Goal: Transaction & Acquisition: Purchase product/service

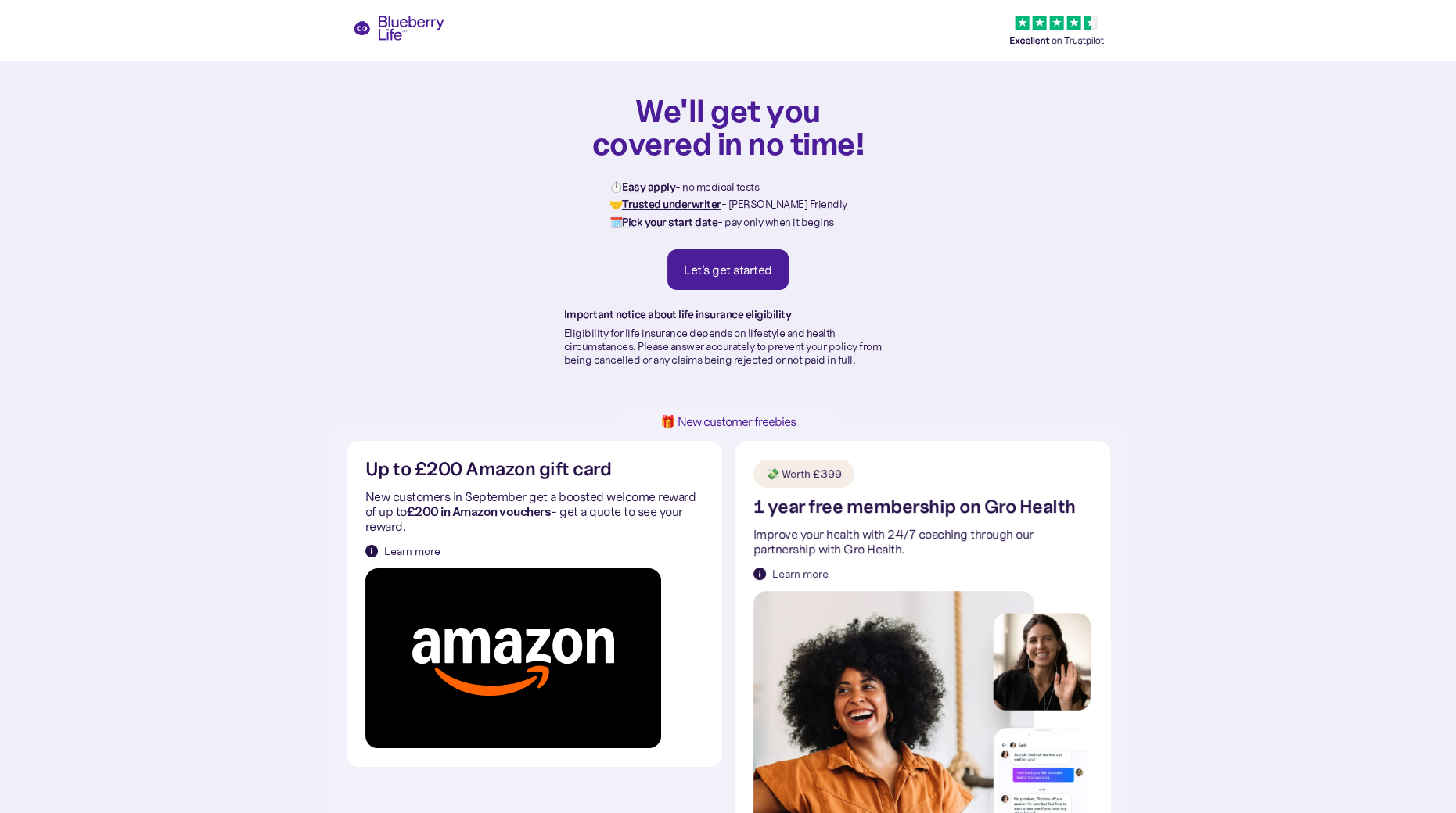
click at [731, 270] on div "Let's get started" at bounding box center [727, 270] width 88 height 16
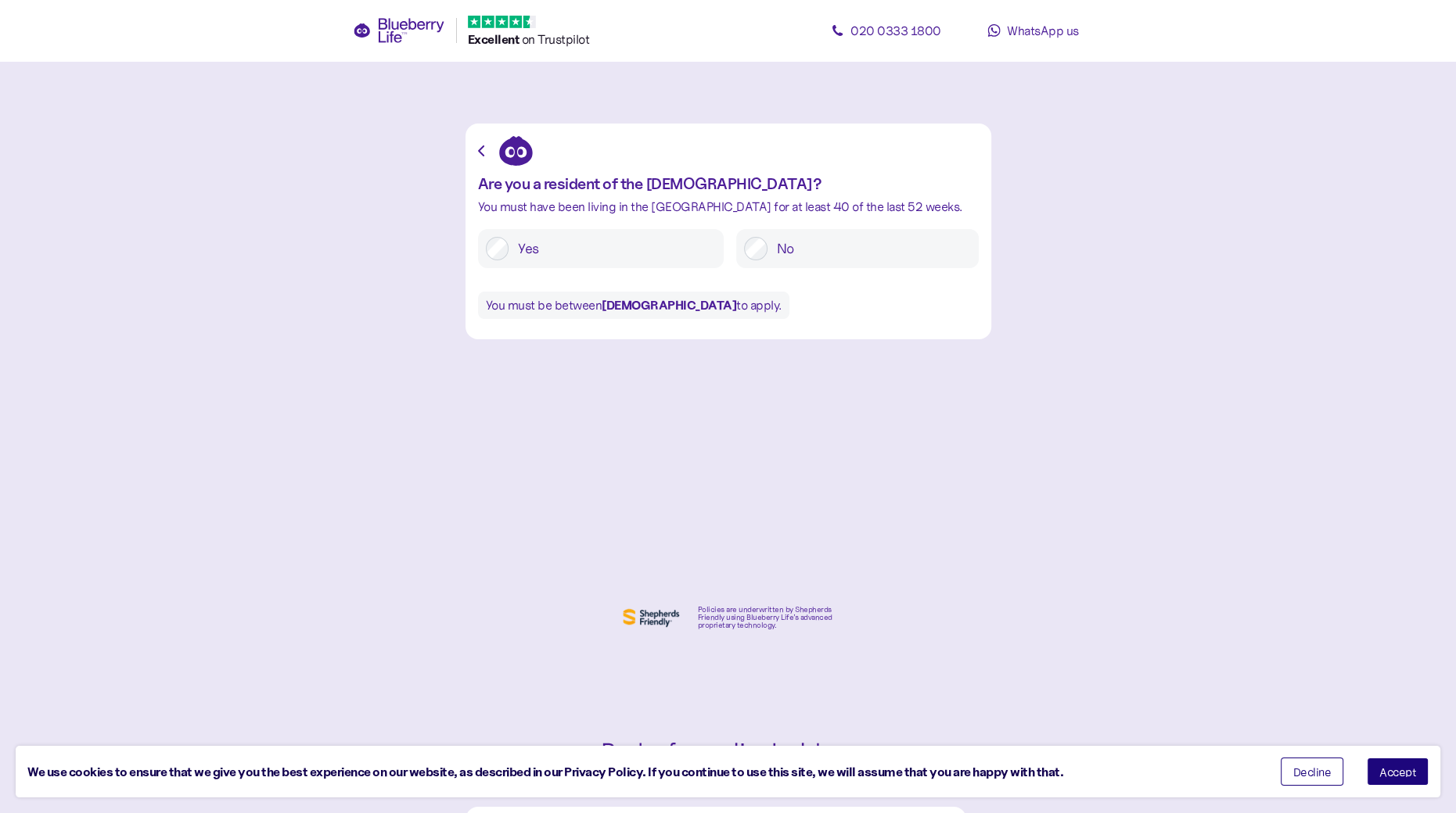
drag, startPoint x: 1395, startPoint y: 775, endPoint x: 1238, endPoint y: 709, distance: 170.3
click at [1395, 776] on span "Accept" at bounding box center [1397, 772] width 36 height 11
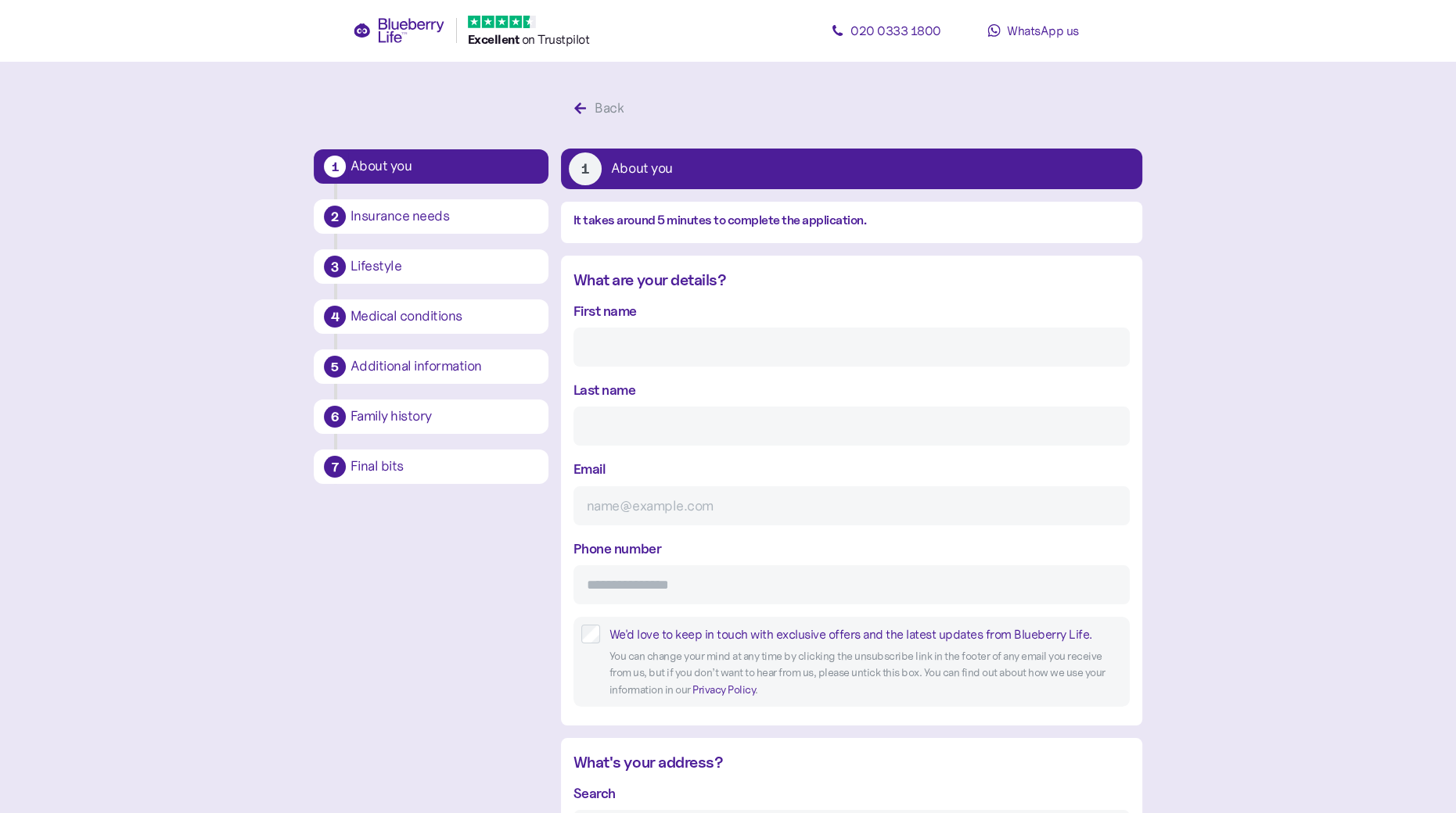
scroll to position [29, 0]
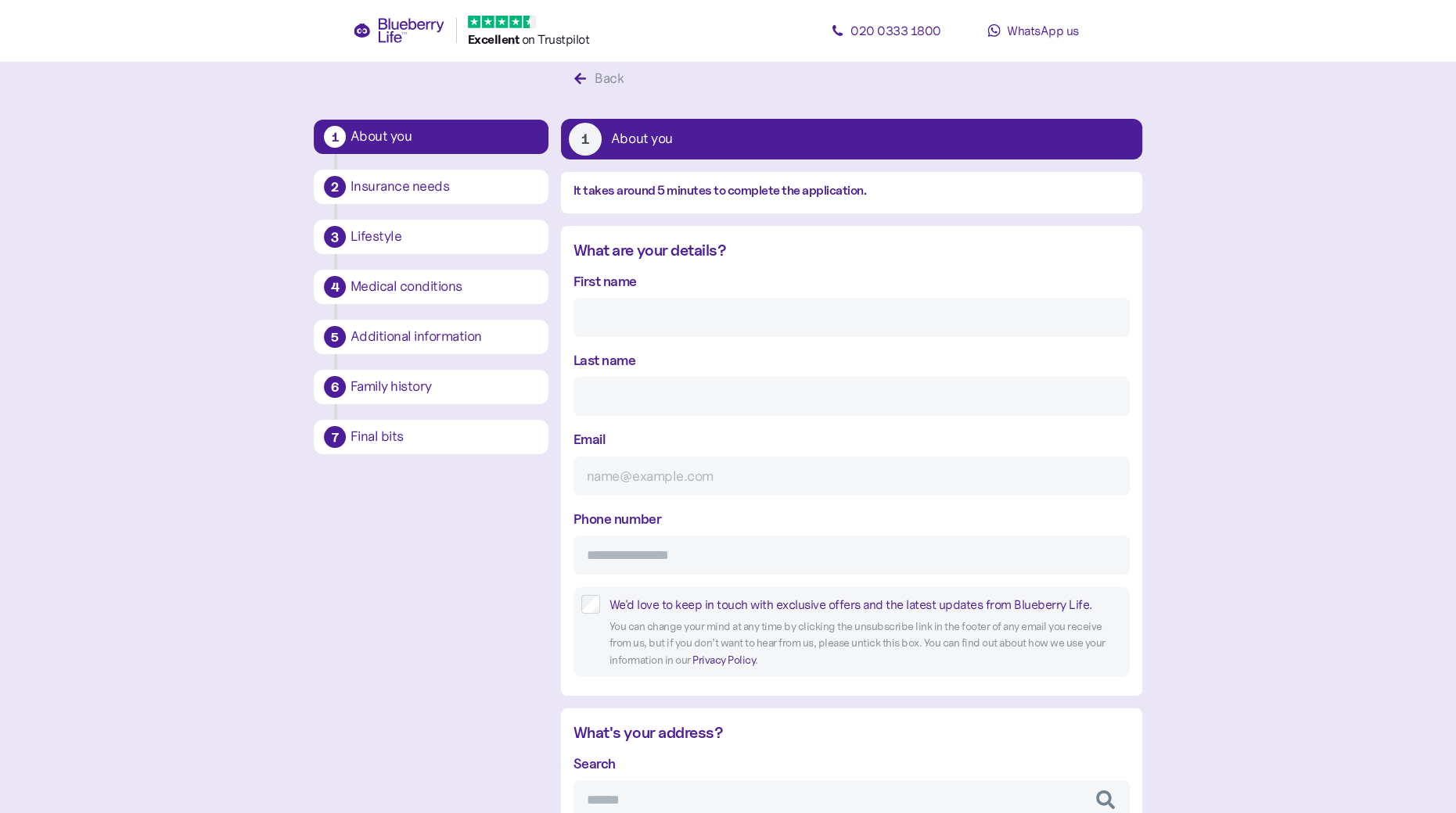
click at [618, 320] on input "First name" at bounding box center [851, 318] width 556 height 39
type input "Mohammed Ali"
click at [611, 391] on input "Last name" at bounding box center [851, 397] width 556 height 39
type input "Reza"
click at [631, 474] on input "Email" at bounding box center [851, 476] width 556 height 39
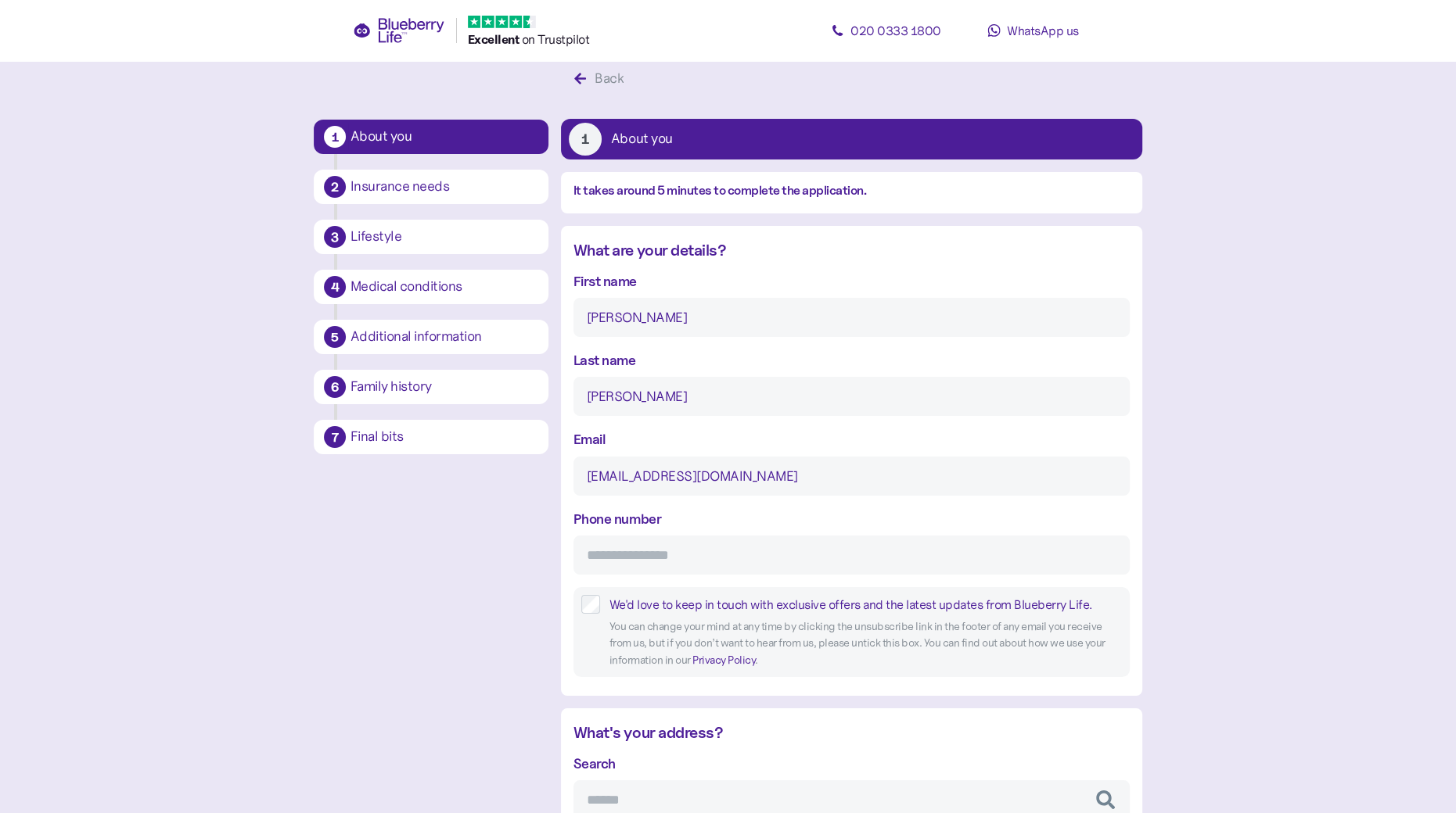
type input "marezactg@yahoo.co.uk"
click at [598, 560] on input "Phone number" at bounding box center [851, 555] width 556 height 39
type input "**********"
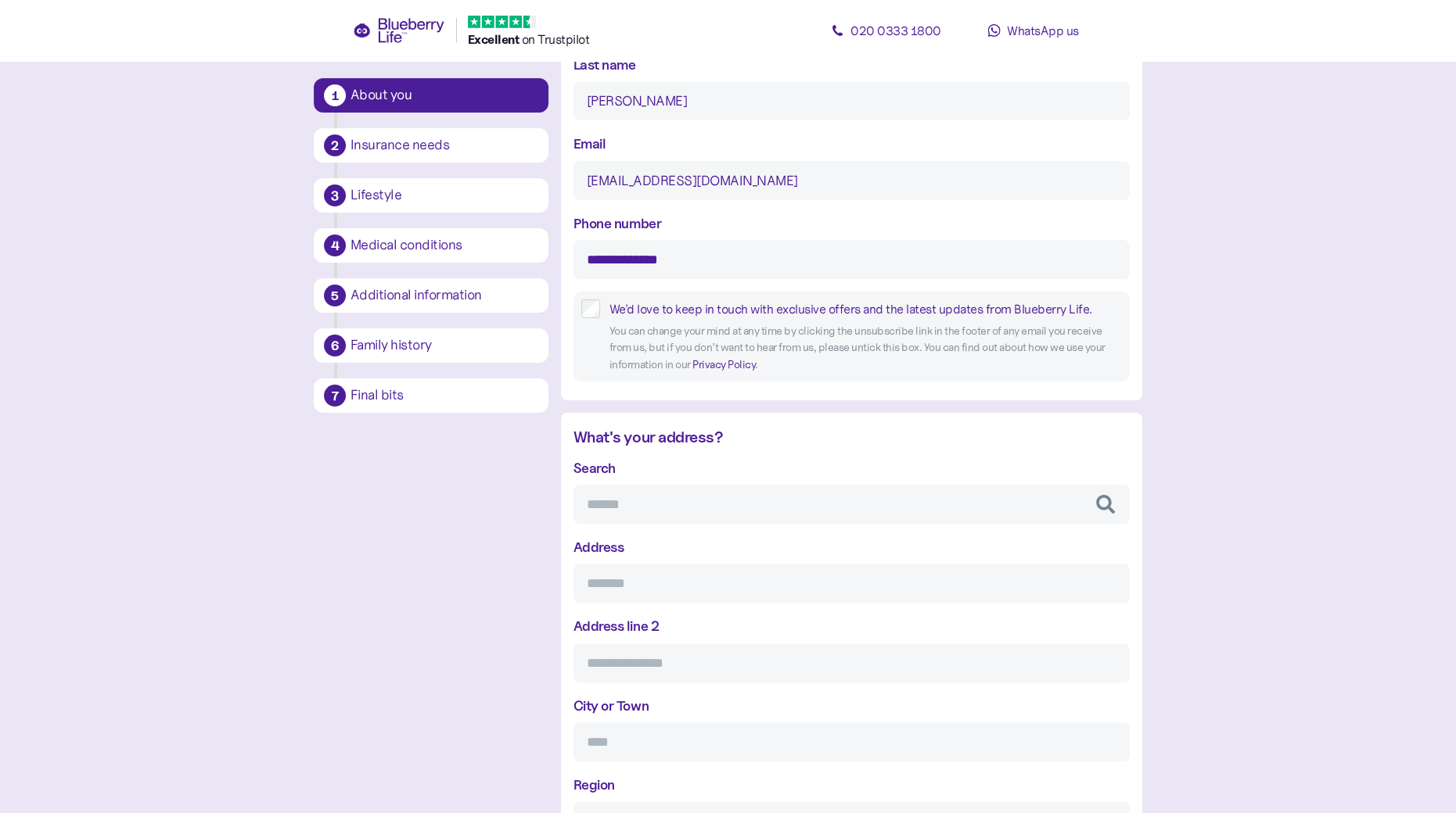
scroll to position [342, 0]
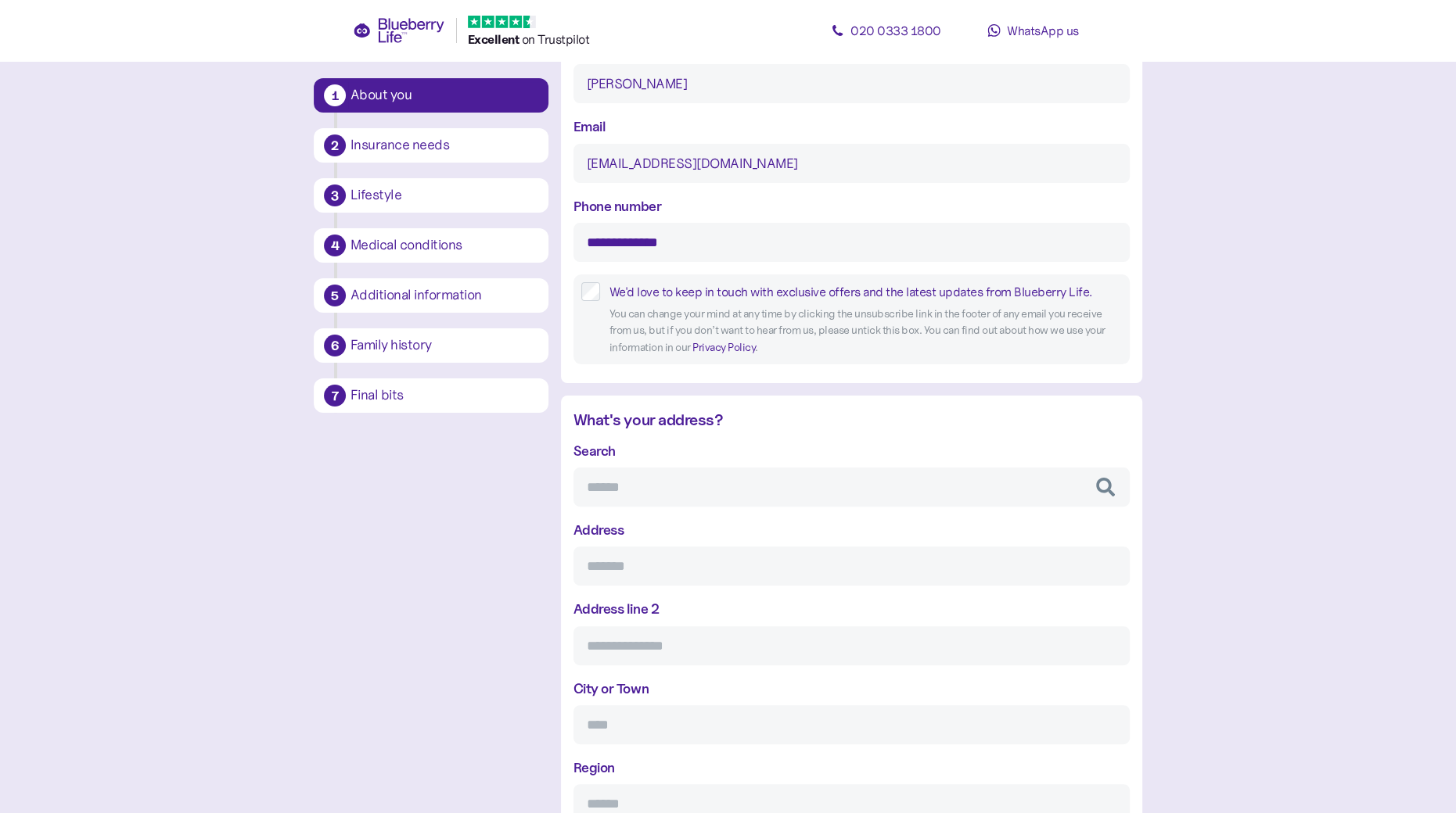
click at [609, 496] on input "Search" at bounding box center [851, 487] width 556 height 39
type input "**********"
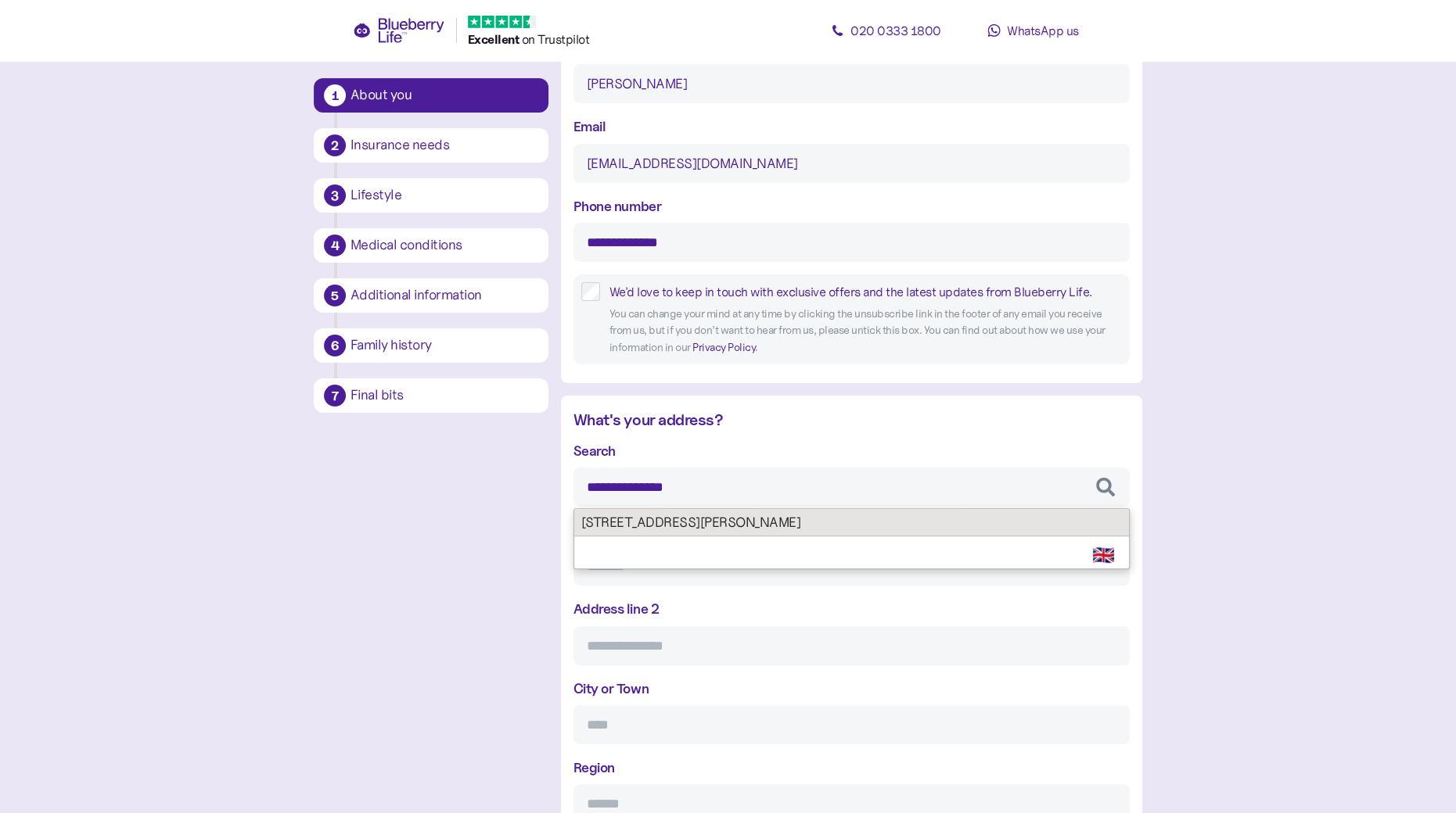
type input "**********"
type input "******"
type input "*******"
click at [657, 519] on div "**********" at bounding box center [851, 672] width 556 height 463
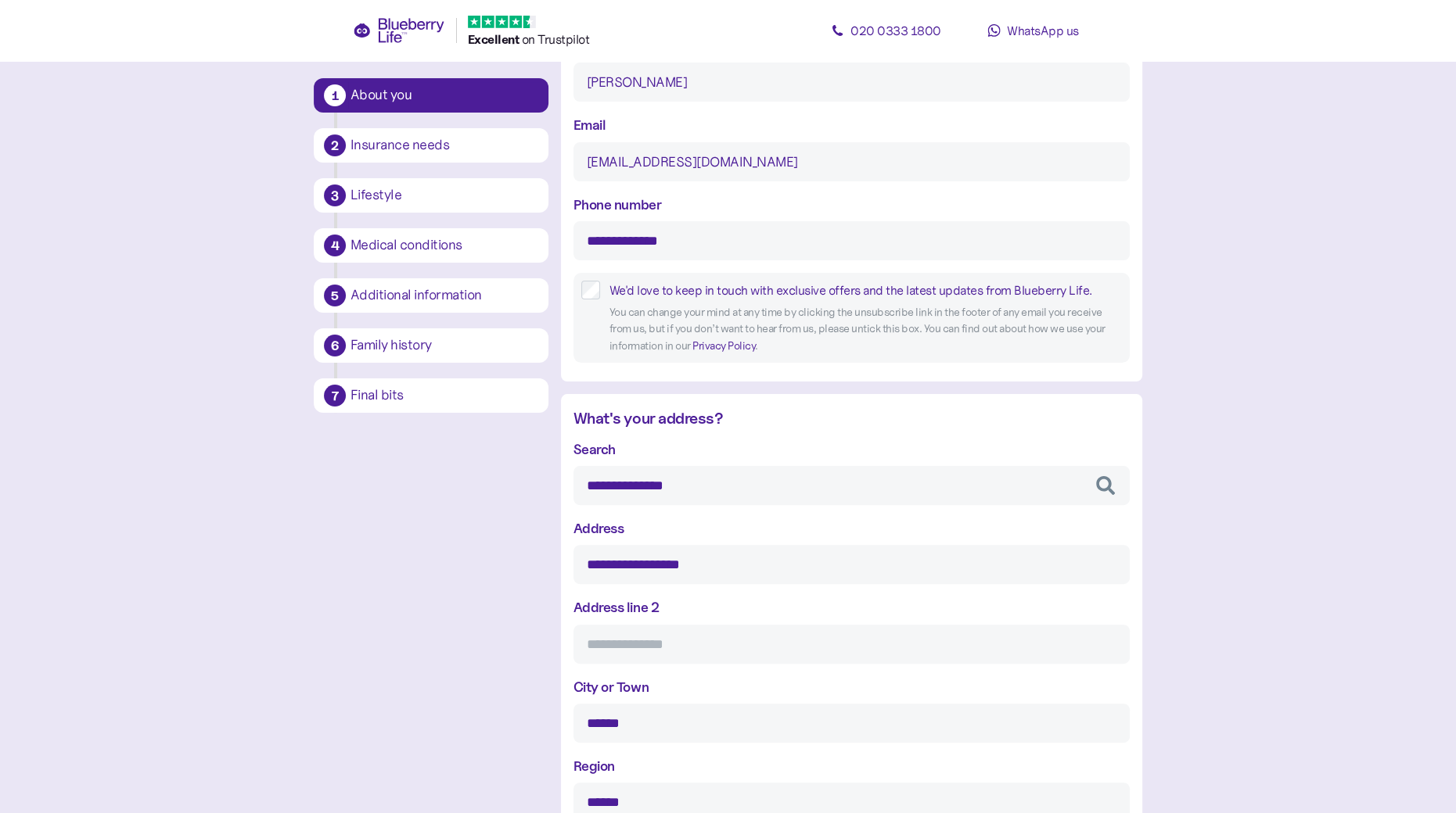
scroll to position [760, 0]
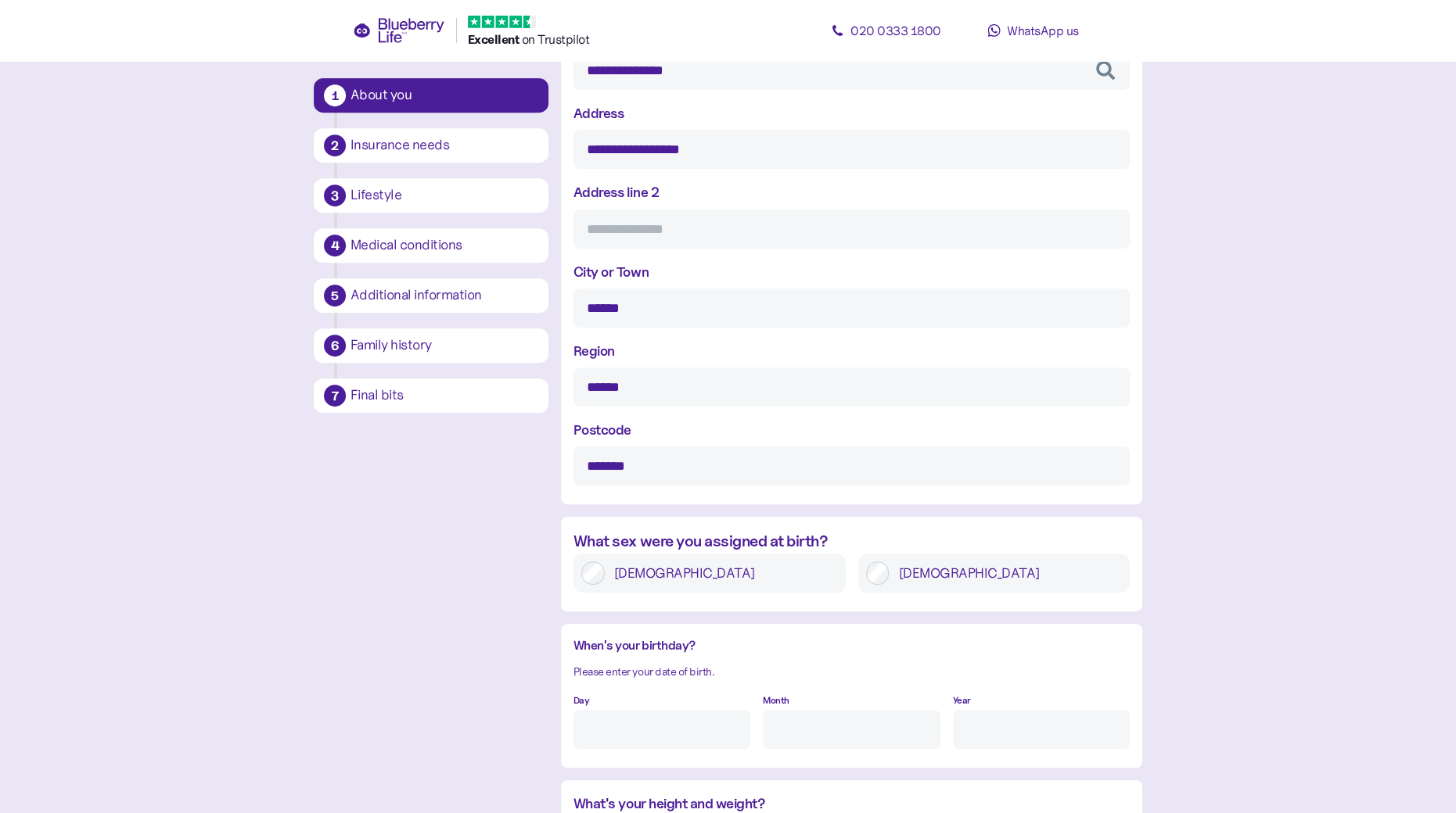
type input "**********"
click at [619, 232] on input "Address line 2" at bounding box center [851, 229] width 556 height 39
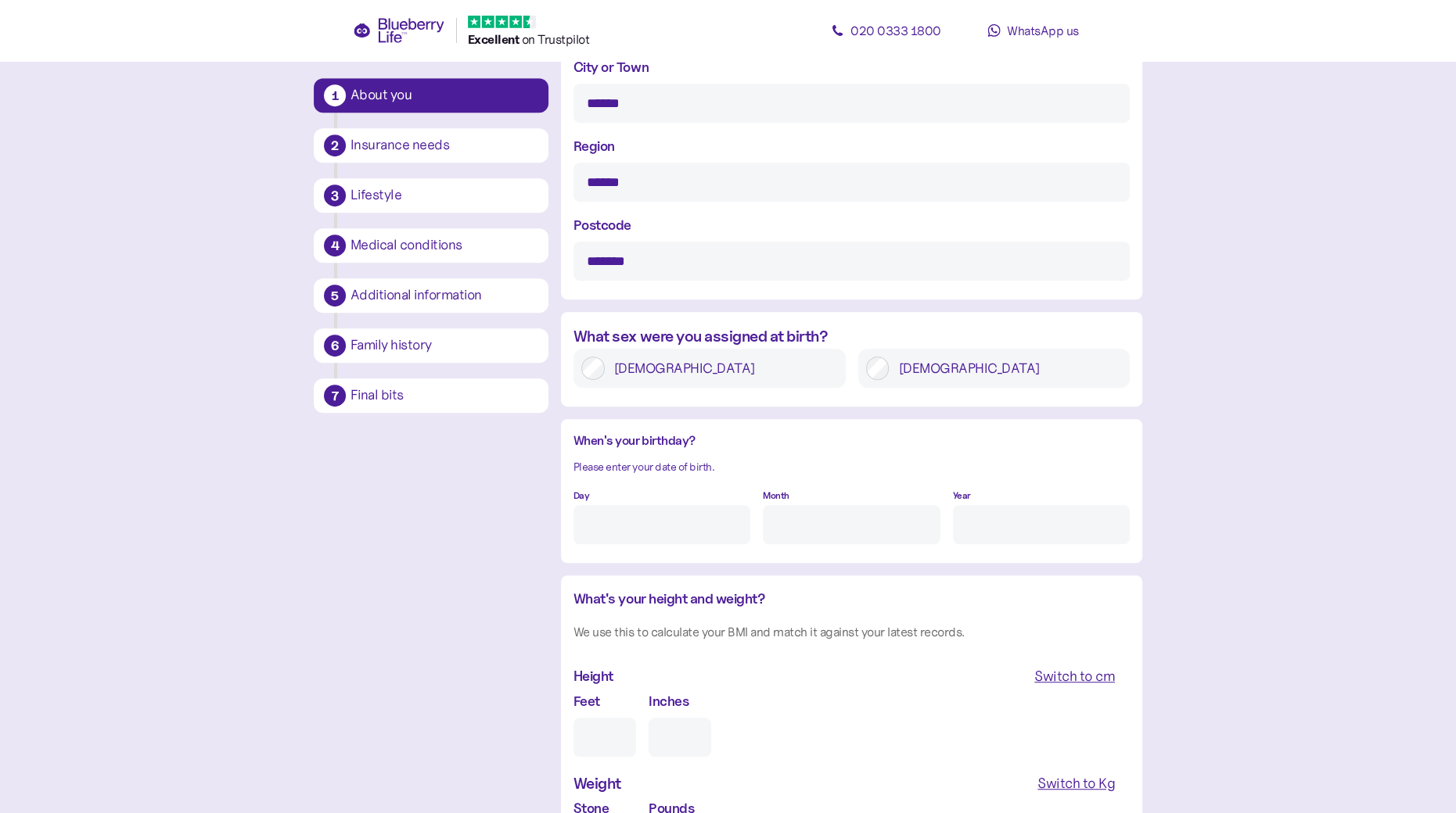
scroll to position [1072, 0]
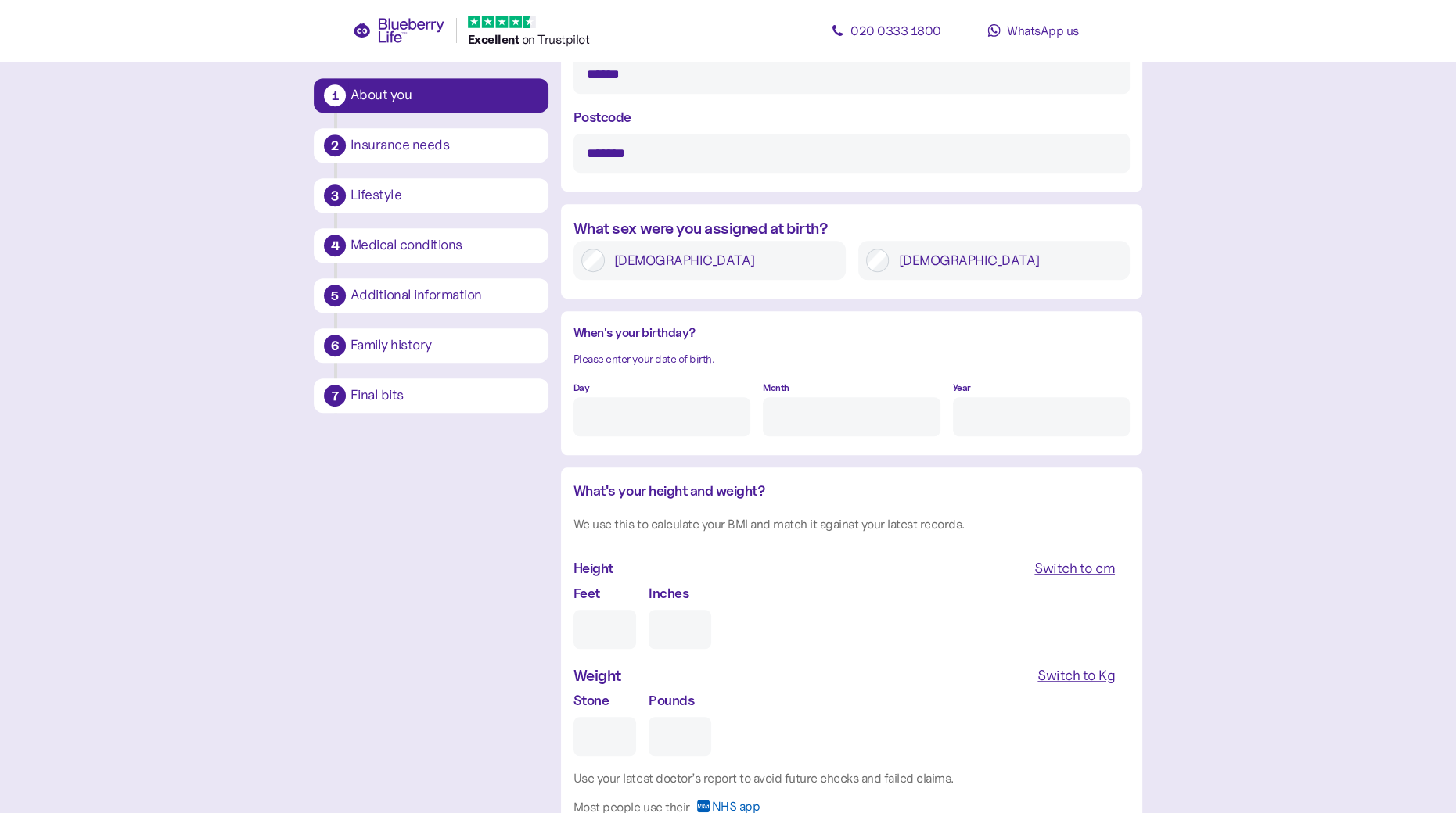
type input "**********"
click at [604, 416] on input "Day" at bounding box center [661, 417] width 177 height 39
type input "24"
click at [816, 417] on input "Month" at bounding box center [851, 417] width 177 height 39
type input "6"
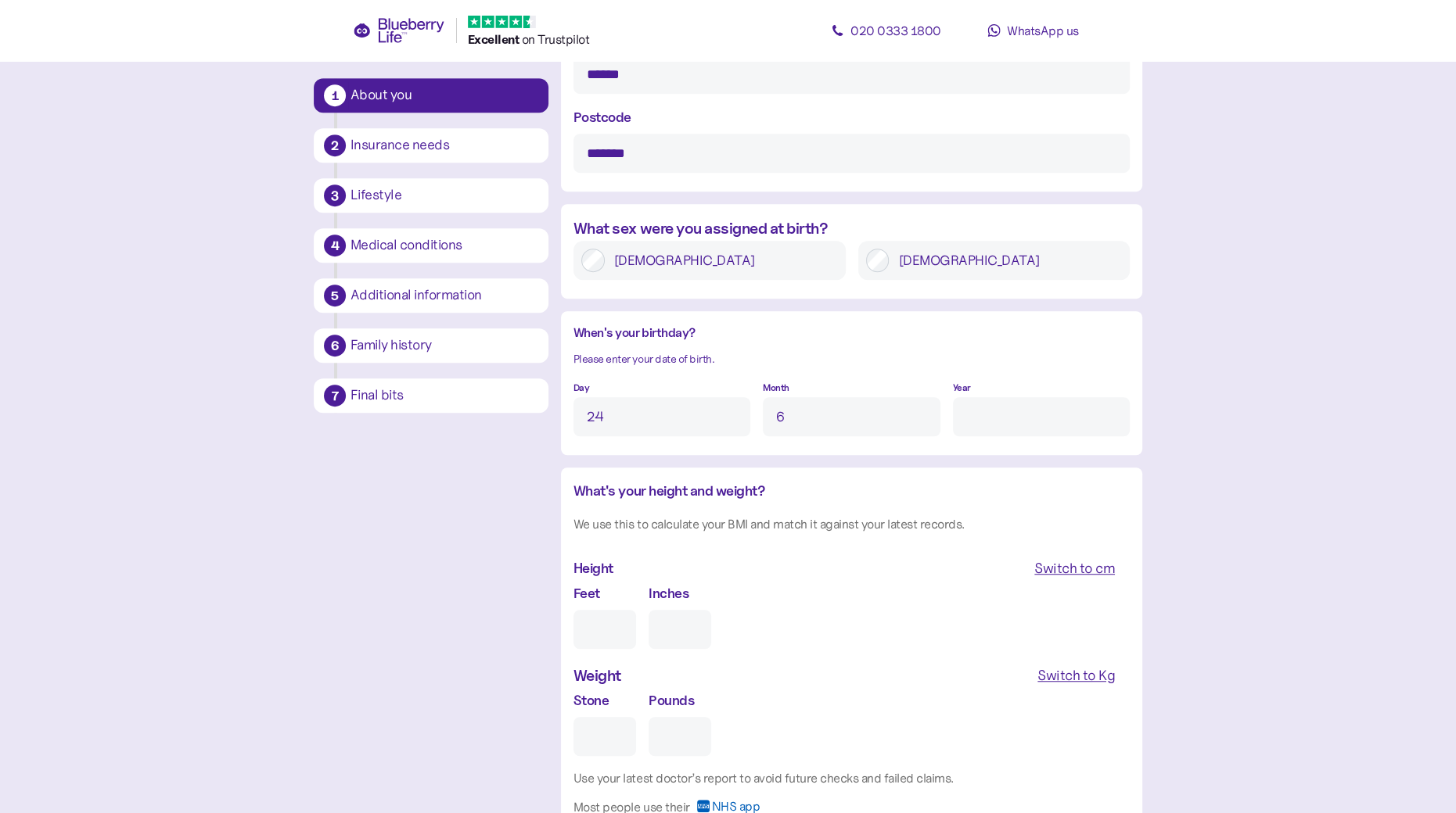
click at [959, 415] on input "Year" at bounding box center [1041, 417] width 177 height 39
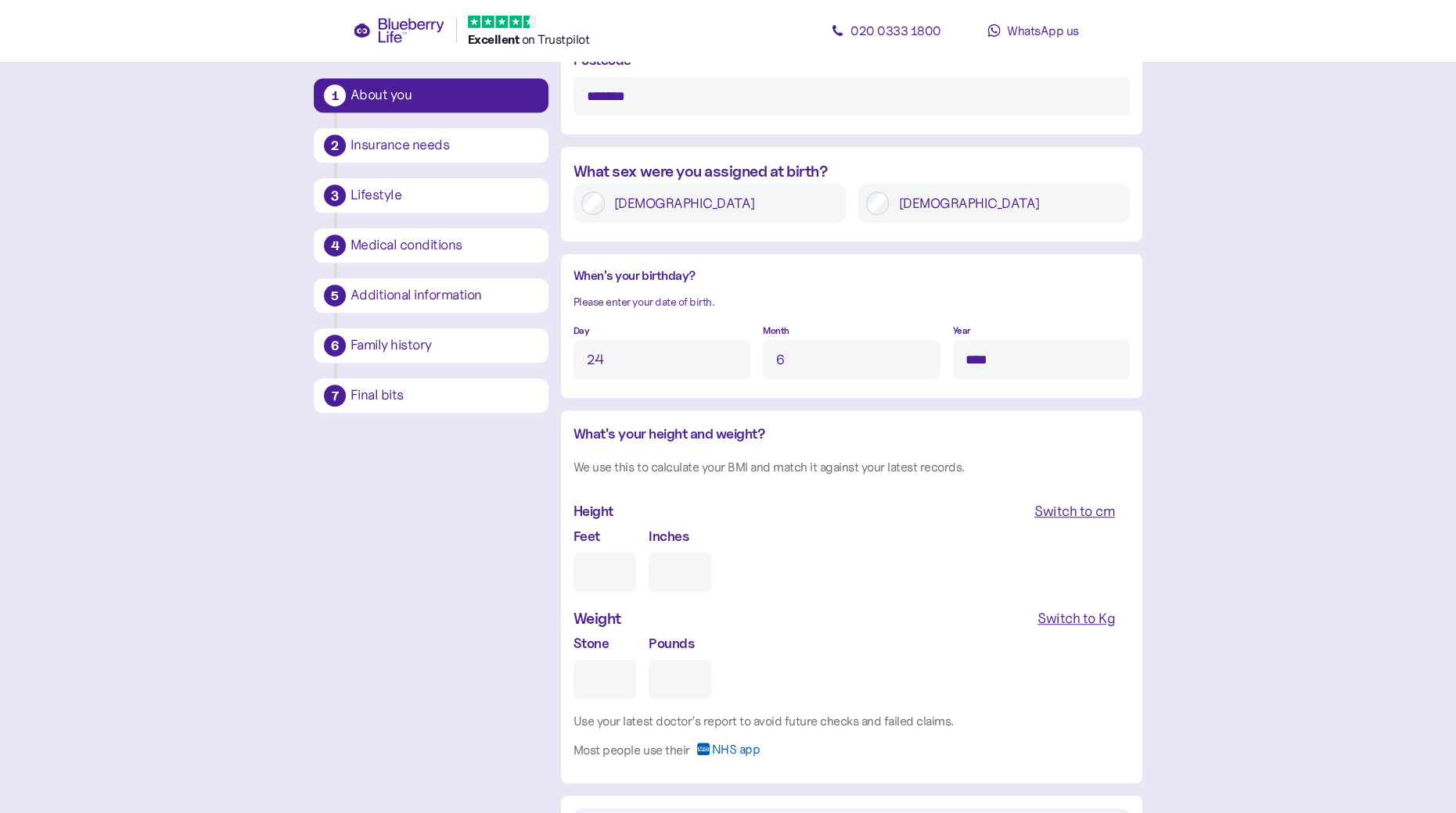
scroll to position [1176, 0]
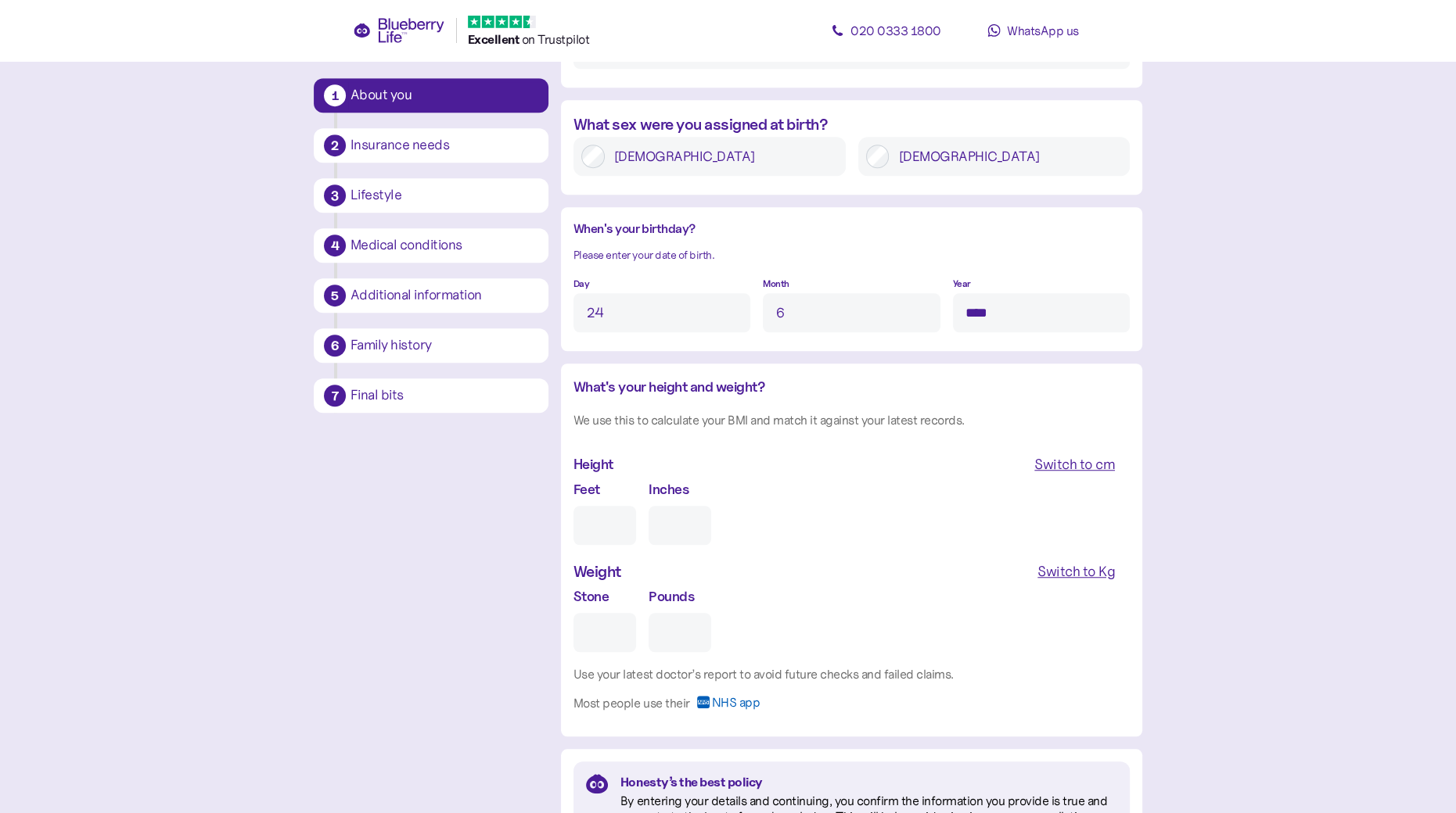
type input "****"
click at [592, 527] on input "Feet" at bounding box center [604, 526] width 62 height 39
type input "5"
type input "0"
type input "5"
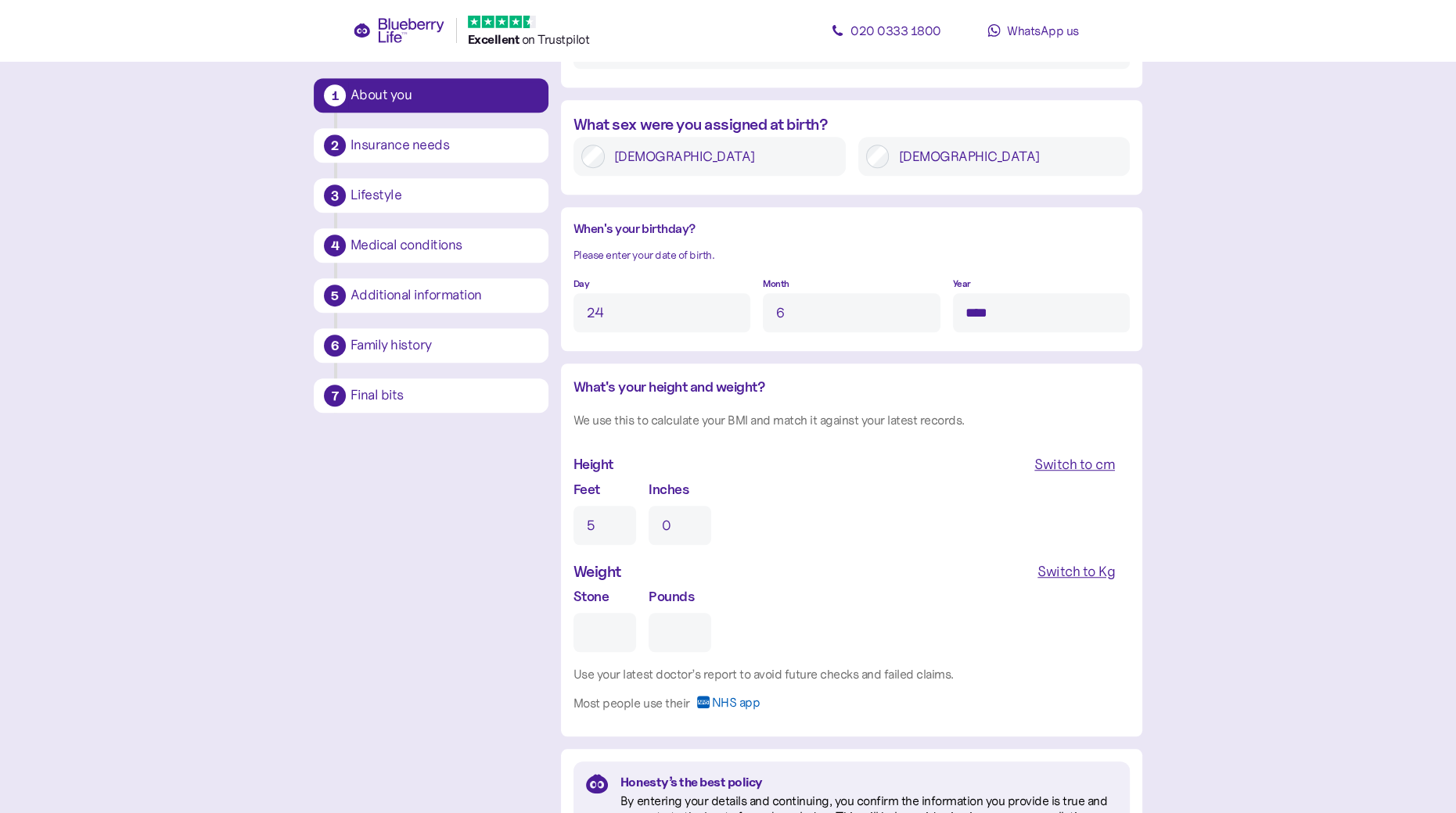
click at [679, 524] on input "0" at bounding box center [680, 526] width 62 height 39
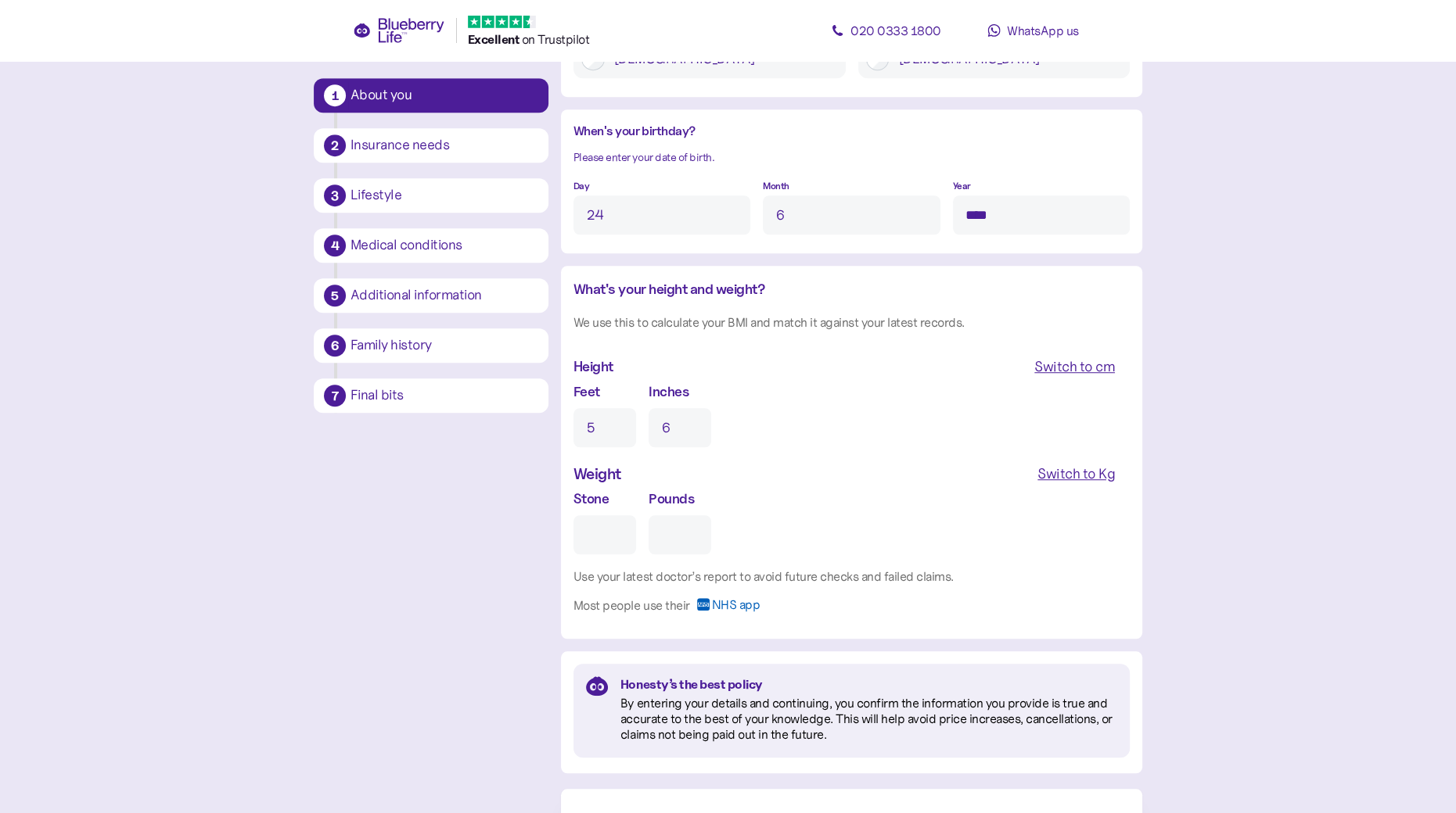
scroll to position [1359, 0]
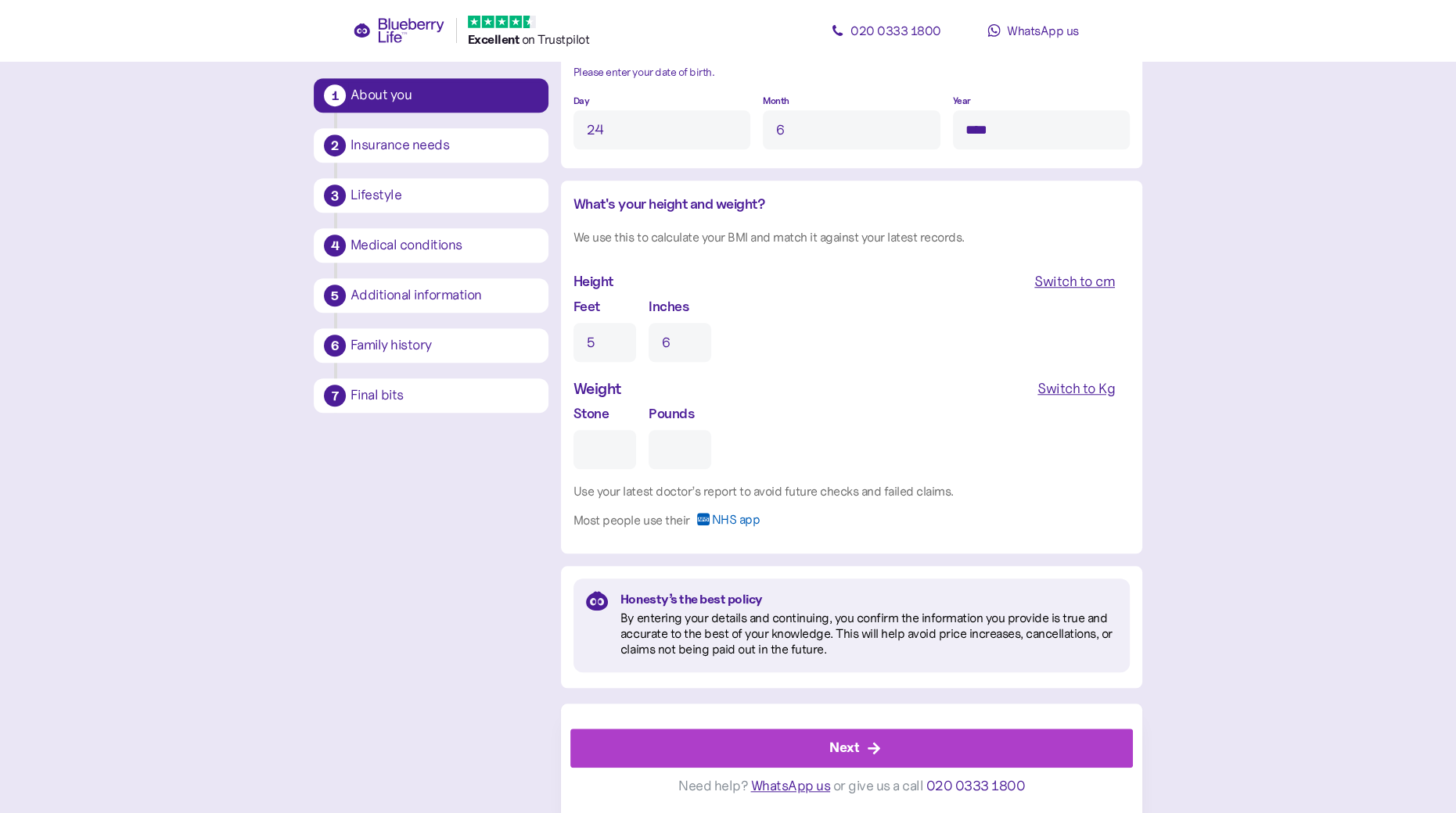
type input "6"
click at [605, 451] on input "Stone" at bounding box center [604, 450] width 62 height 39
drag, startPoint x: 1072, startPoint y: 397, endPoint x: 1030, endPoint y: 398, distance: 42.0
click at [1072, 398] on div "Switch to Kg" at bounding box center [1076, 389] width 77 height 22
click at [603, 455] on input "Kg" at bounding box center [639, 450] width 133 height 39
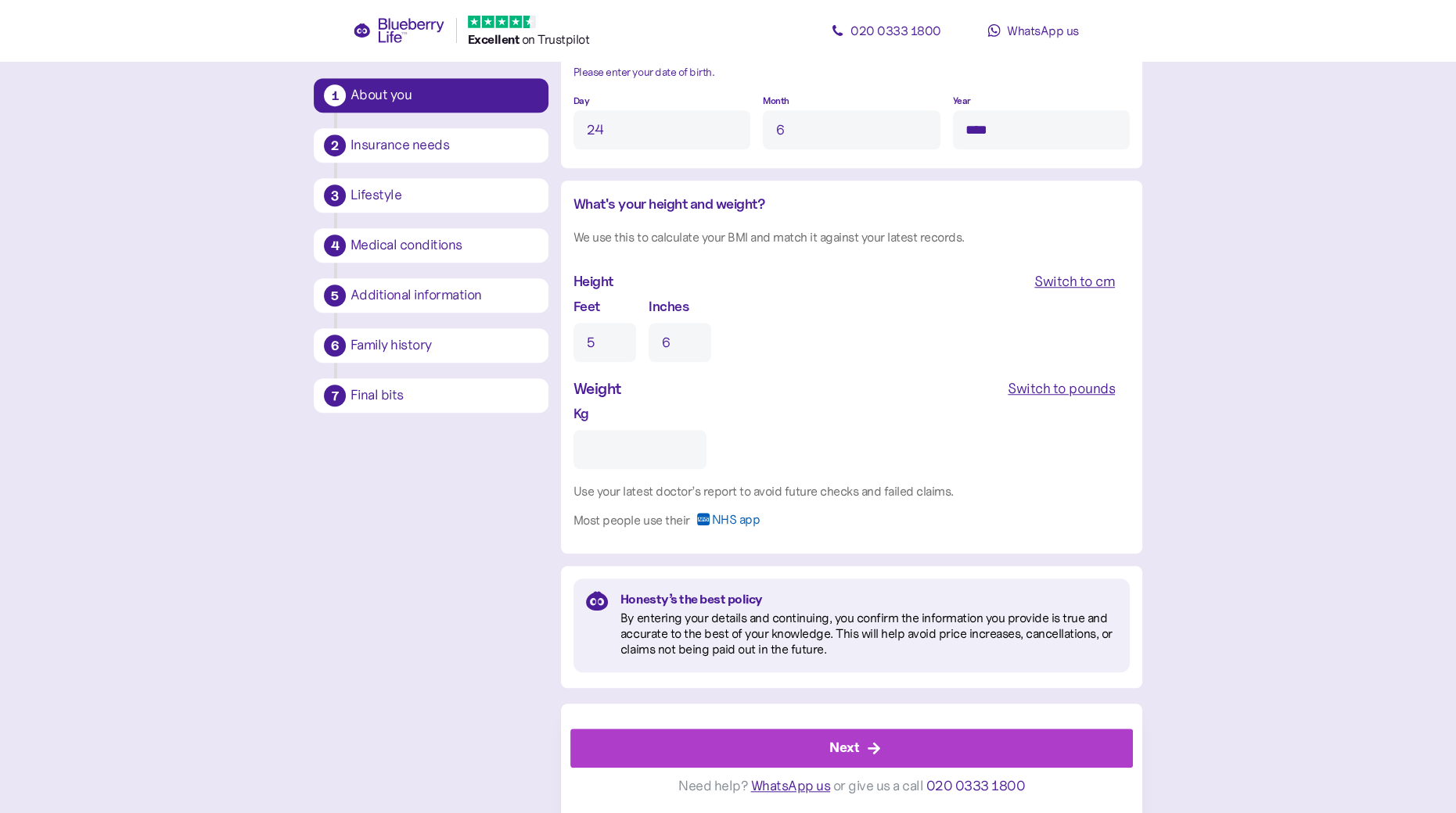
type input "*"
type input "**"
click at [846, 752] on div "Next" at bounding box center [844, 748] width 29 height 21
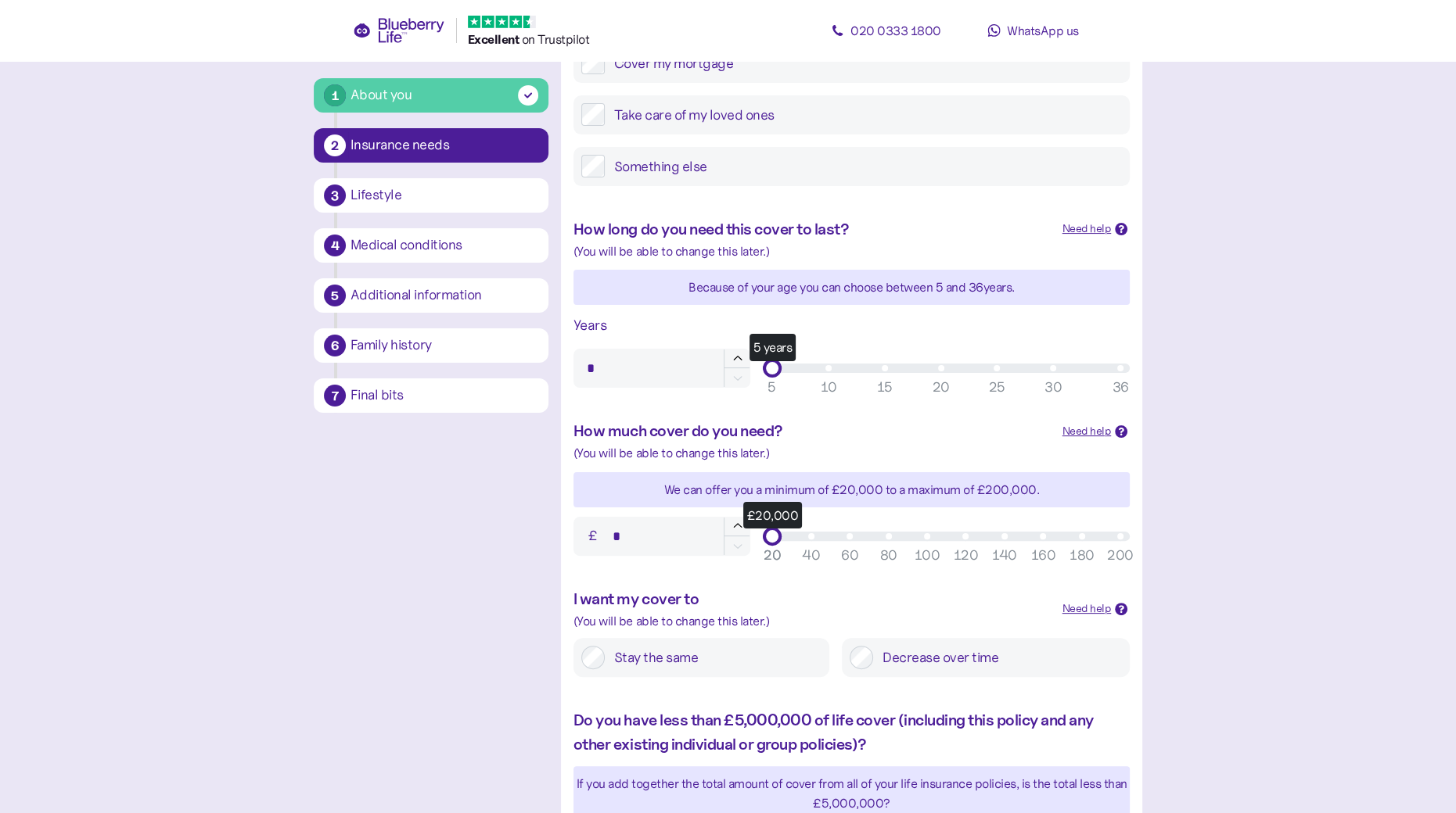
scroll to position [313, 0]
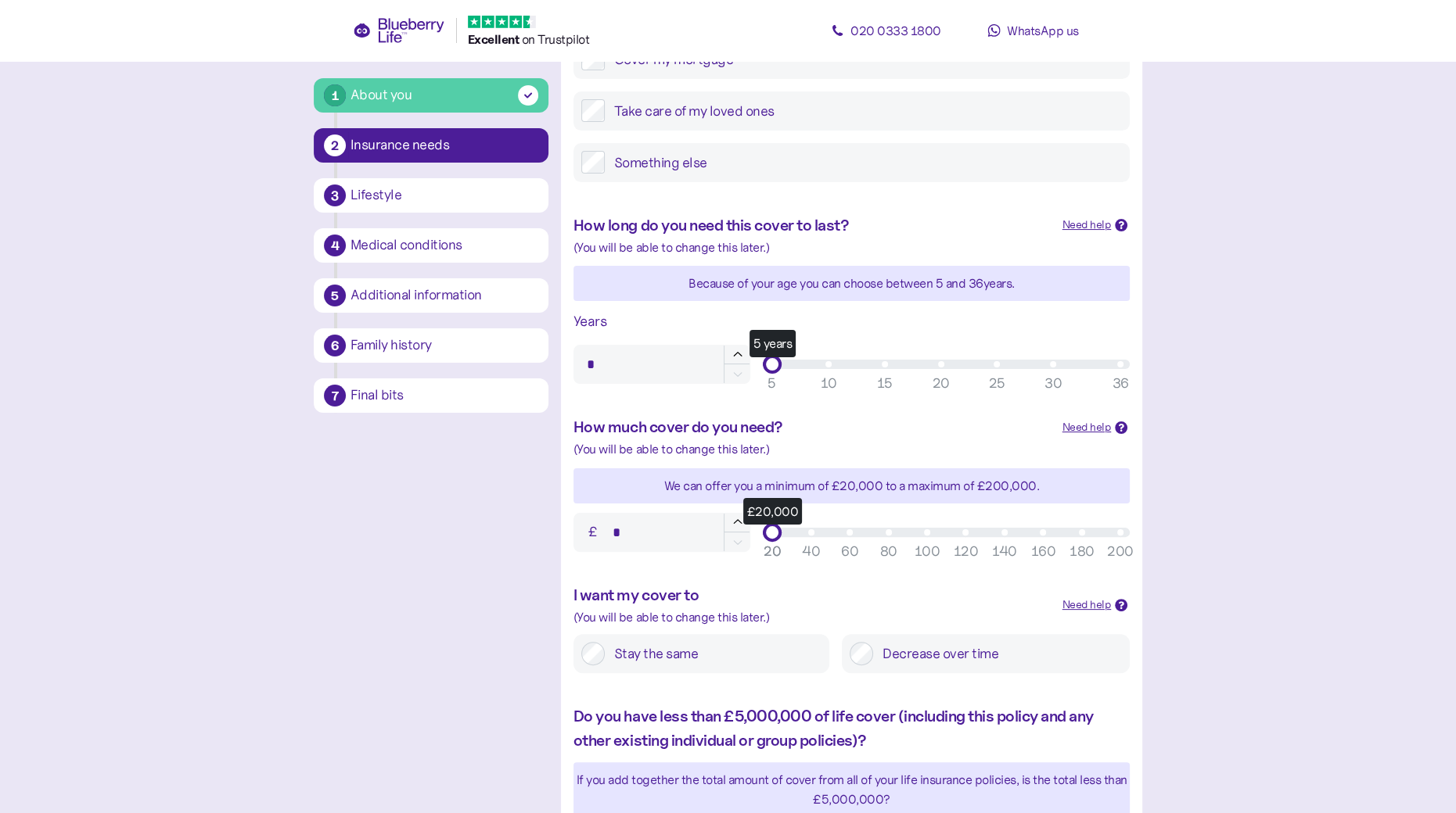
type input "**"
click at [823, 386] on div "10" at bounding box center [829, 383] width 16 height 21
click at [809, 559] on div "40" at bounding box center [811, 551] width 18 height 21
type input "******"
click at [846, 559] on div "60" at bounding box center [849, 551] width 17 height 21
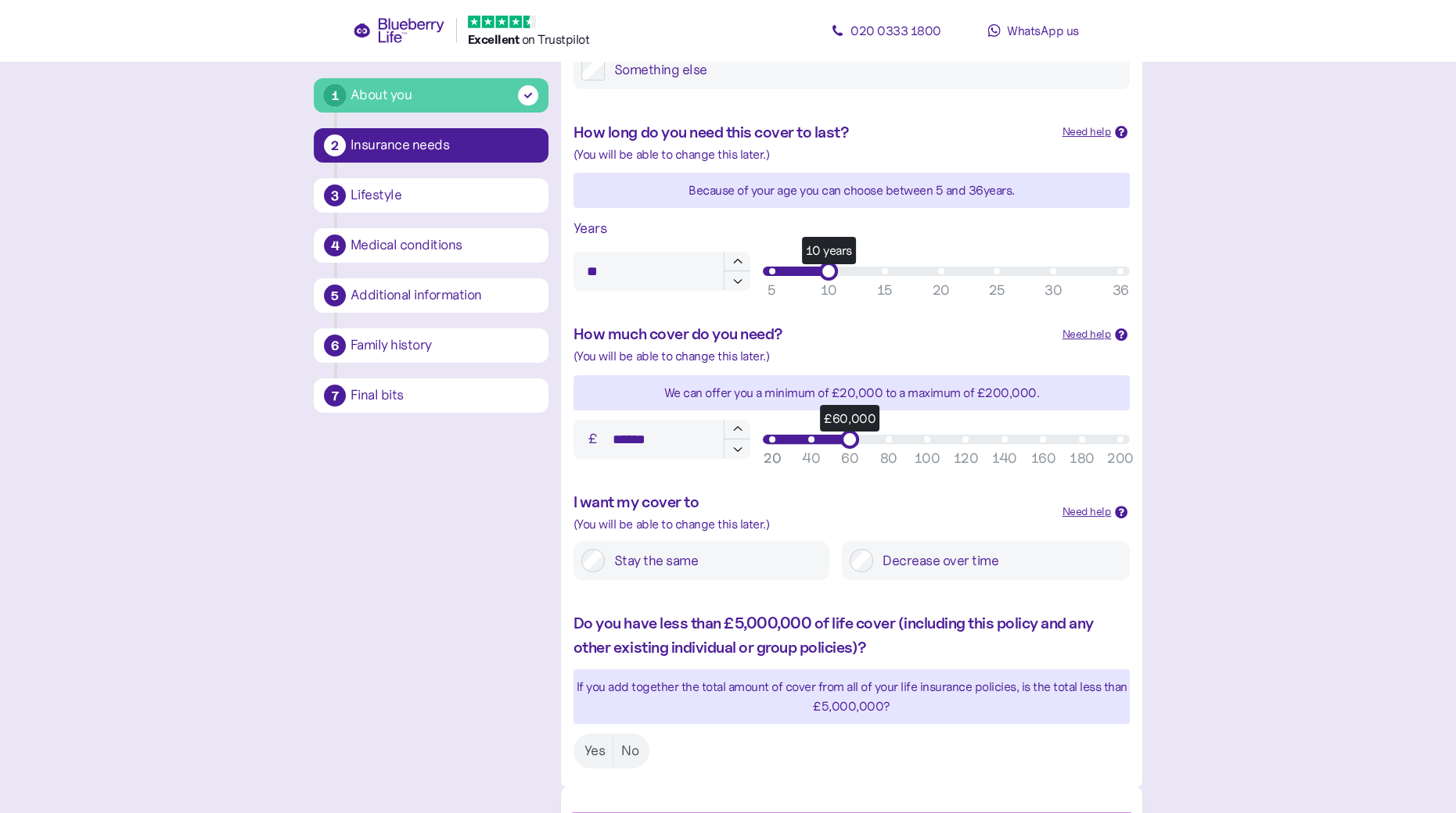
scroll to position [489, 0]
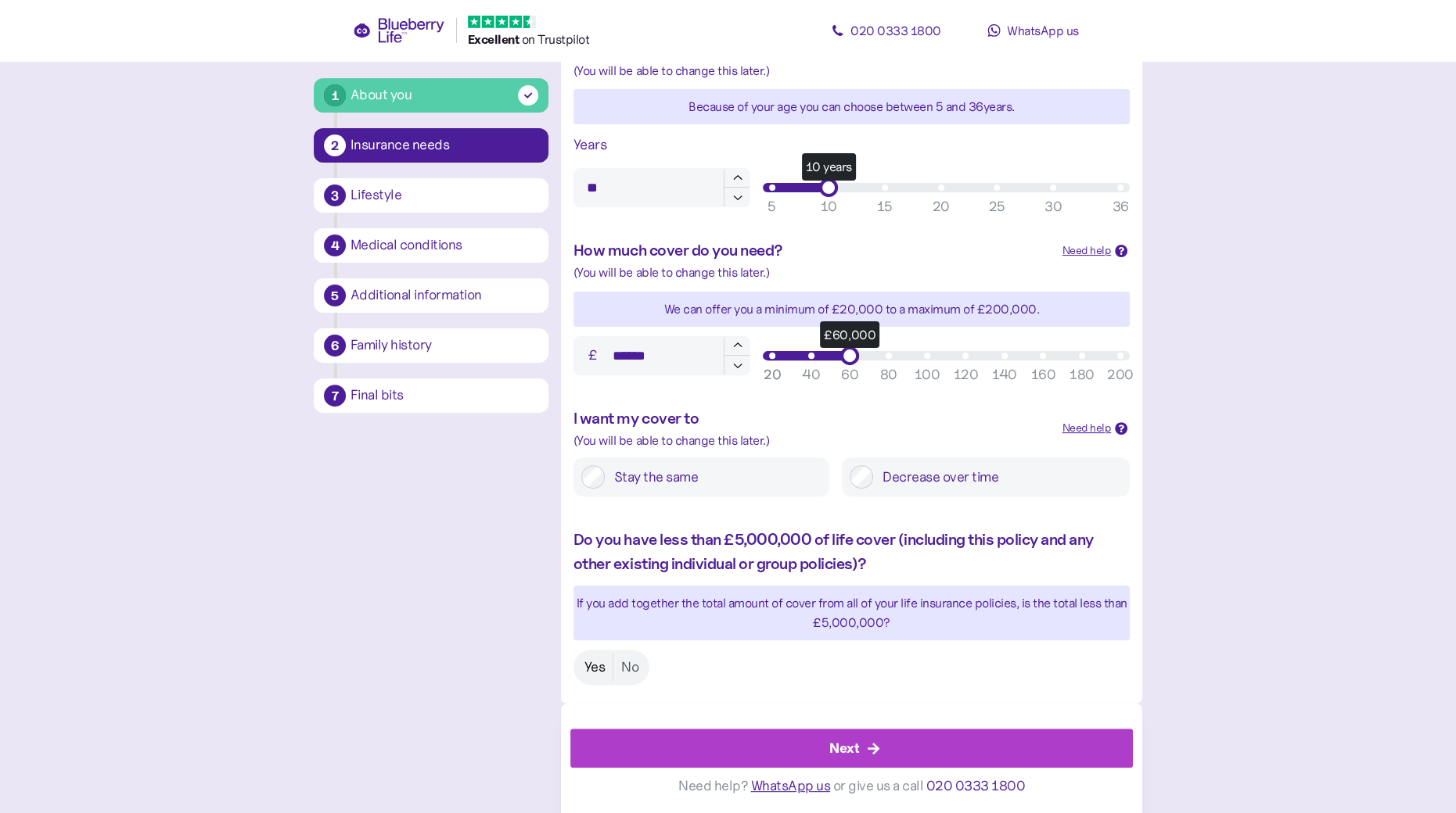
click at [603, 672] on label "Yes" at bounding box center [595, 667] width 36 height 29
click at [854, 751] on div "Next" at bounding box center [844, 749] width 29 height 21
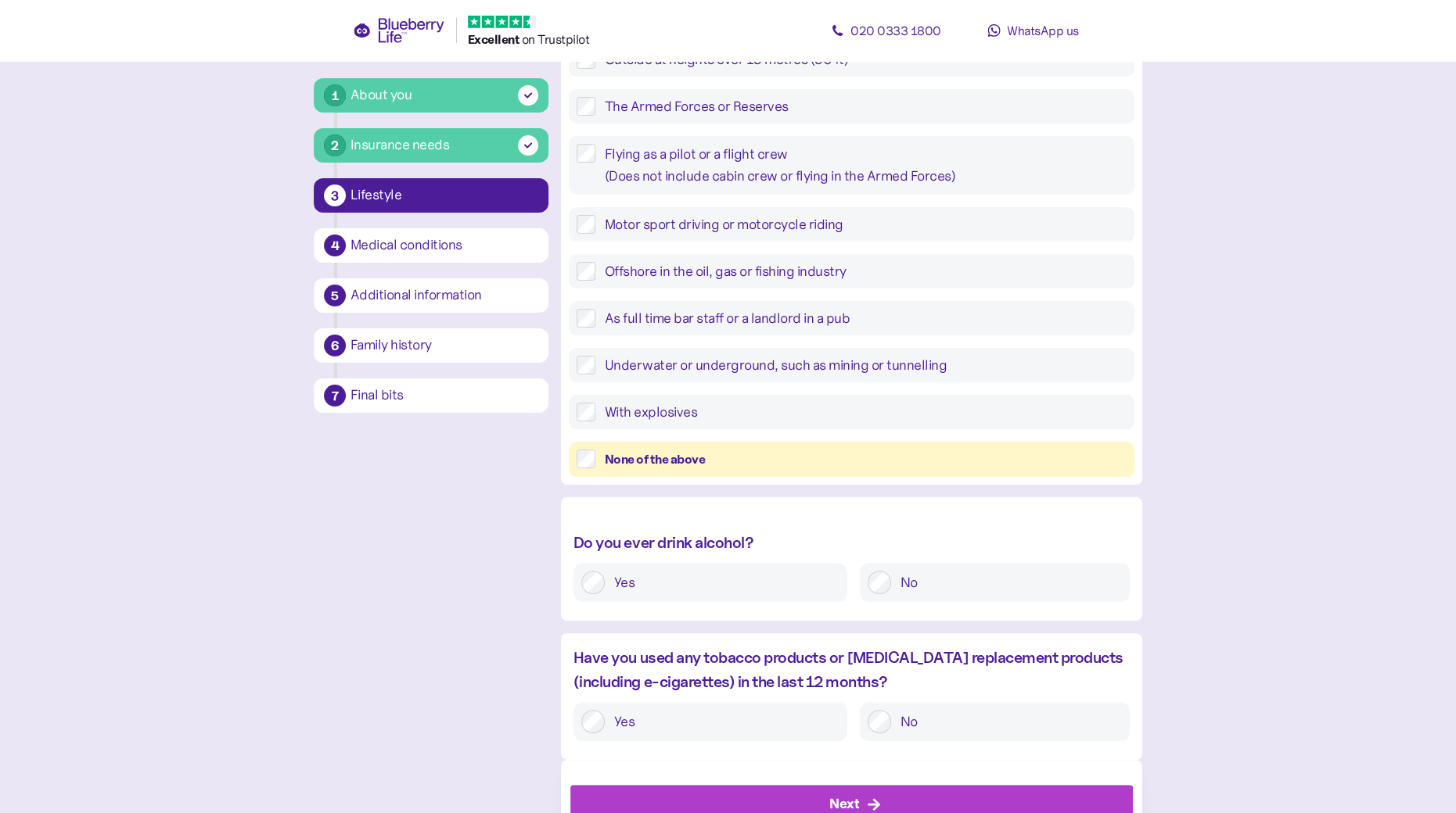
scroll to position [373, 0]
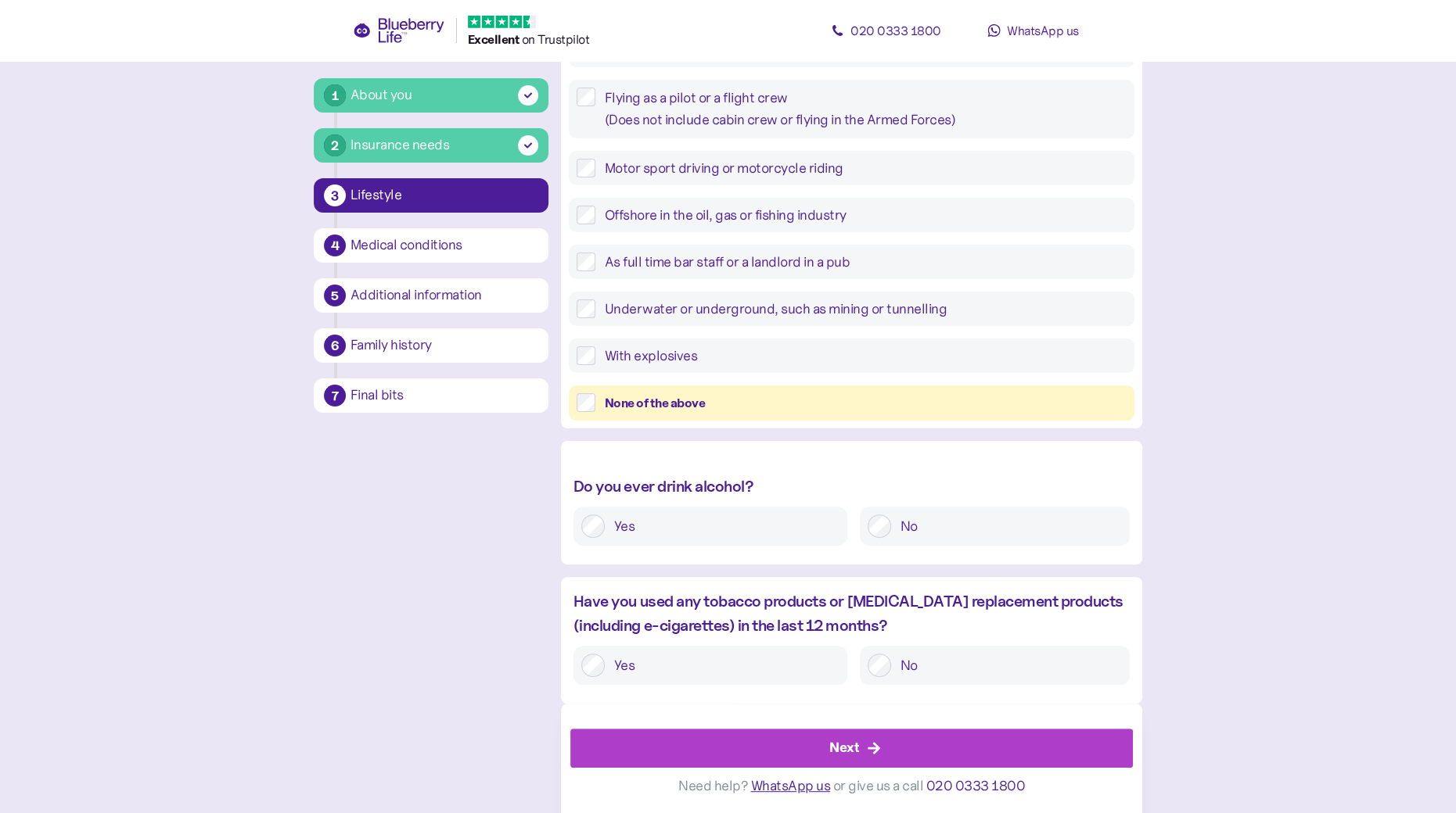
click at [588, 670] on div "Yes" at bounding box center [710, 665] width 274 height 39
click at [854, 741] on div "Next" at bounding box center [844, 748] width 29 height 21
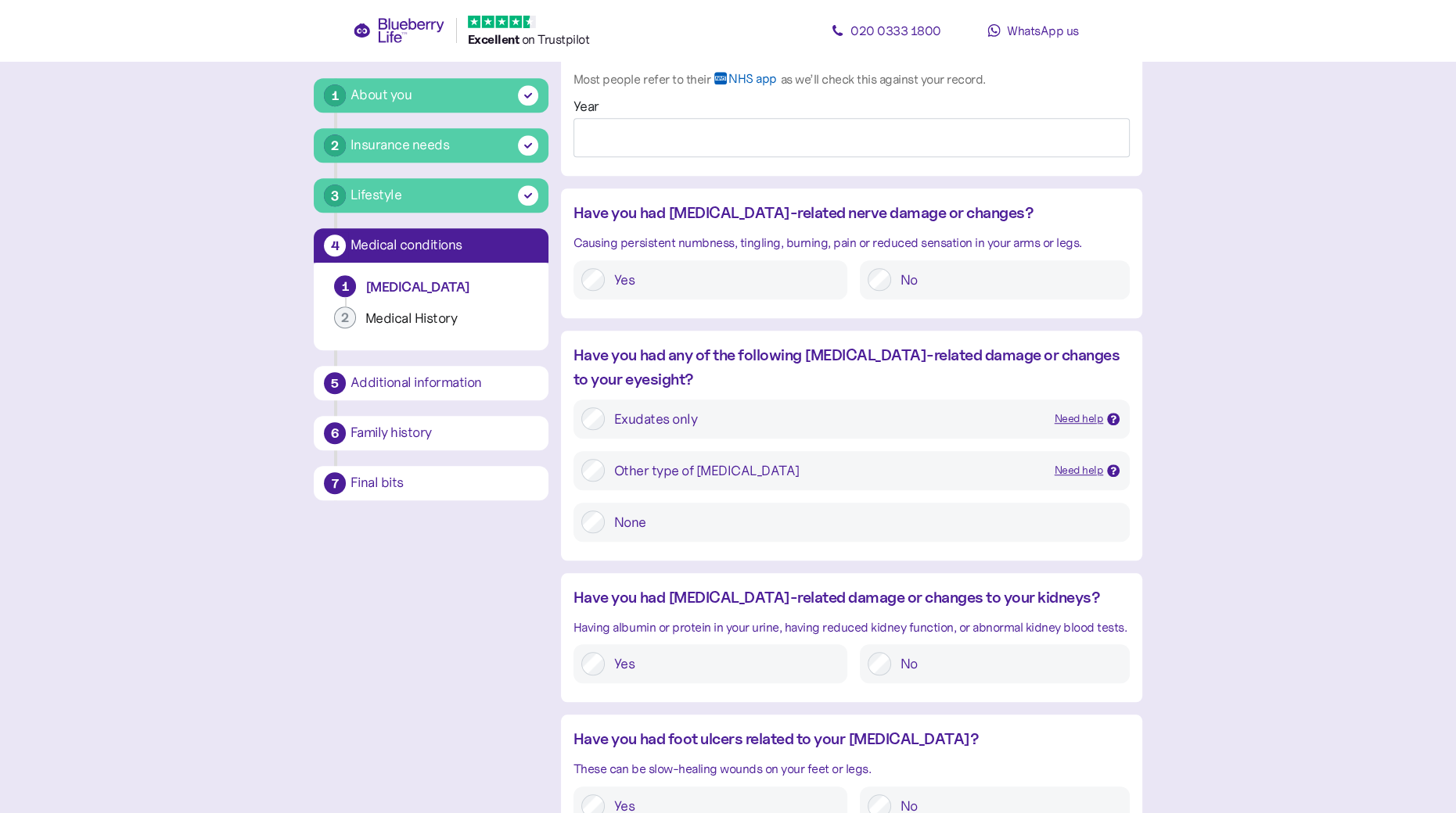
scroll to position [1459, 0]
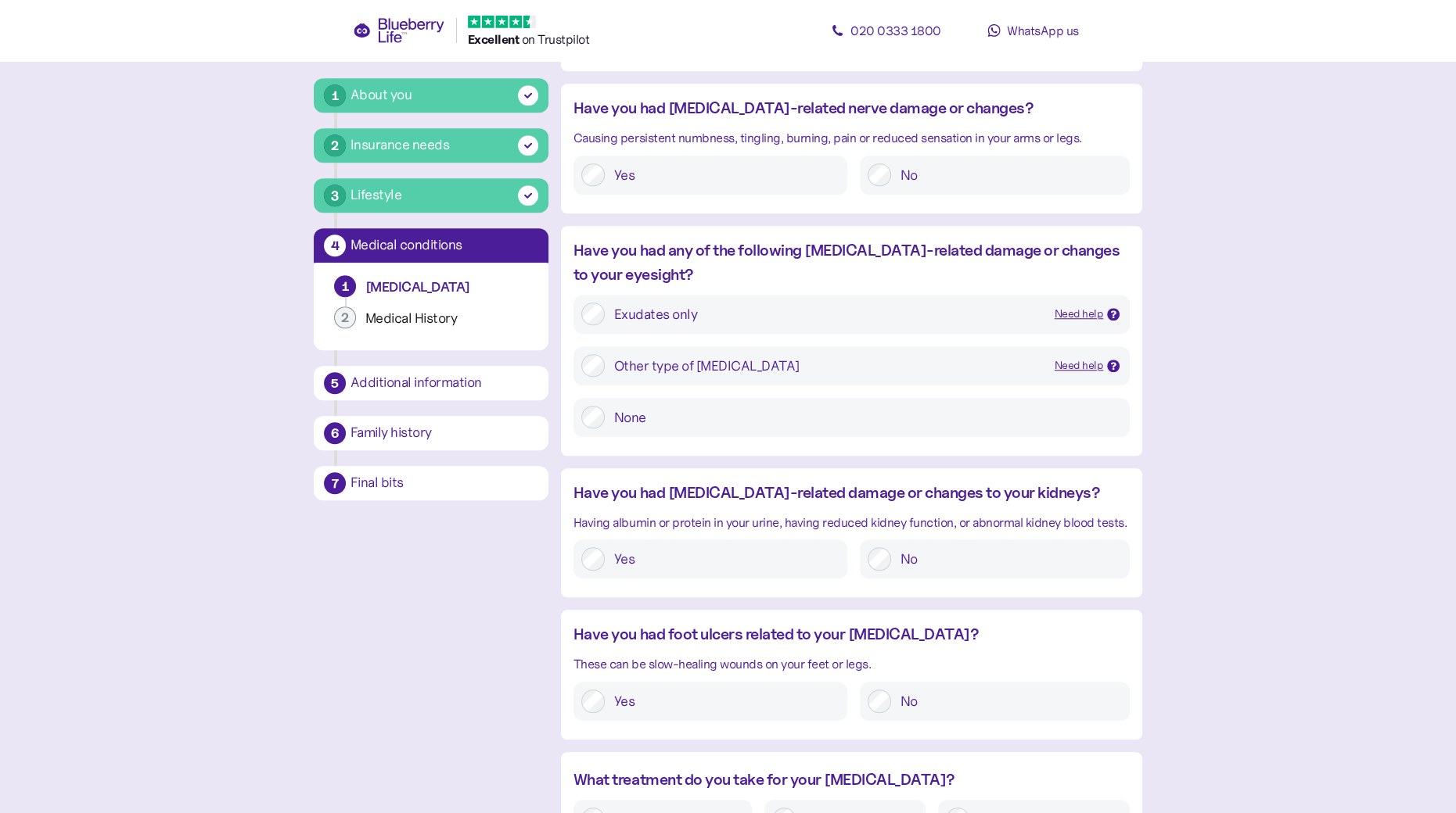
click at [866, 704] on div "No" at bounding box center [994, 702] width 270 height 39
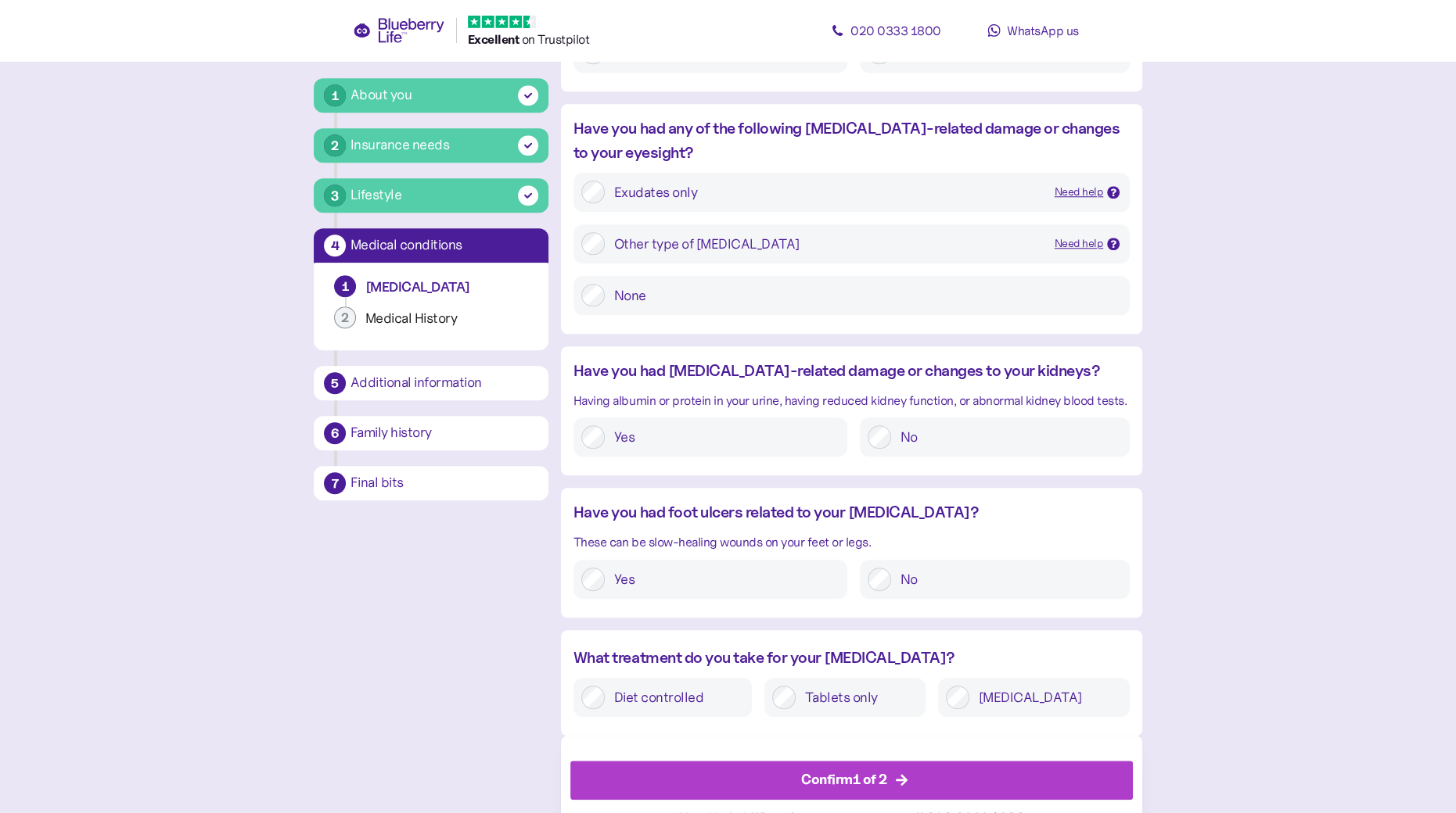
scroll to position [1613, 0]
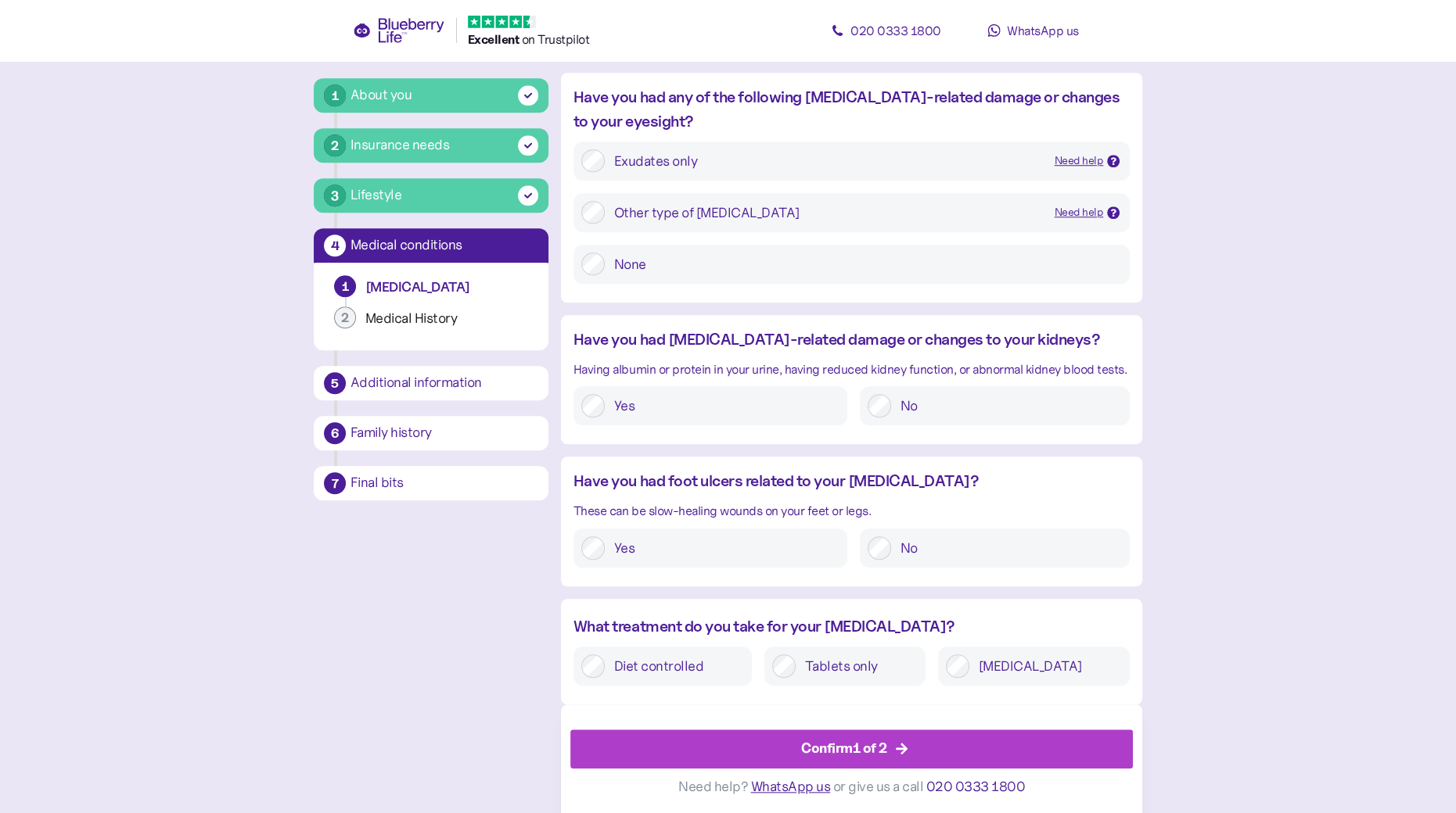
click at [853, 741] on div "Confirm 1 of 2" at bounding box center [844, 749] width 86 height 21
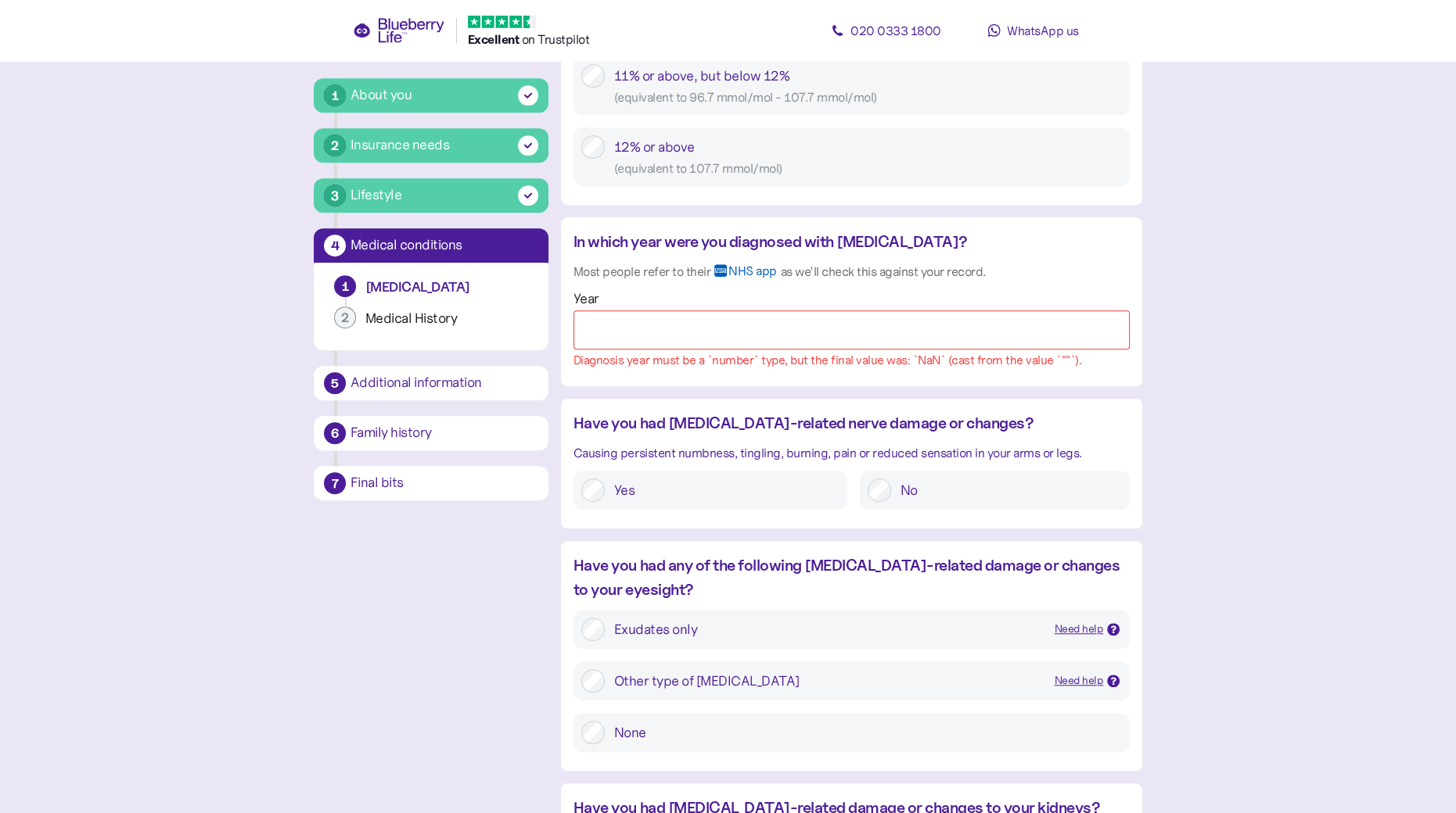
scroll to position [1135, 0]
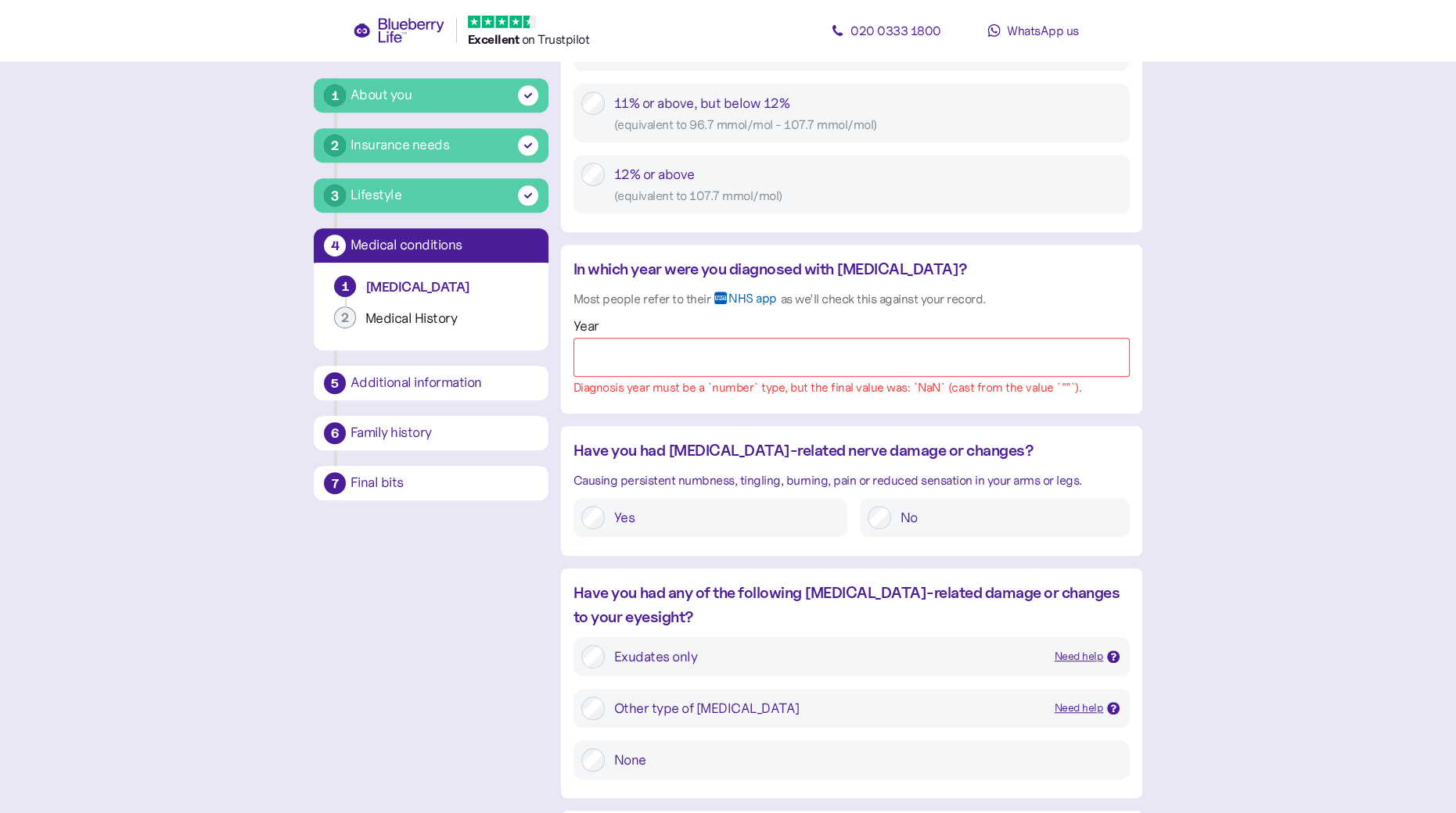
click at [586, 348] on input "Year" at bounding box center [851, 358] width 556 height 39
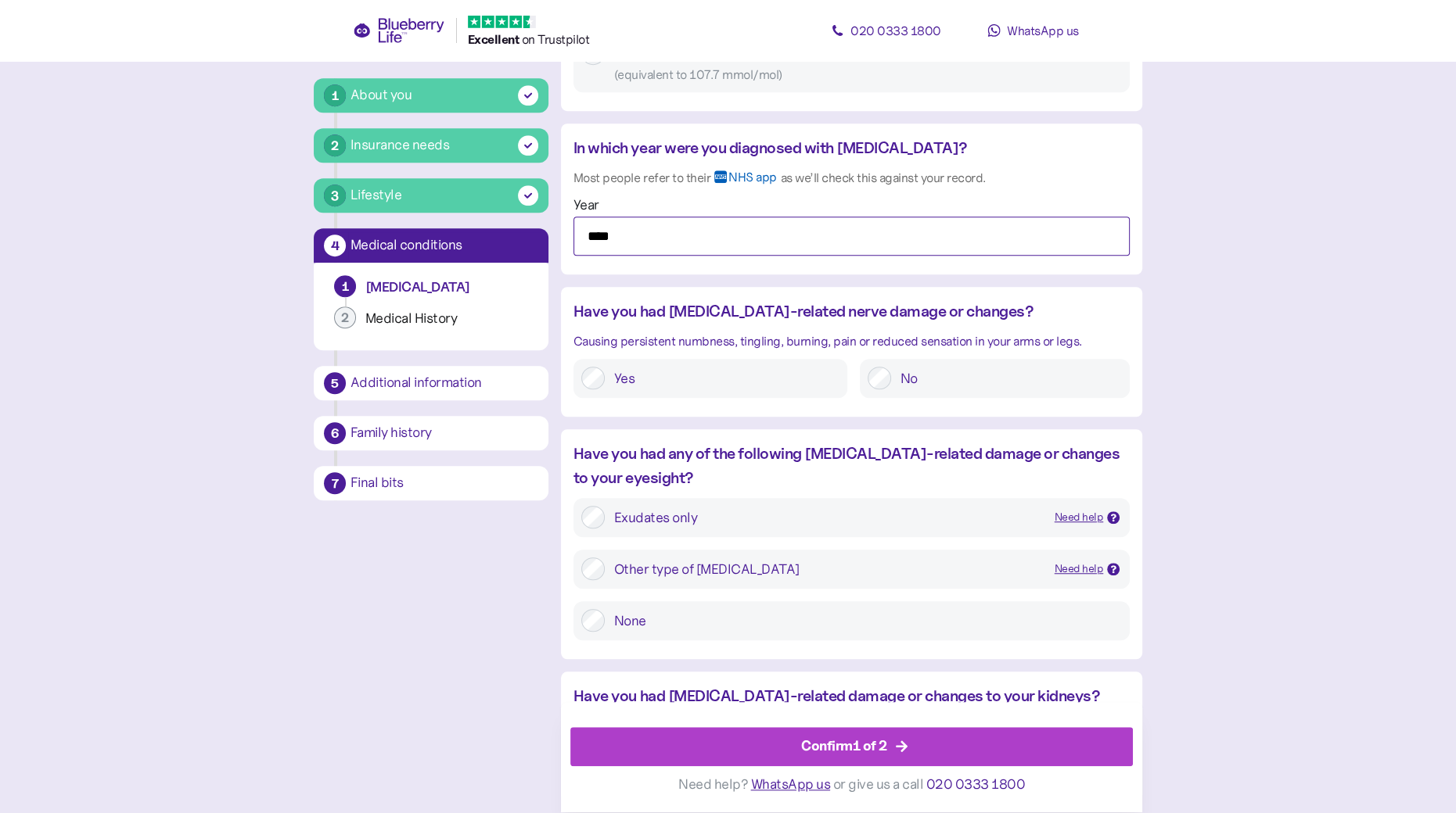
scroll to position [1343, 0]
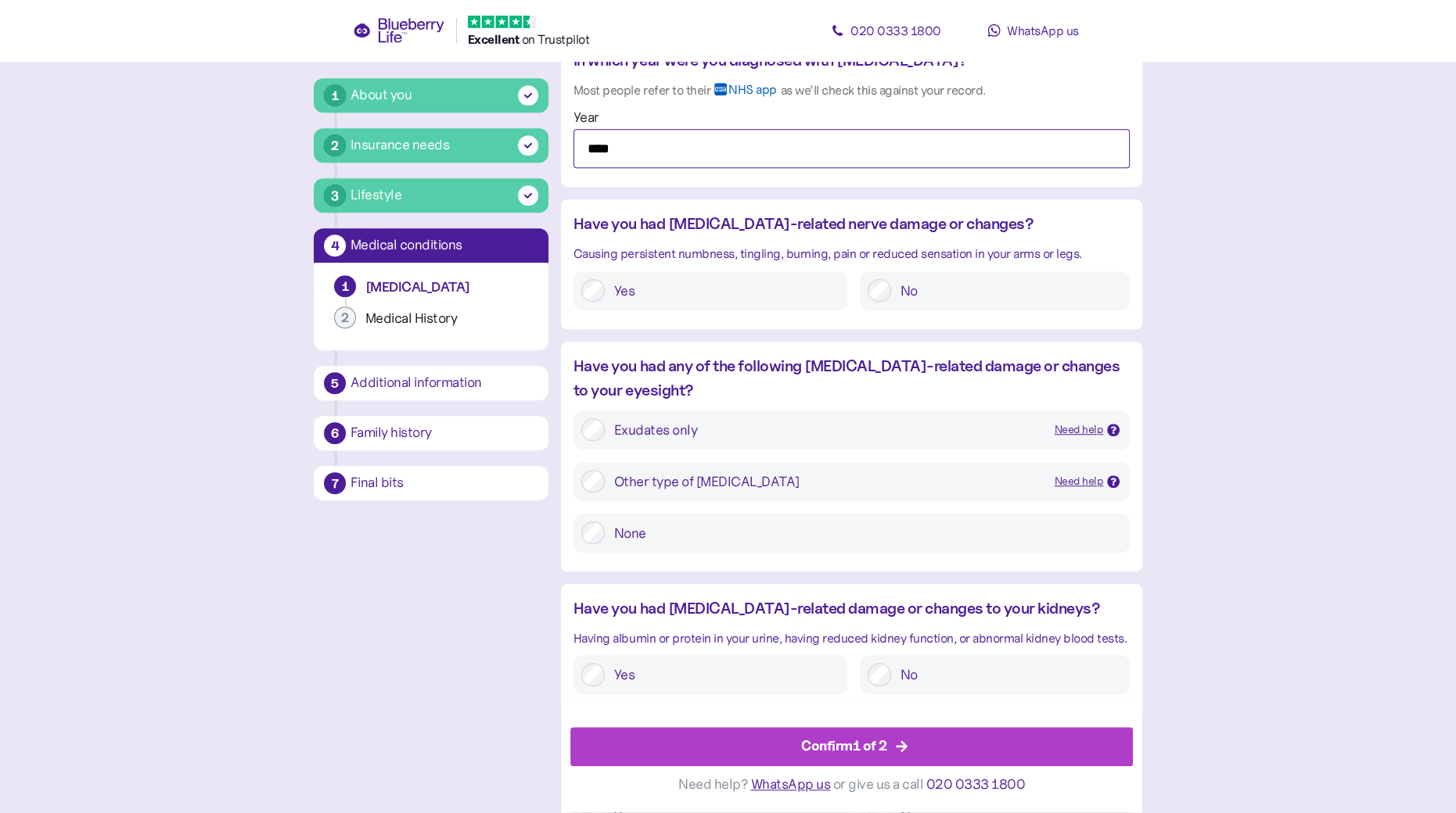
type input "****"
click at [848, 745] on div "Confirm 1 of 2" at bounding box center [844, 747] width 86 height 21
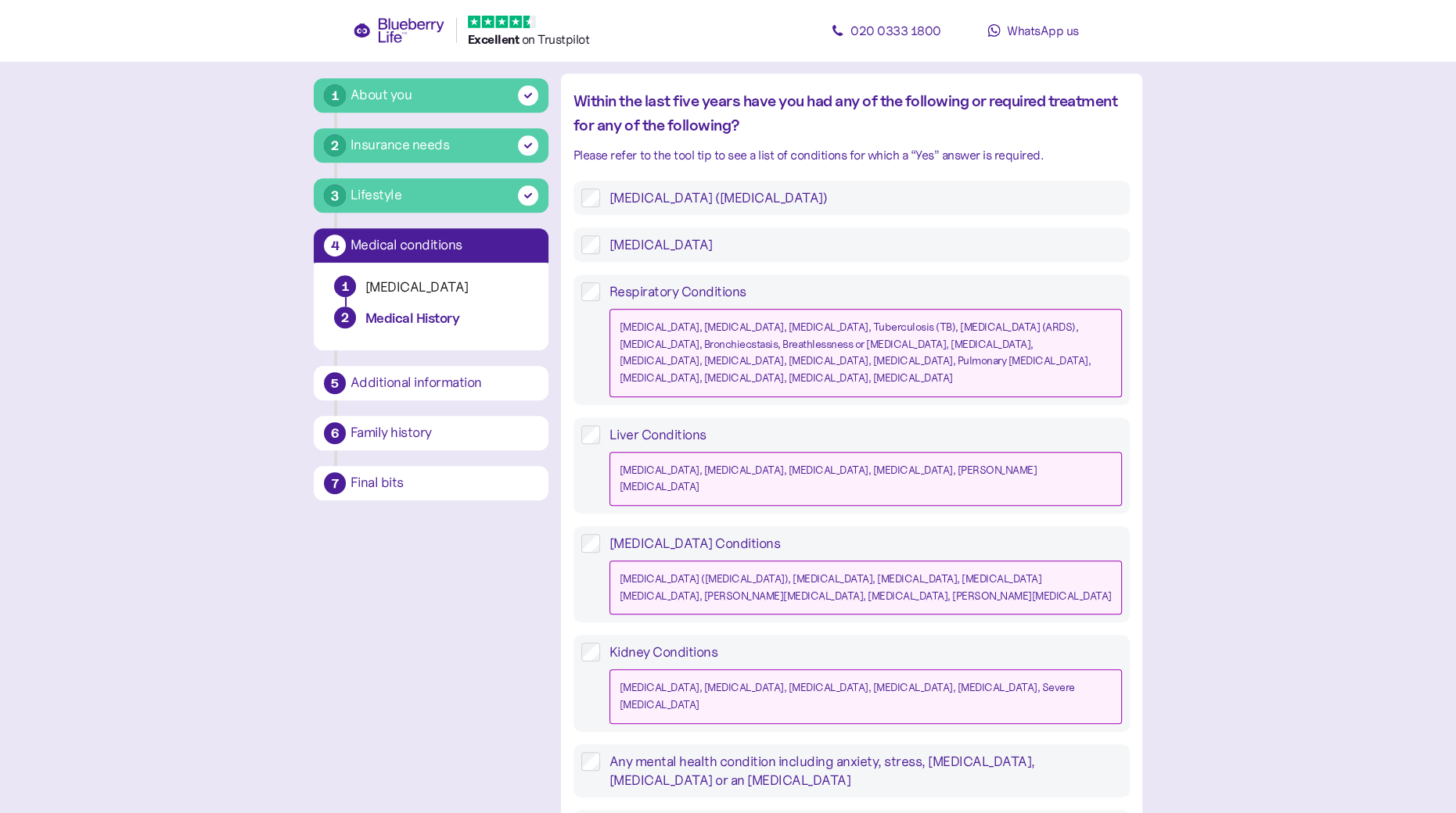
scroll to position [1307, 0]
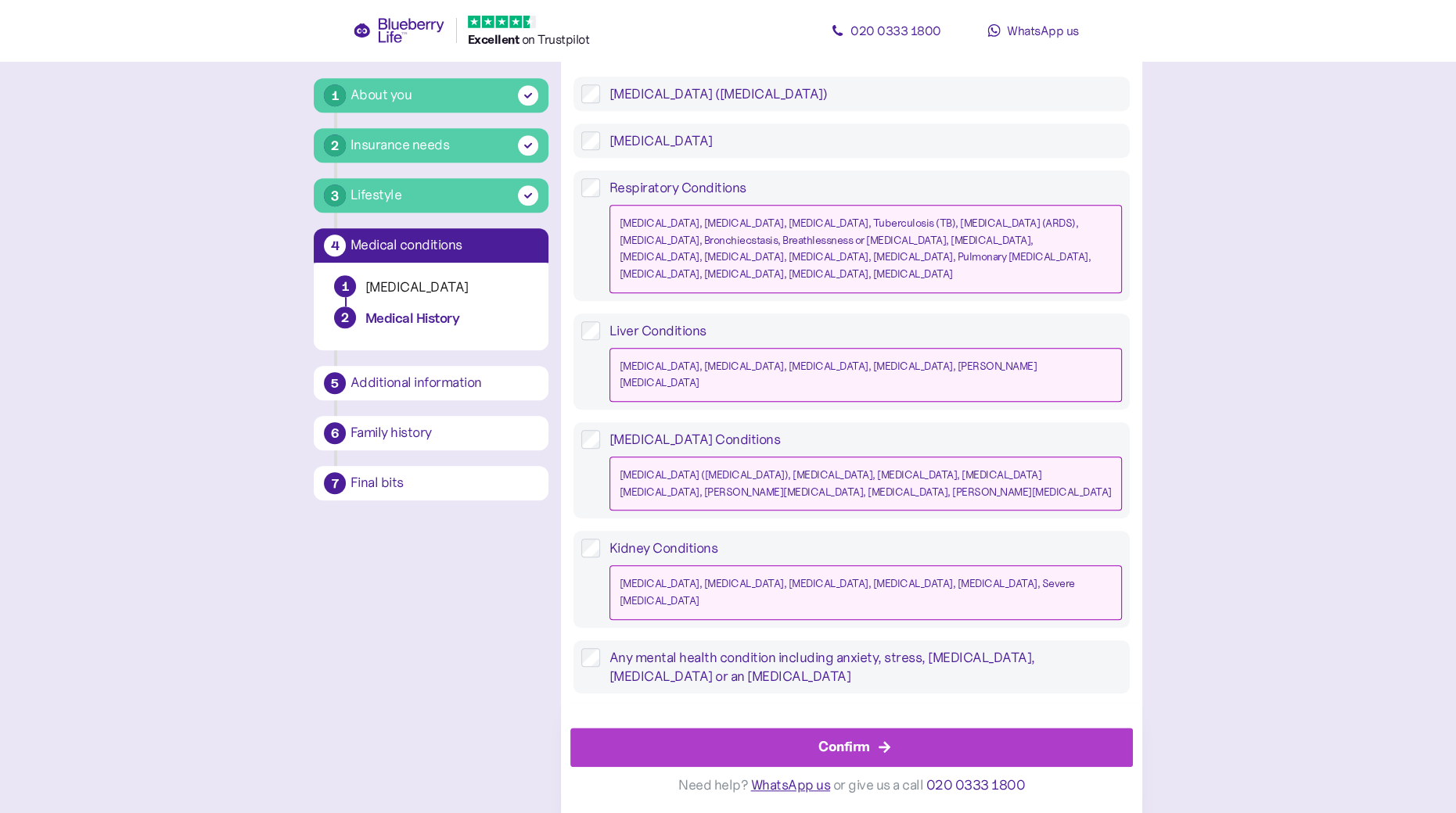
click at [832, 746] on div "Confirm" at bounding box center [845, 747] width 52 height 21
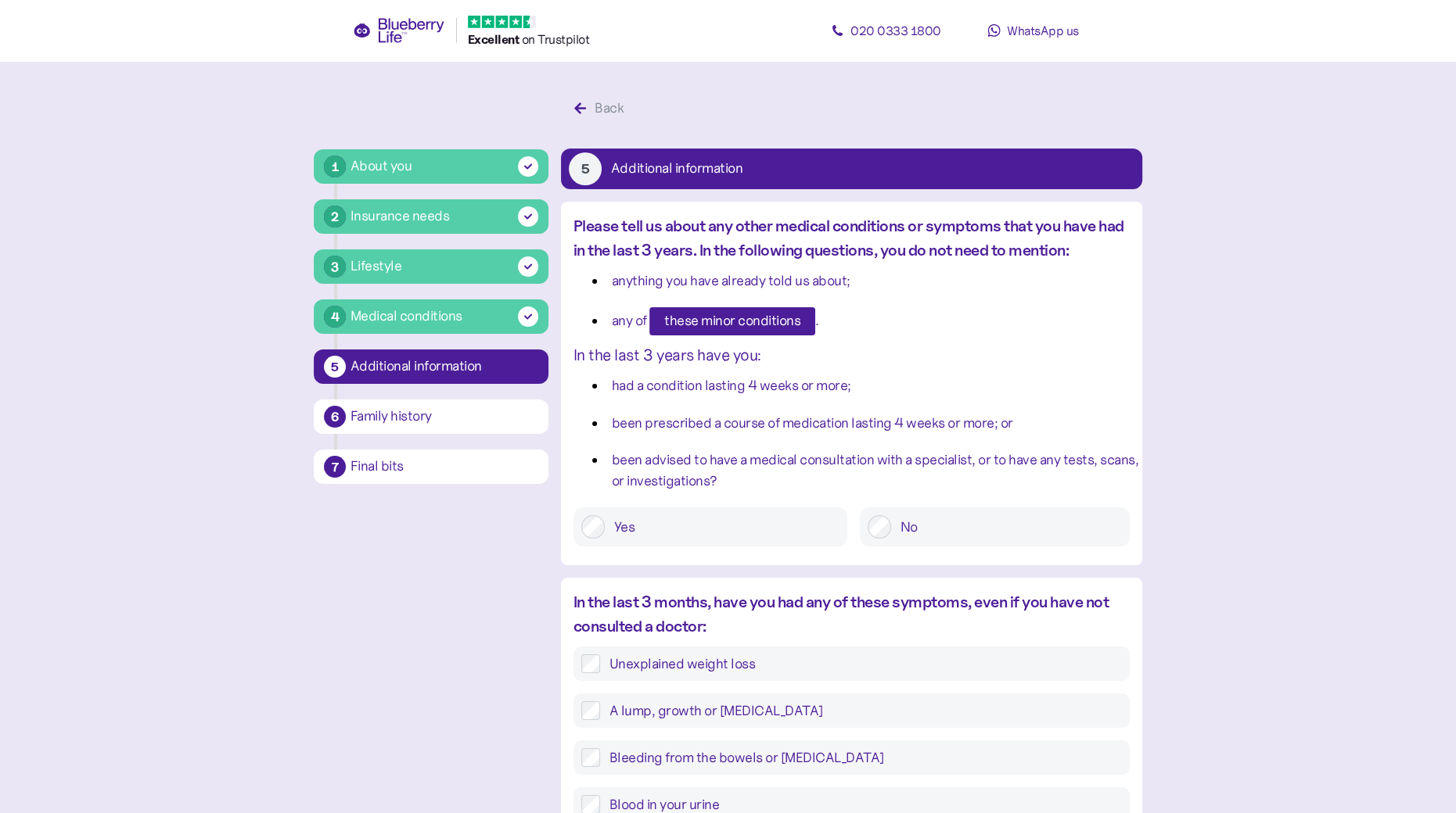
click at [883, 547] on div "Please tell us about any other medical conditions or symptoms that you have had…" at bounding box center [851, 388] width 581 height 348
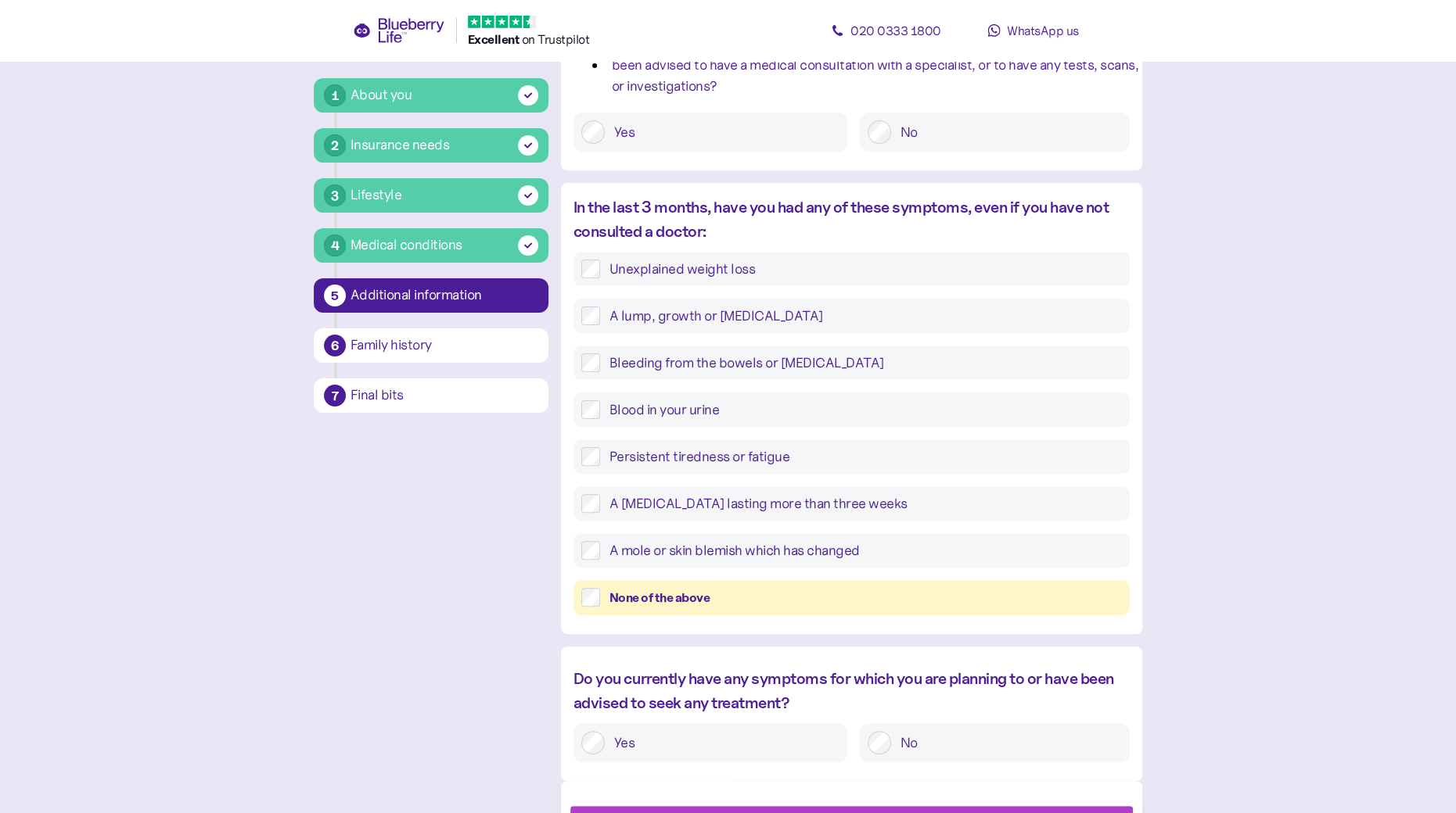
scroll to position [472, 0]
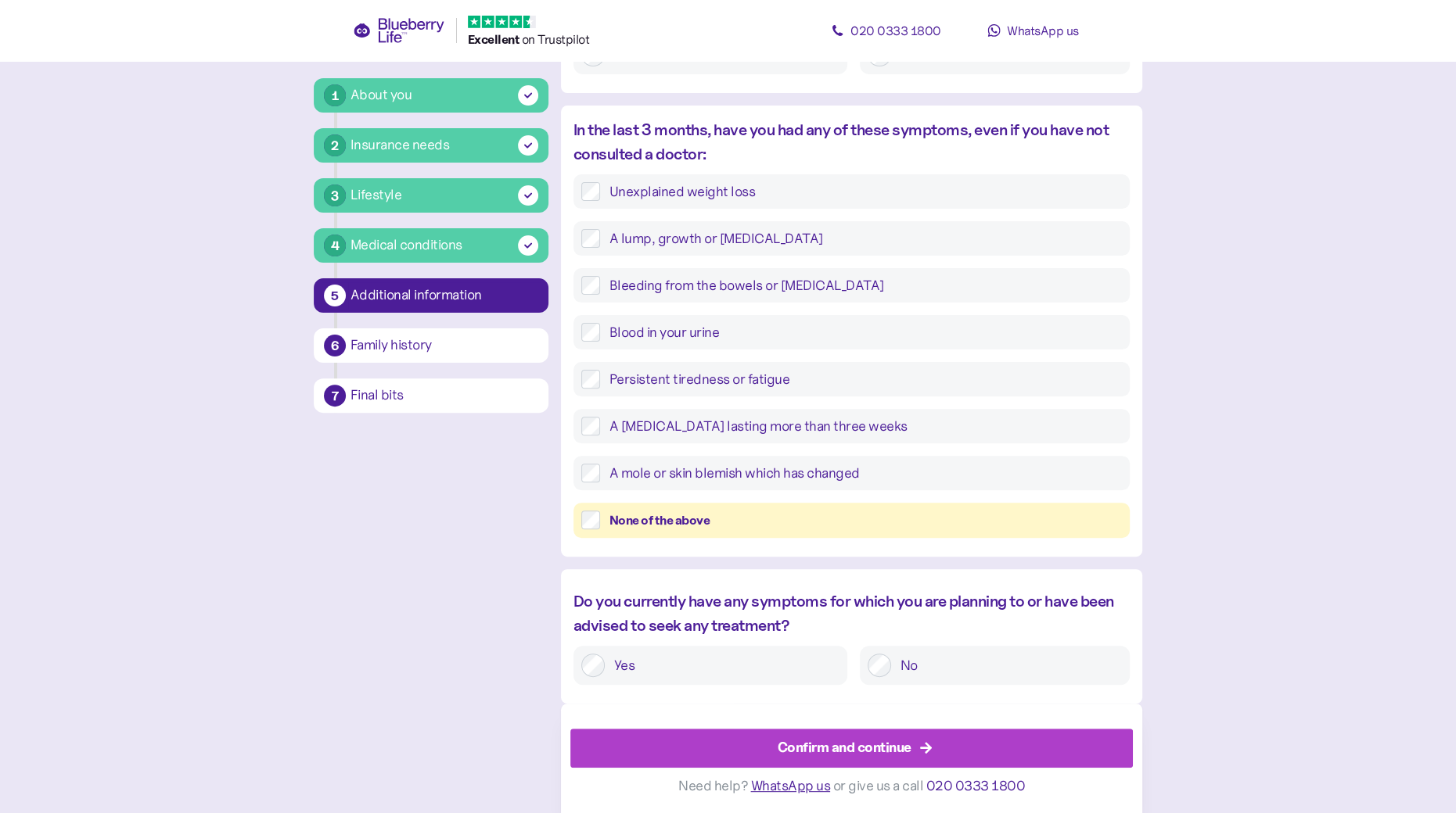
click at [845, 748] on div "Confirm and continue" at bounding box center [845, 748] width 133 height 21
drag, startPoint x: 891, startPoint y: 750, endPoint x: 900, endPoint y: 747, distance: 9.5
click at [896, 752] on div "Confirm and continue" at bounding box center [845, 747] width 133 height 21
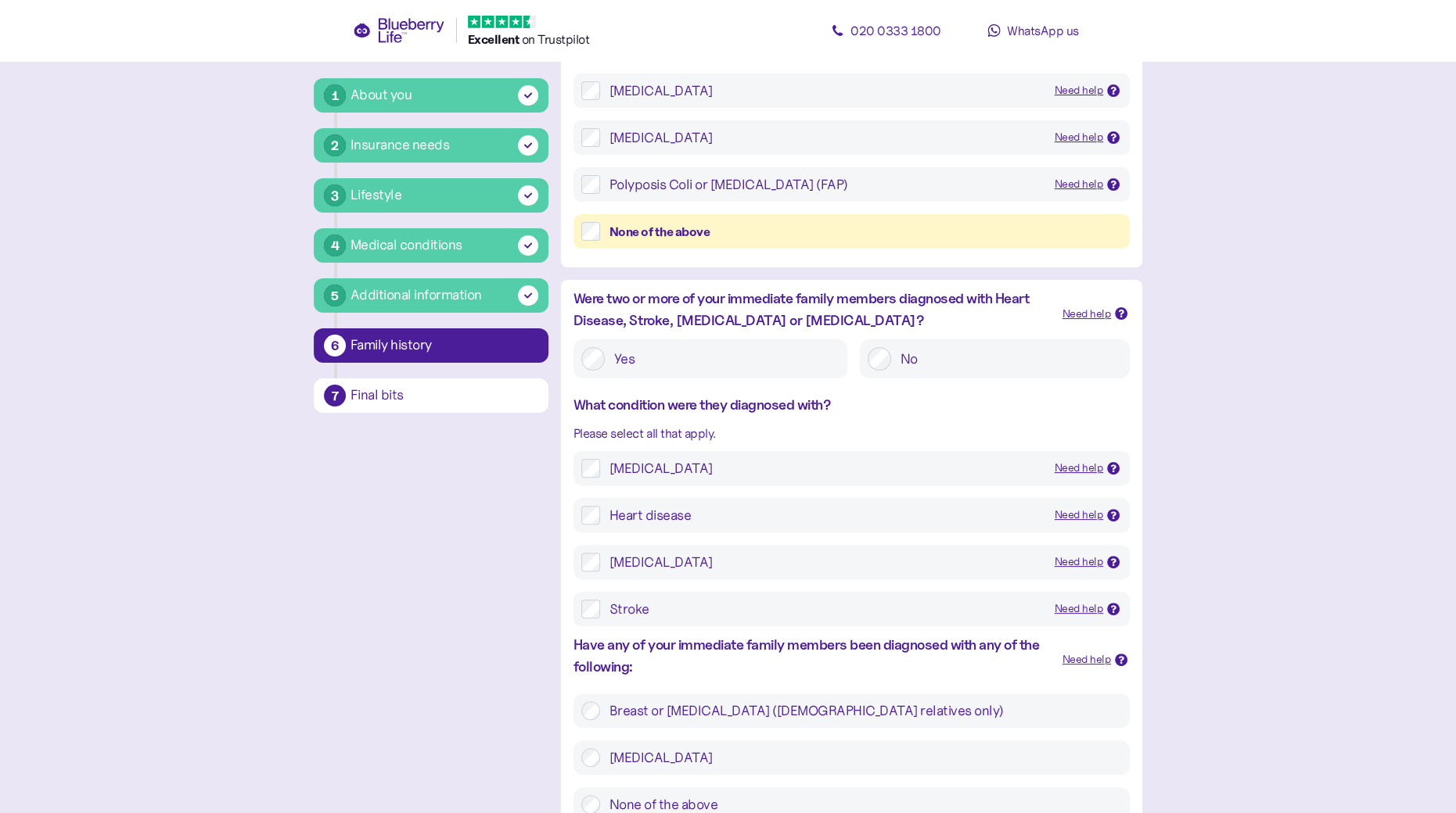
scroll to position [502, 0]
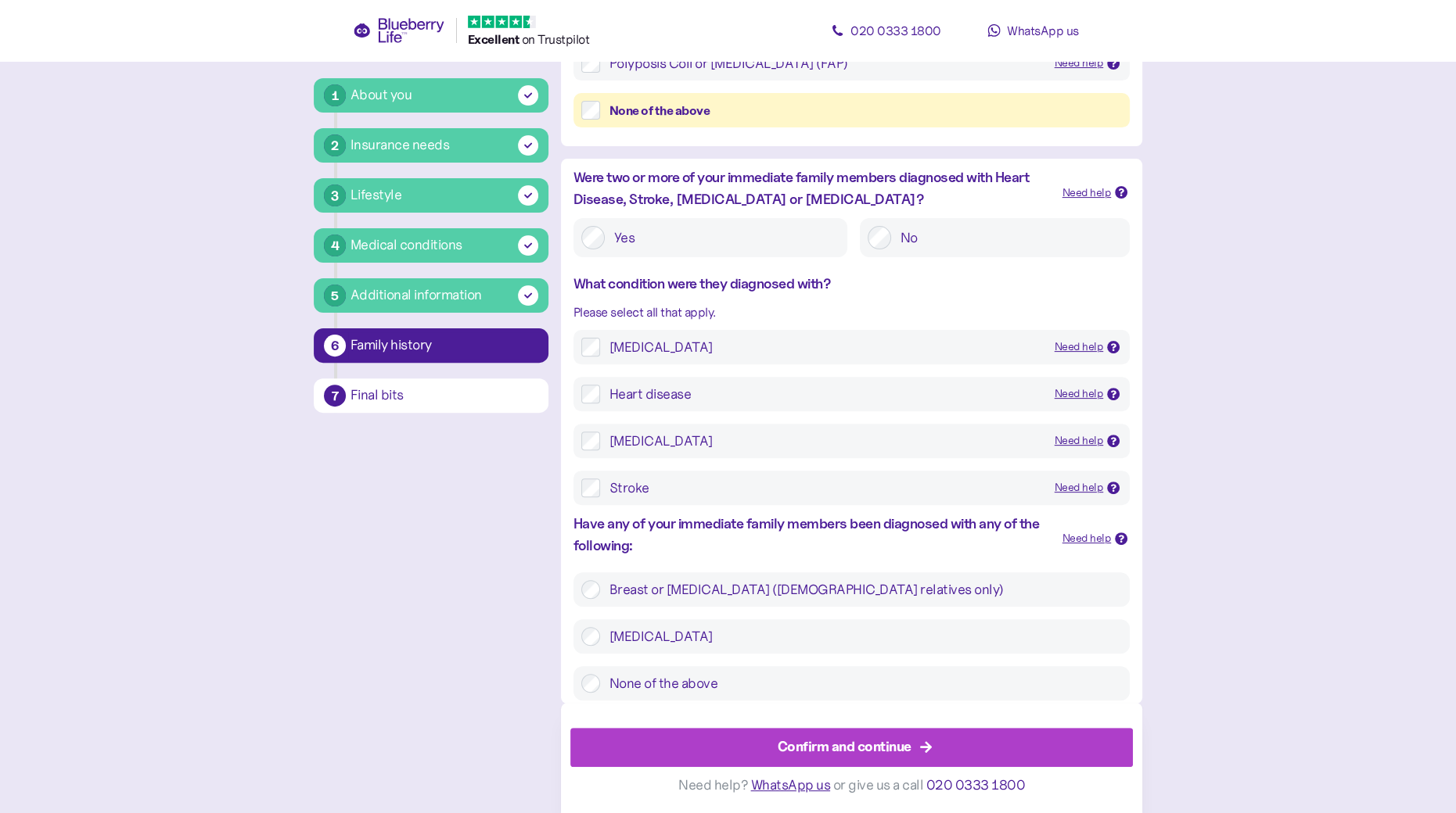
click at [809, 753] on div "Confirm and continue" at bounding box center [845, 747] width 133 height 21
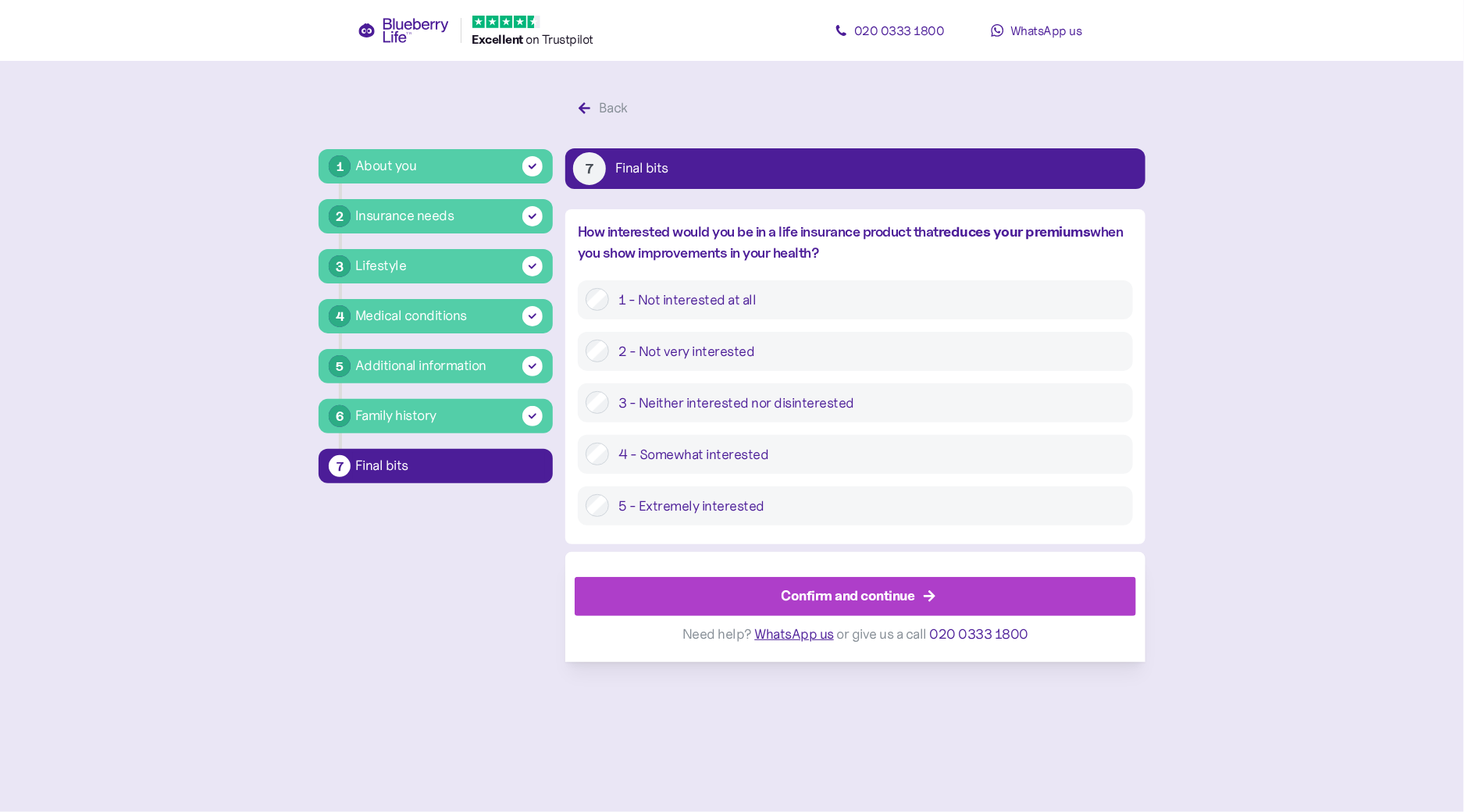
click at [606, 412] on div at bounding box center [597, 402] width 23 height 23
click at [857, 600] on div "Confirm and continue" at bounding box center [848, 596] width 133 height 21
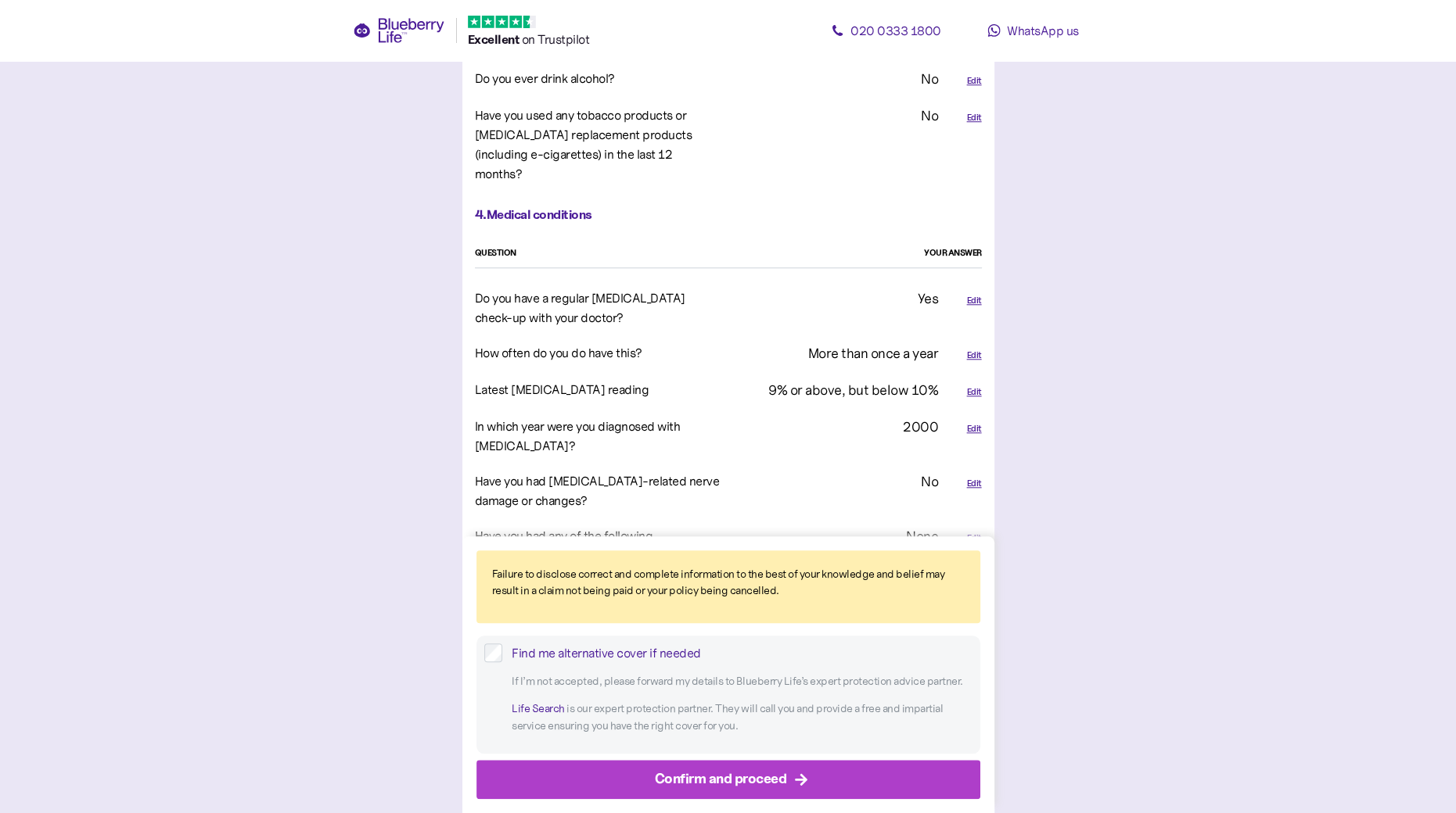
scroll to position [1668, 0]
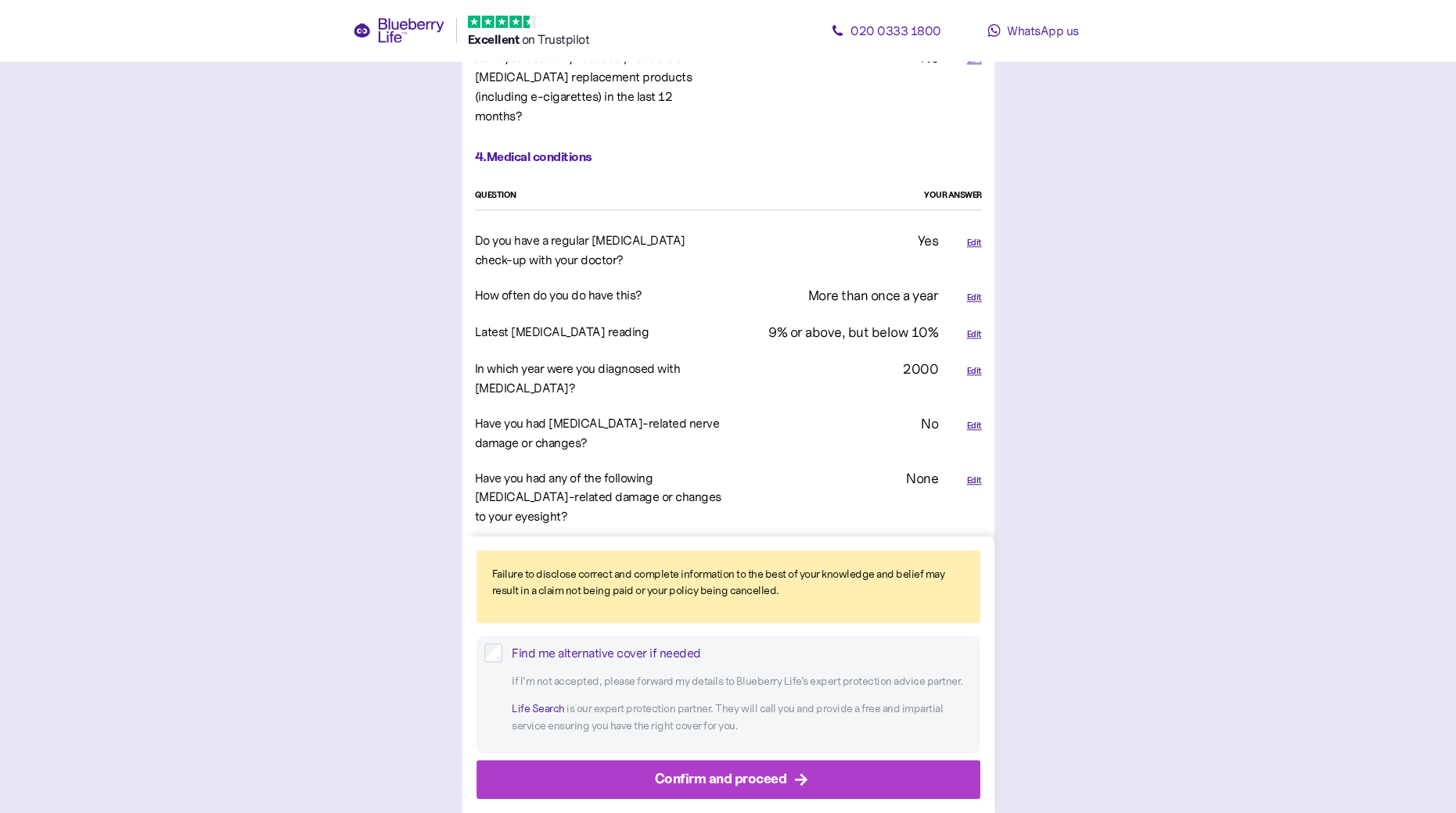
drag, startPoint x: 692, startPoint y: 769, endPoint x: 683, endPoint y: 618, distance: 151.3
click at [680, 635] on div "Failure to disclose correct and complete information to the best of your knowle…" at bounding box center [729, 674] width 532 height 277
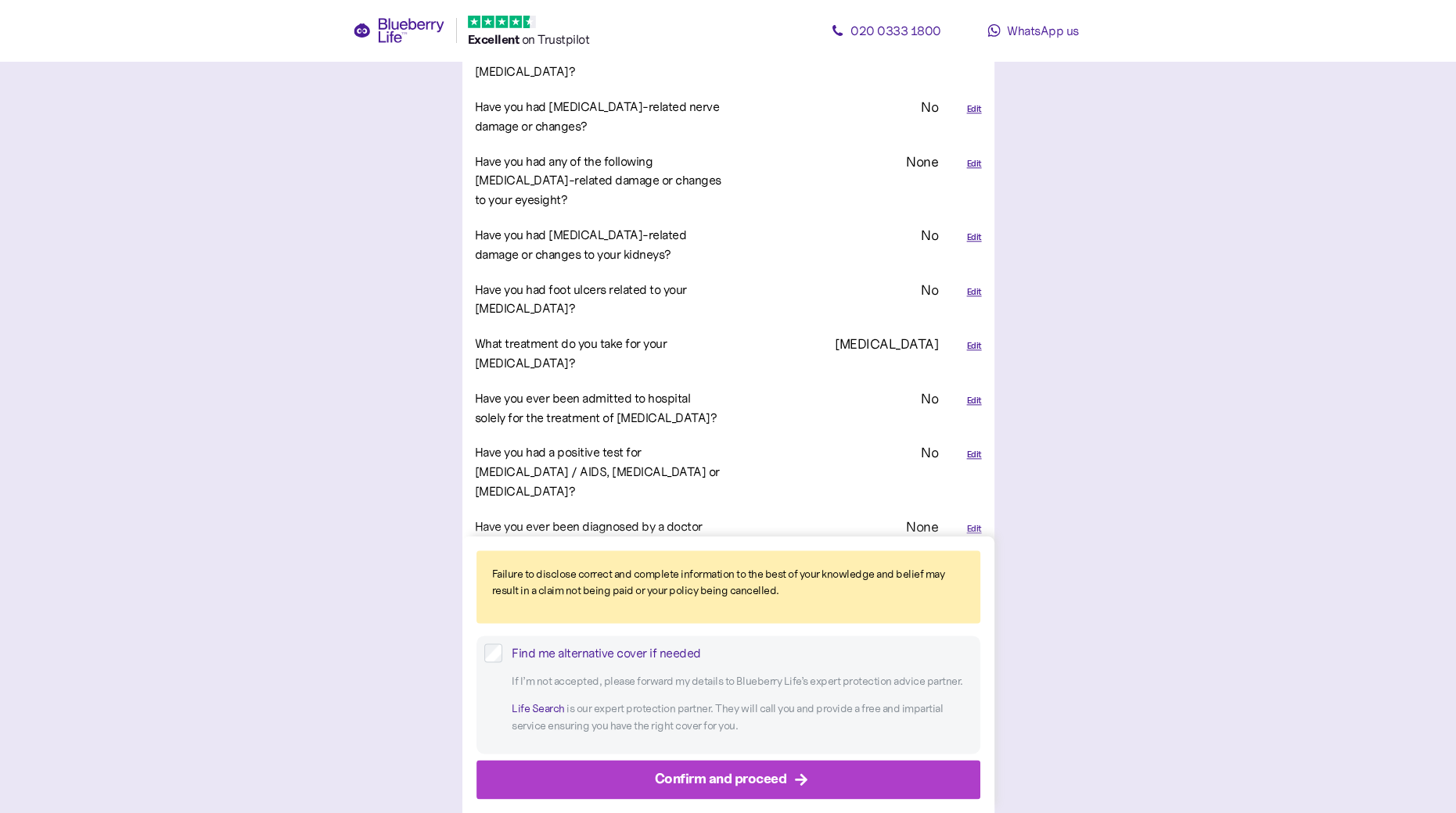
scroll to position [2085, 0]
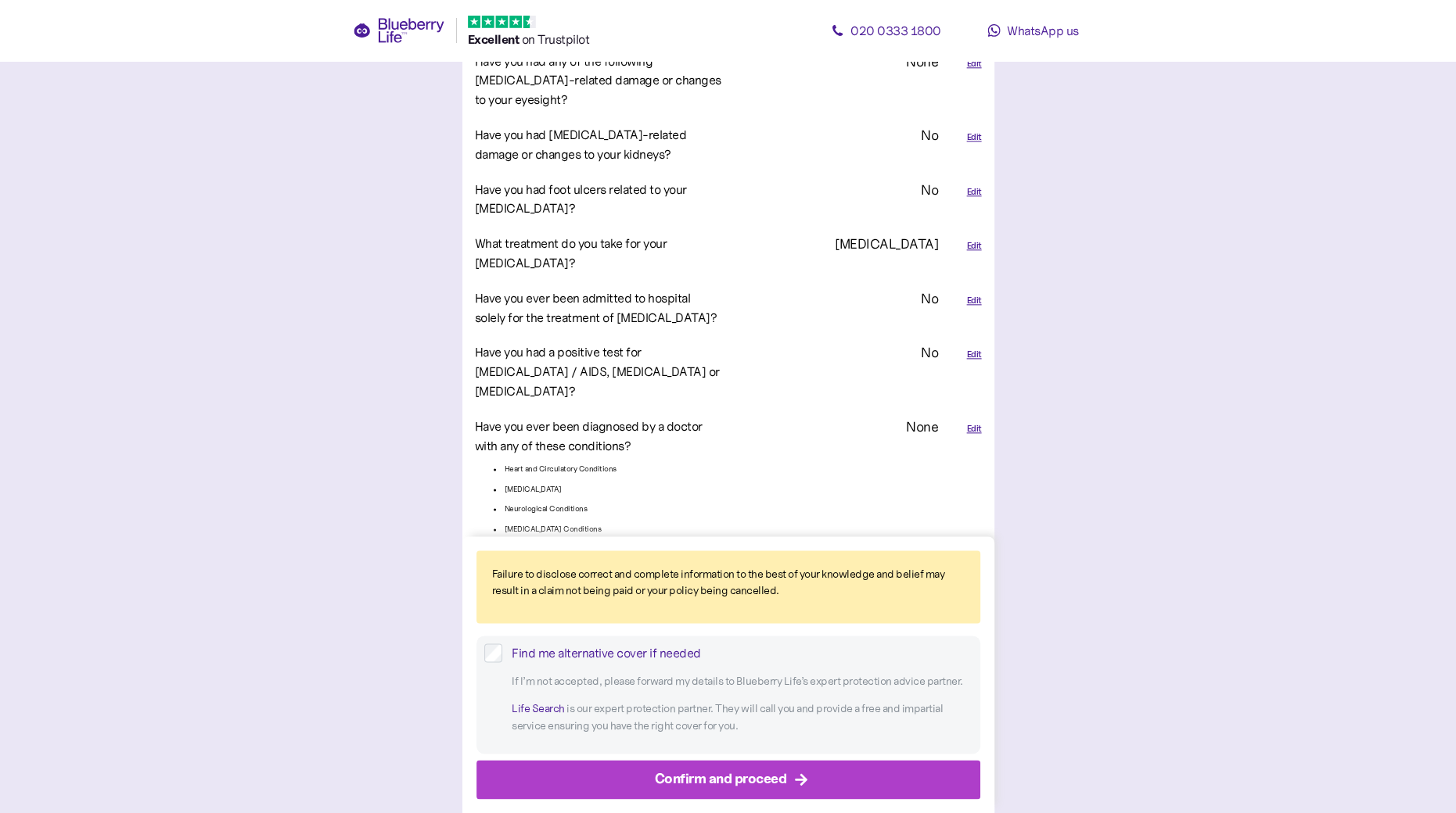
click at [696, 772] on div "Confirm and proceed" at bounding box center [721, 779] width 133 height 21
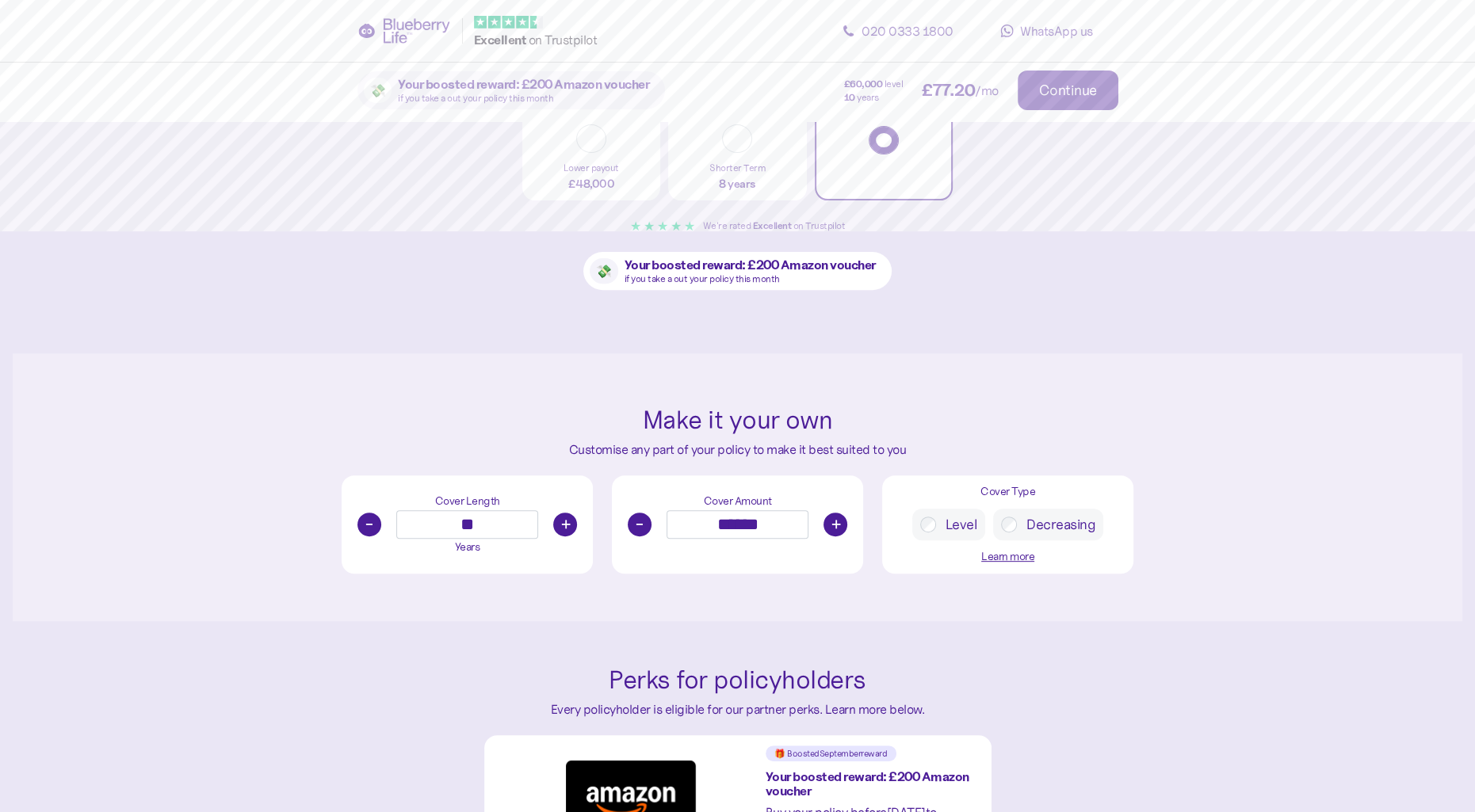
scroll to position [634, 0]
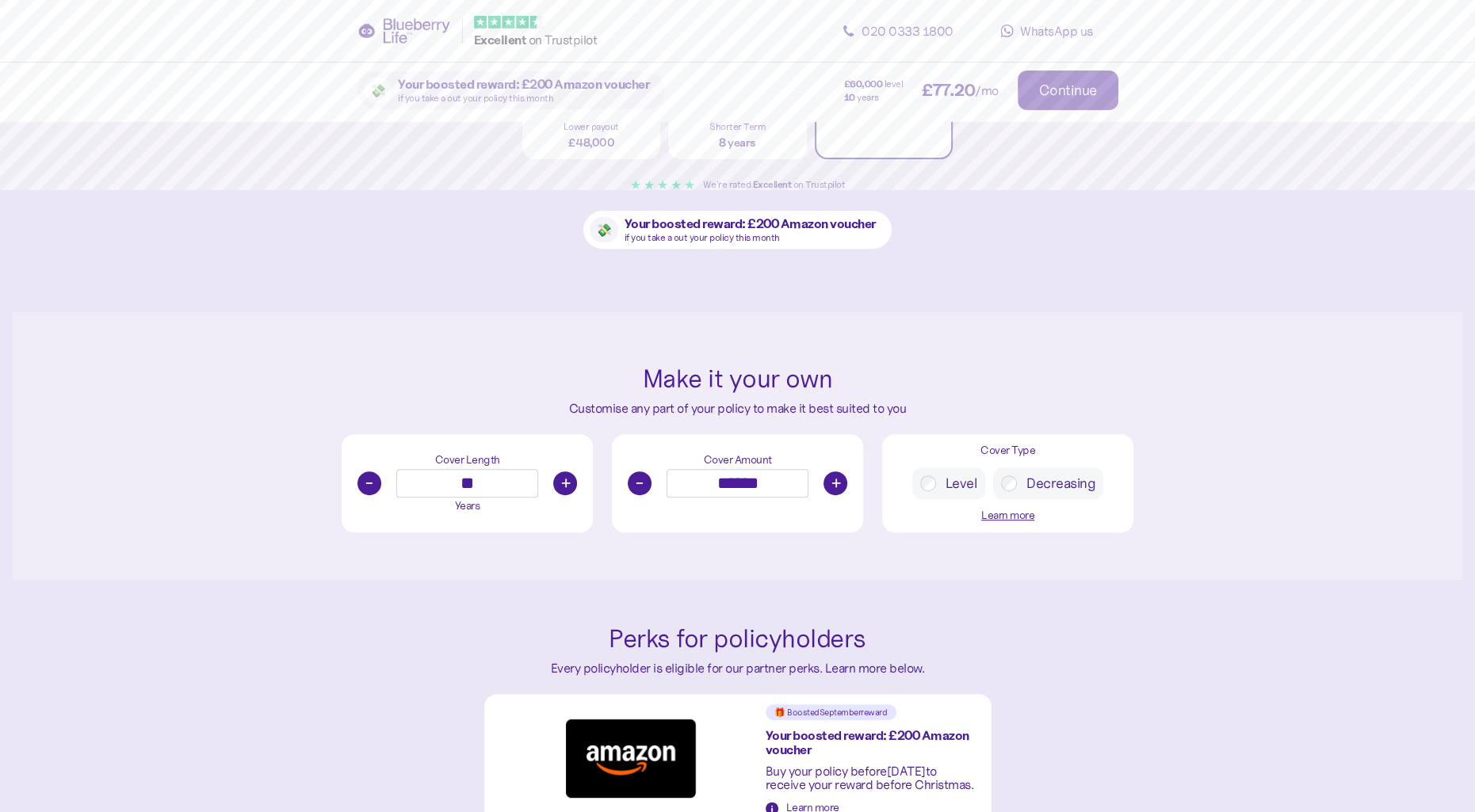
click at [636, 483] on button "-" at bounding box center [639, 483] width 23 height 23
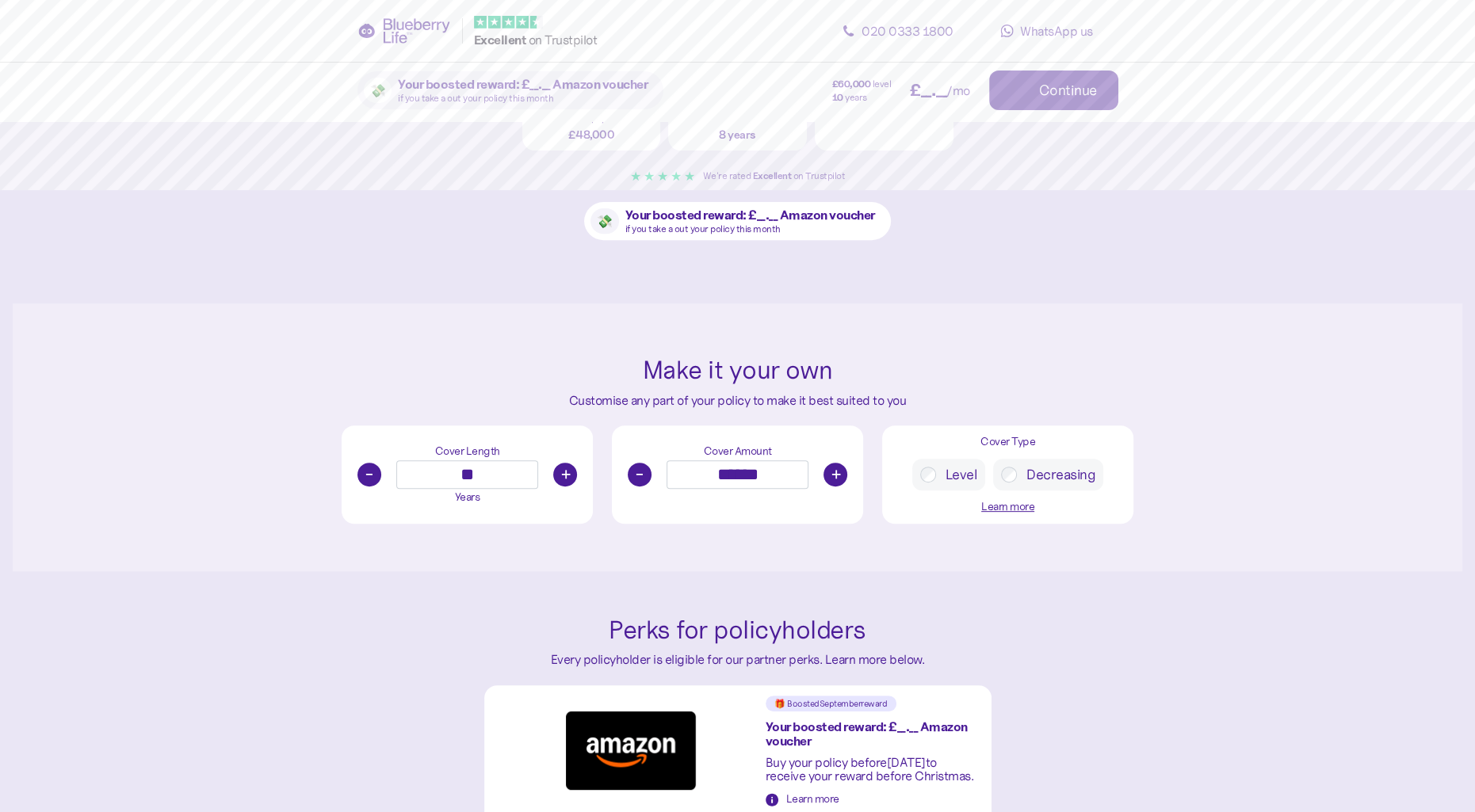
click at [636, 482] on button "-" at bounding box center [639, 474] width 23 height 23
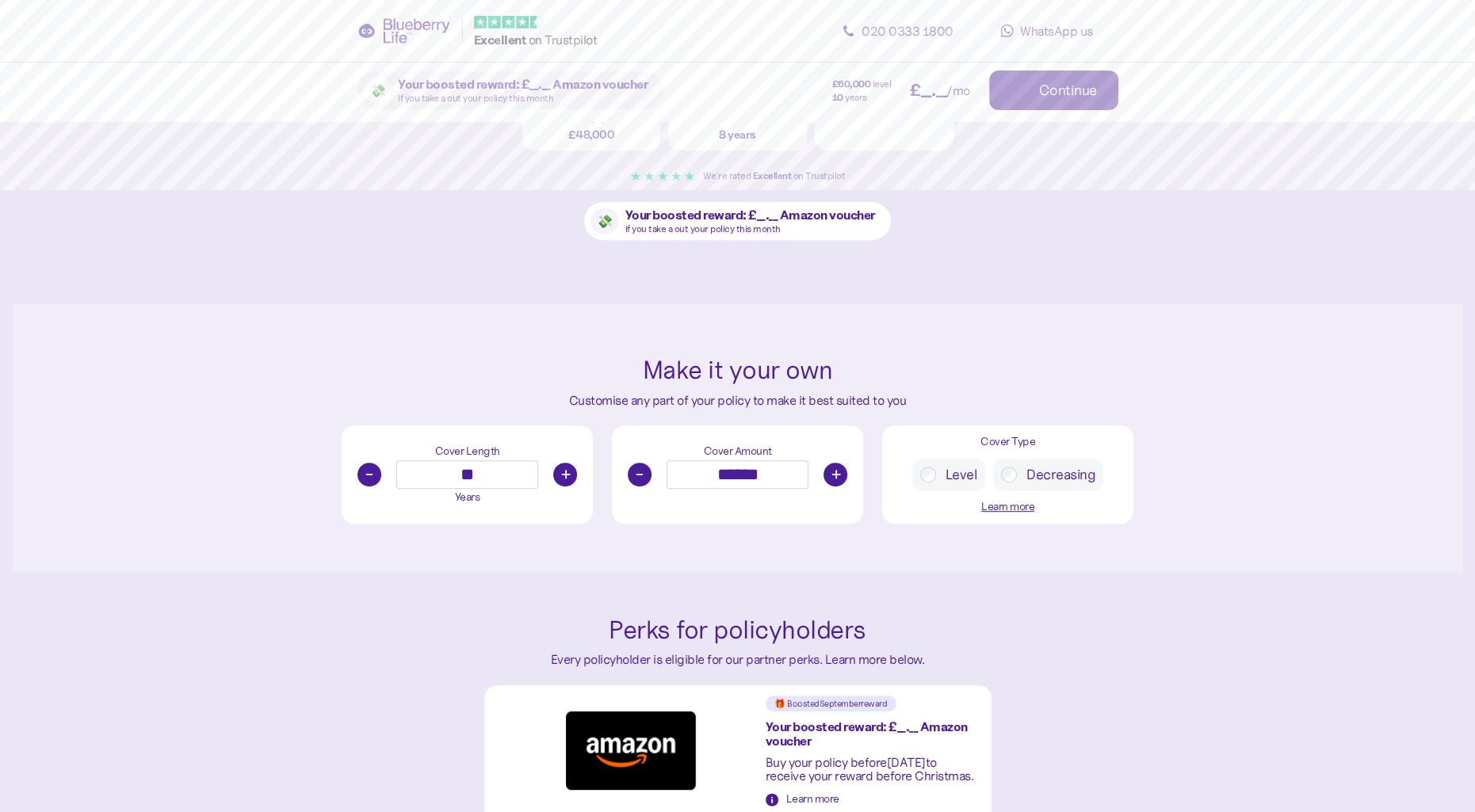
click at [636, 481] on button "-" at bounding box center [639, 474] width 23 height 23
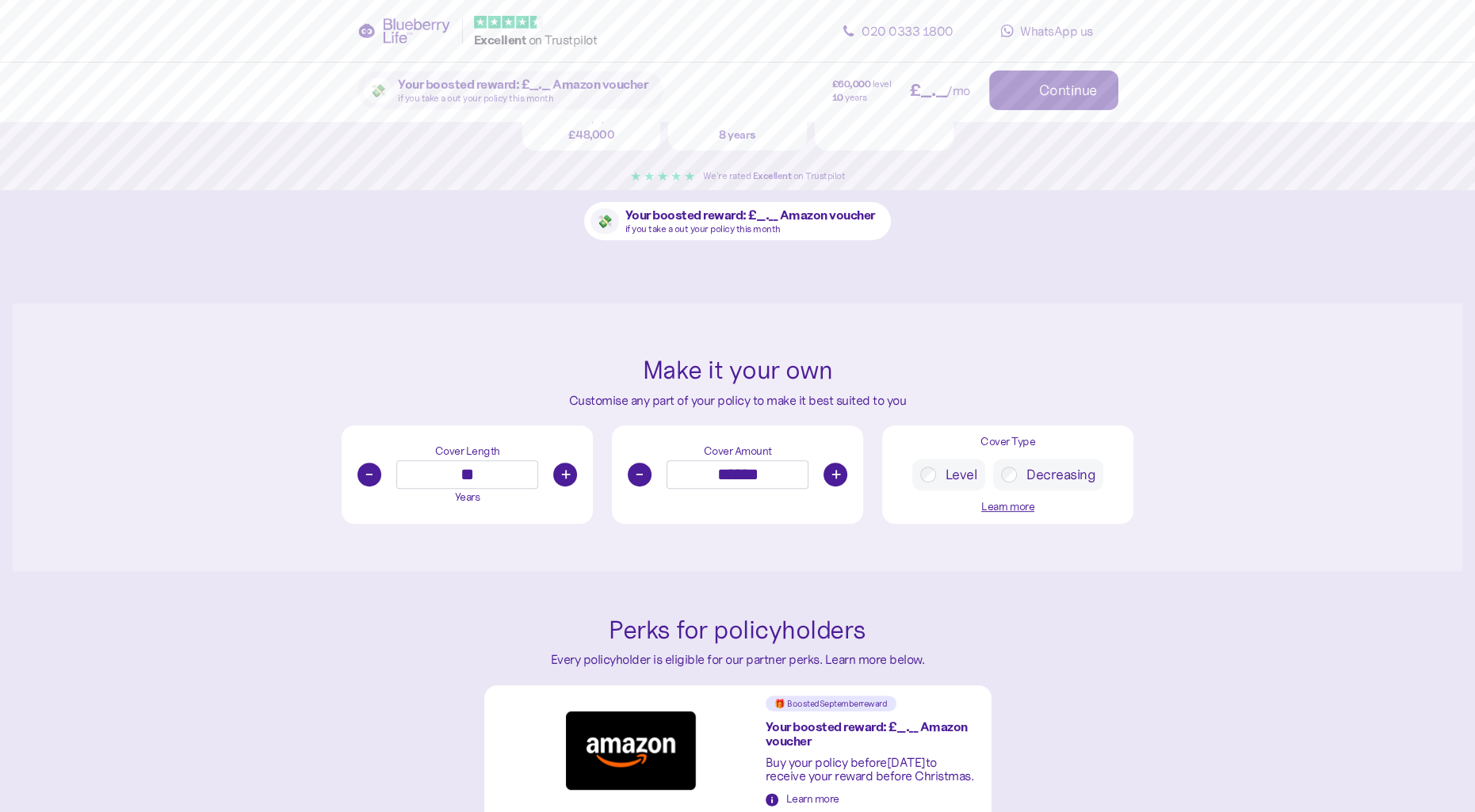
click at [636, 481] on button "-" at bounding box center [639, 474] width 23 height 23
click at [637, 481] on button "-" at bounding box center [639, 474] width 23 height 23
click at [638, 481] on button "-" at bounding box center [639, 474] width 23 height 23
click at [638, 479] on button "-" at bounding box center [639, 474] width 23 height 23
click at [638, 478] on button "-" at bounding box center [639, 474] width 23 height 23
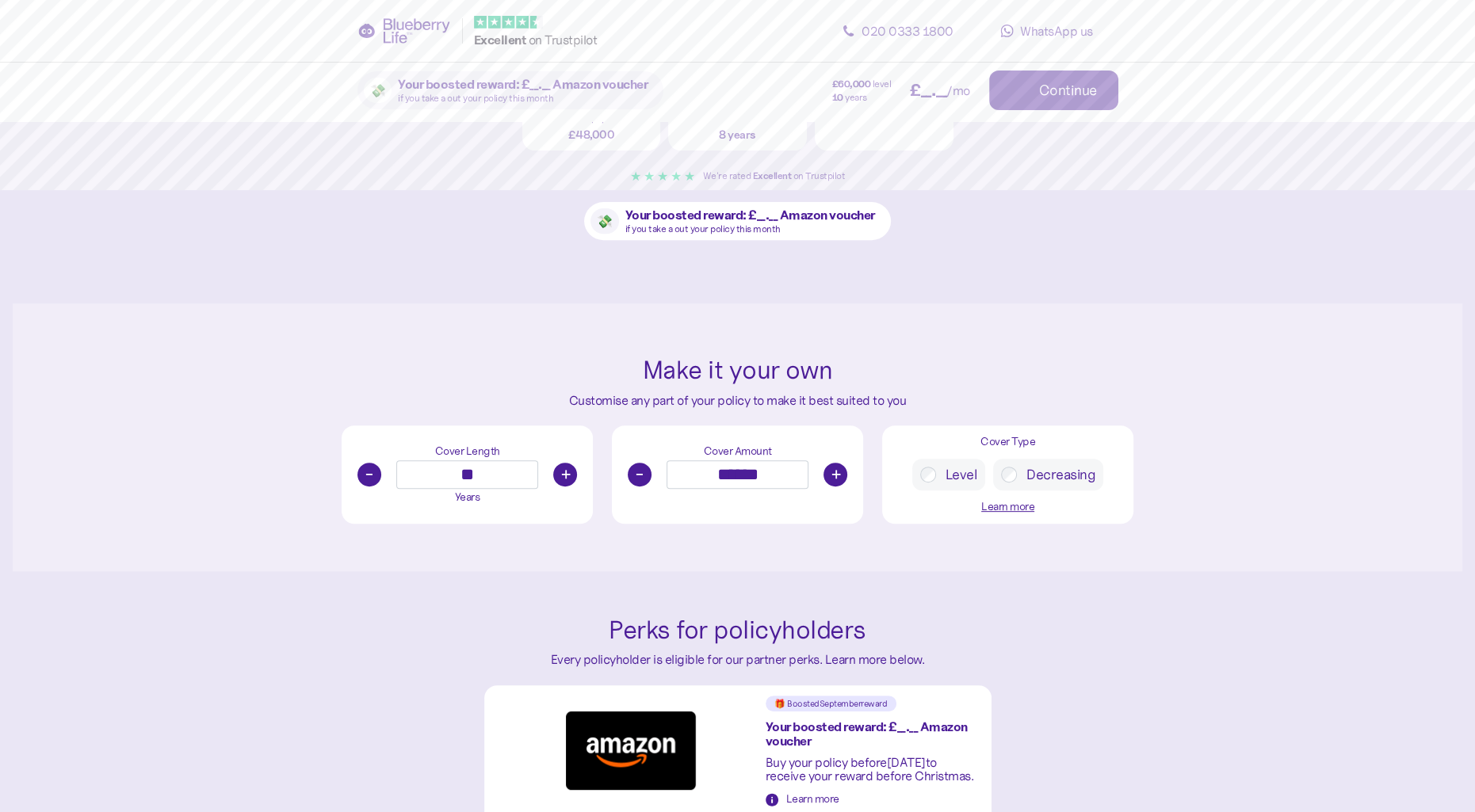
click at [638, 477] on button "-" at bounding box center [639, 474] width 23 height 23
click at [637, 475] on button "-" at bounding box center [639, 474] width 23 height 23
click at [636, 475] on button "-" at bounding box center [639, 474] width 23 height 23
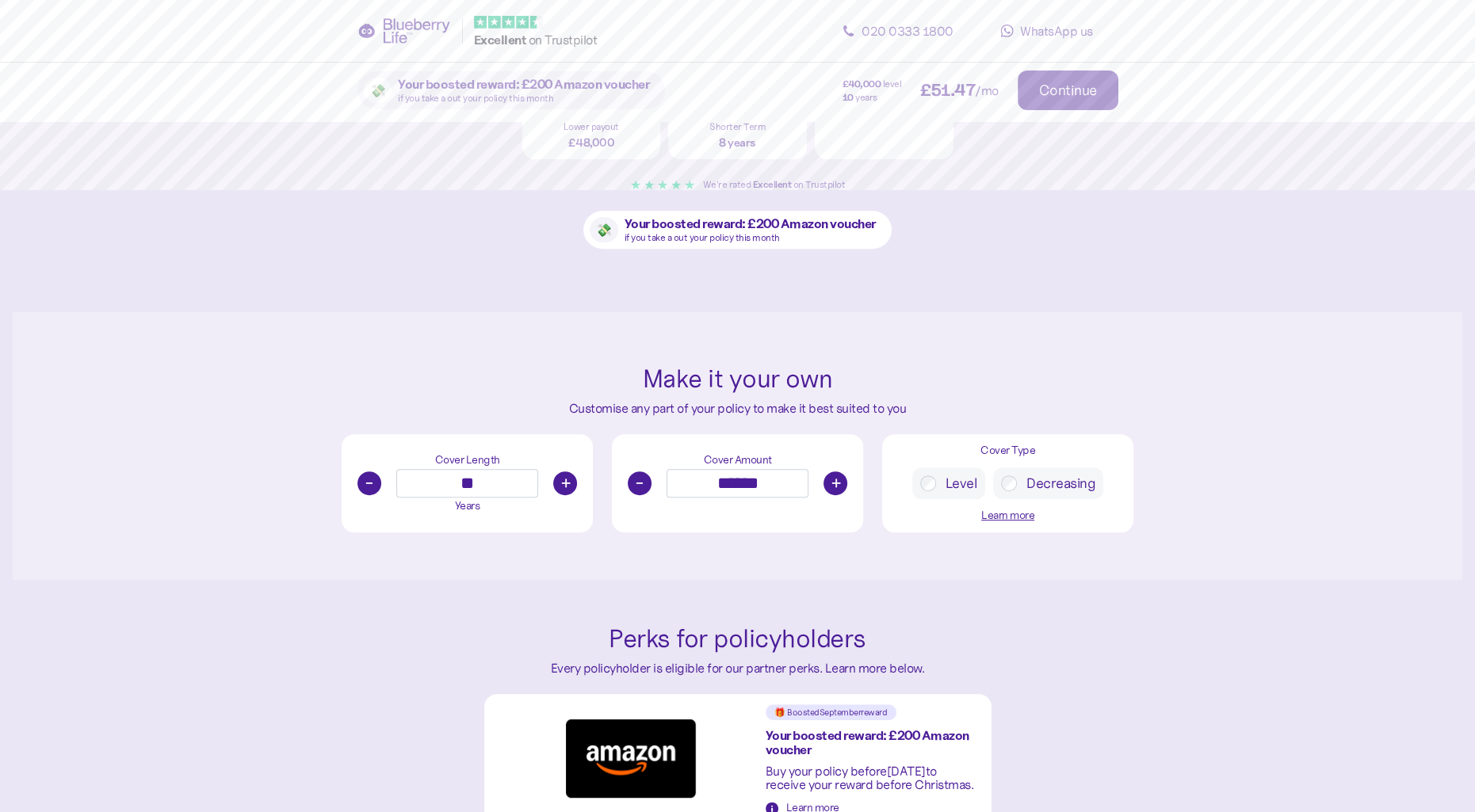
click at [1369, 501] on div "Make it your own Customise any part of your policy to make it best suited to yo…" at bounding box center [738, 445] width 1450 height 268
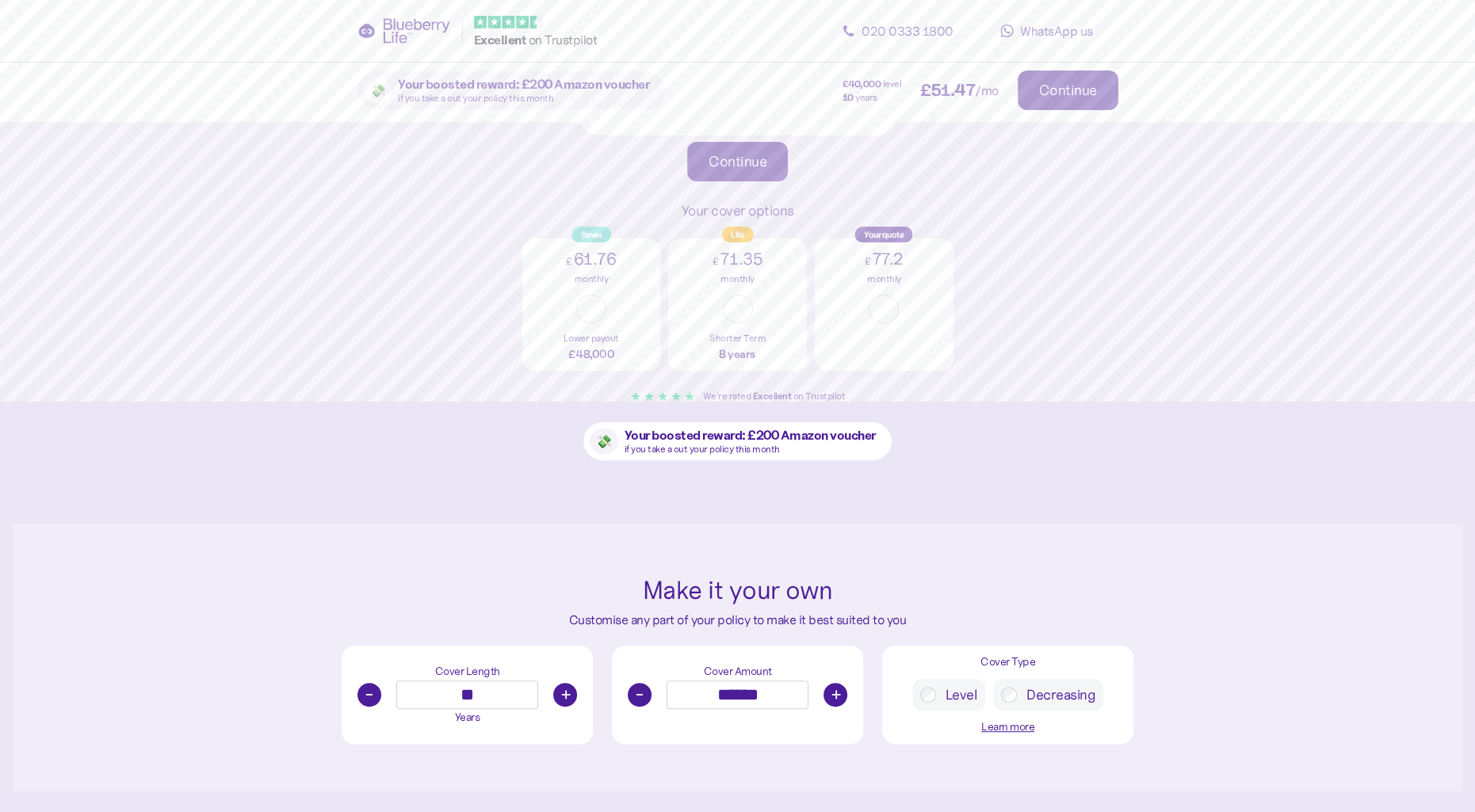
scroll to position [739, 0]
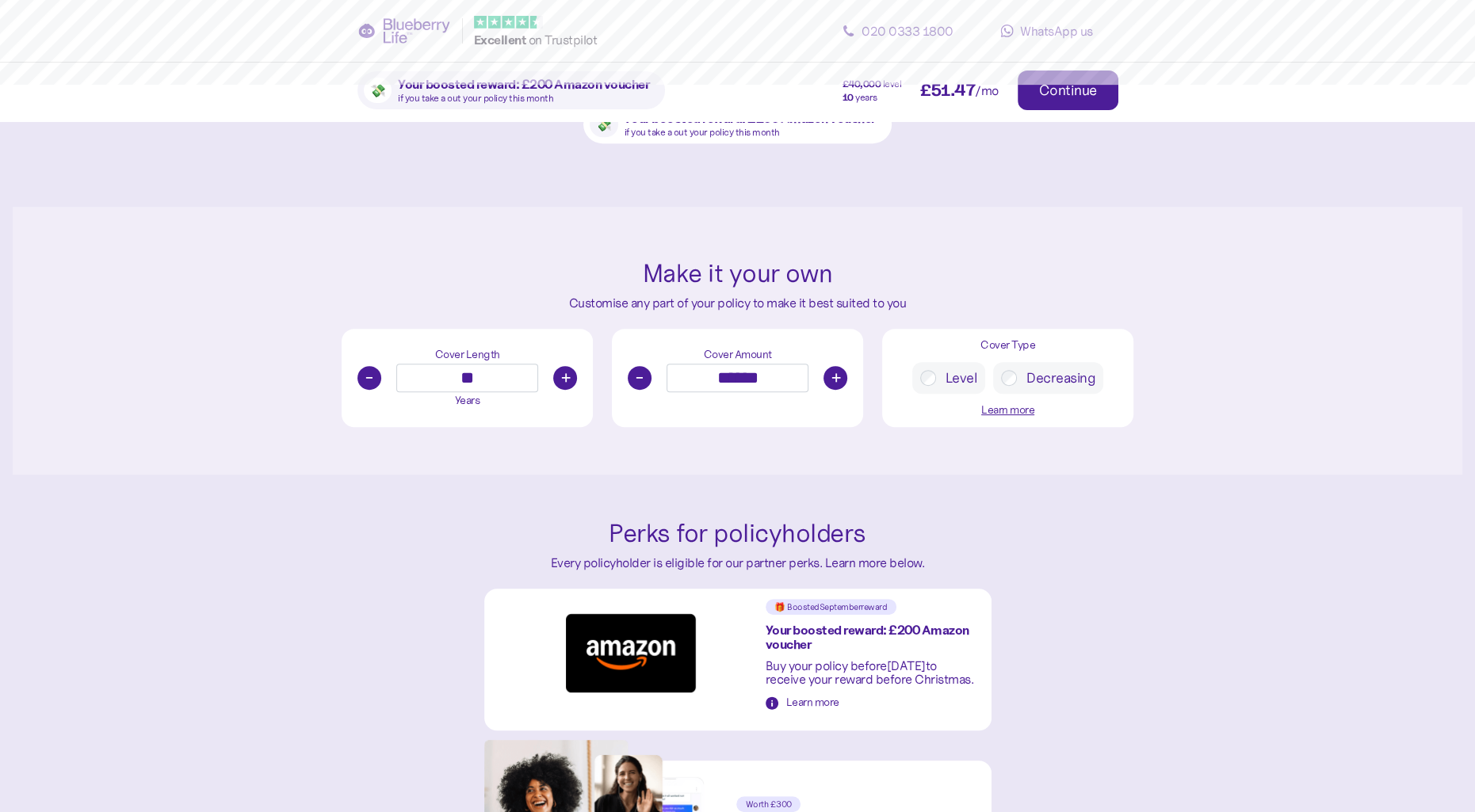
click at [638, 383] on button "-" at bounding box center [639, 378] width 23 height 23
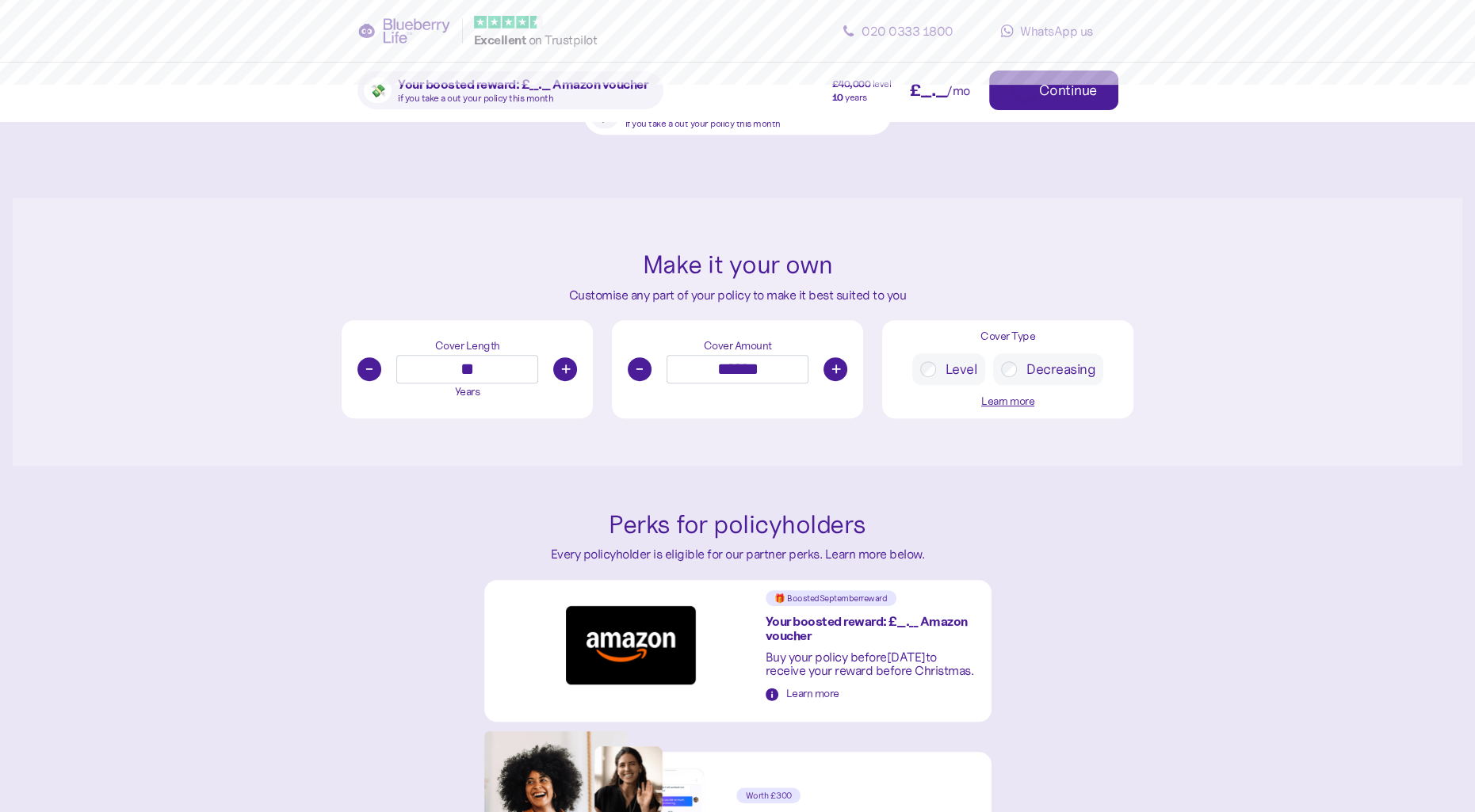
click at [638, 383] on div "Cover Amount - ****** +" at bounding box center [738, 369] width 252 height 97
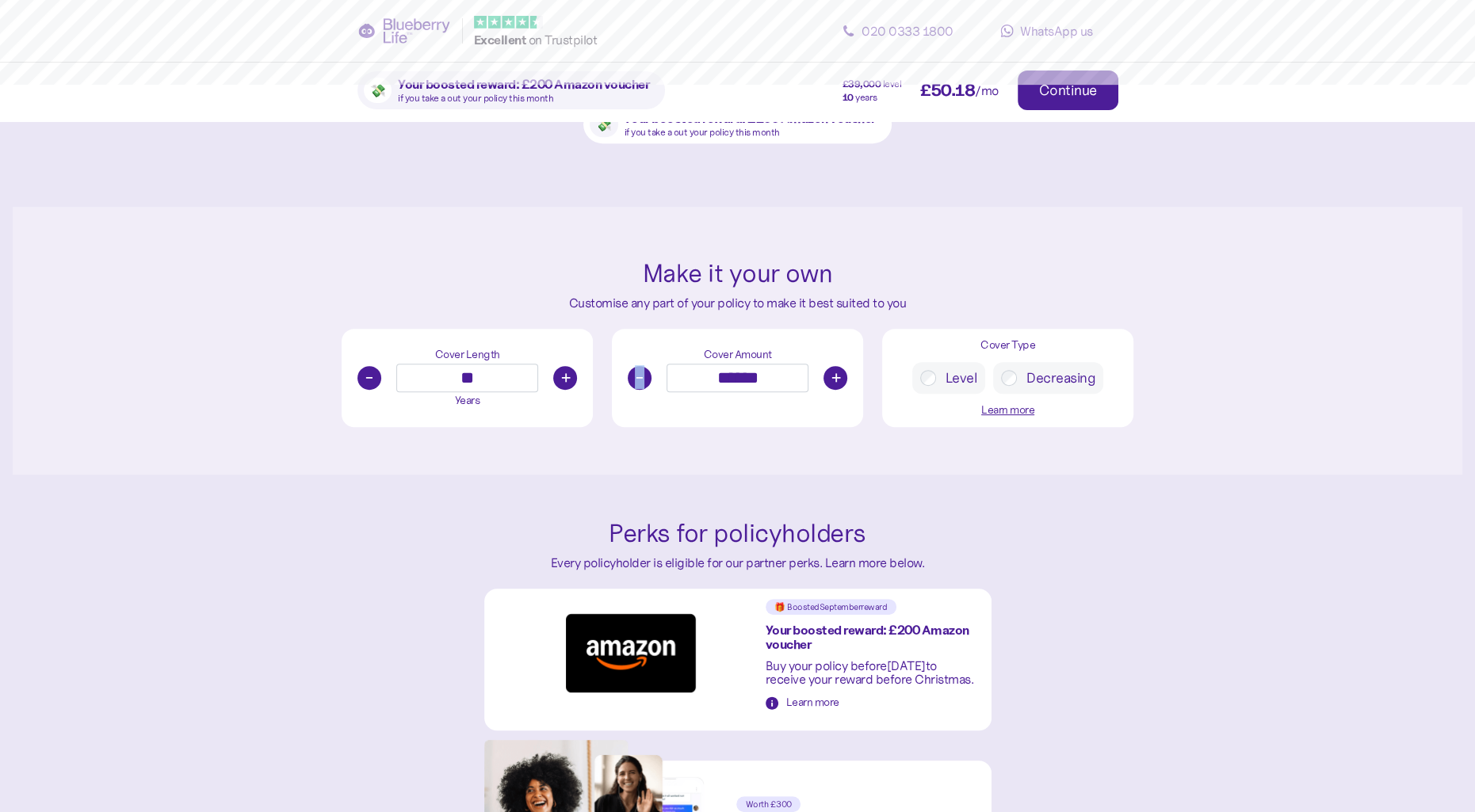
click at [635, 379] on button "-" at bounding box center [639, 378] width 23 height 23
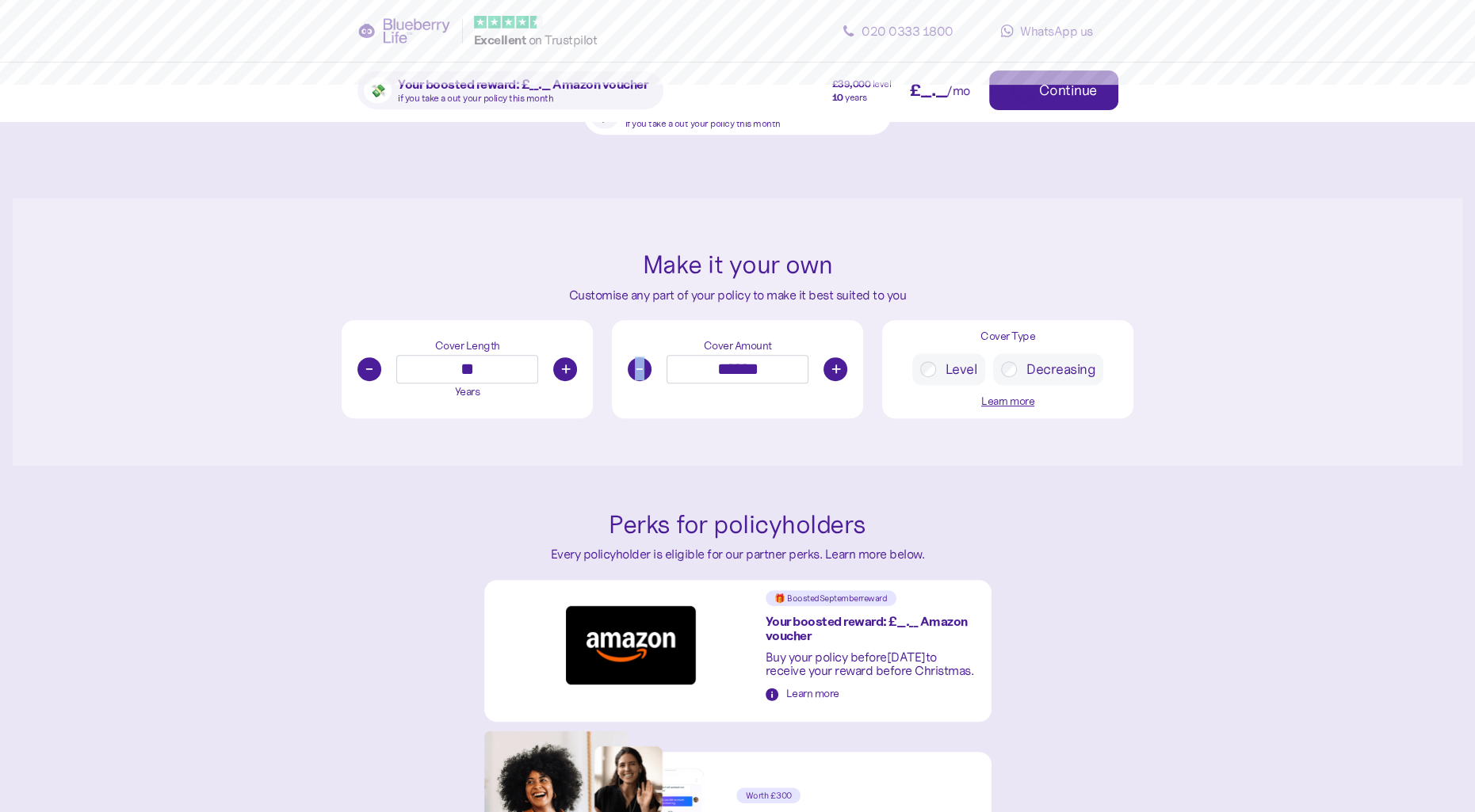
click at [634, 379] on button "-" at bounding box center [639, 369] width 23 height 23
click at [634, 378] on button "-" at bounding box center [639, 369] width 23 height 23
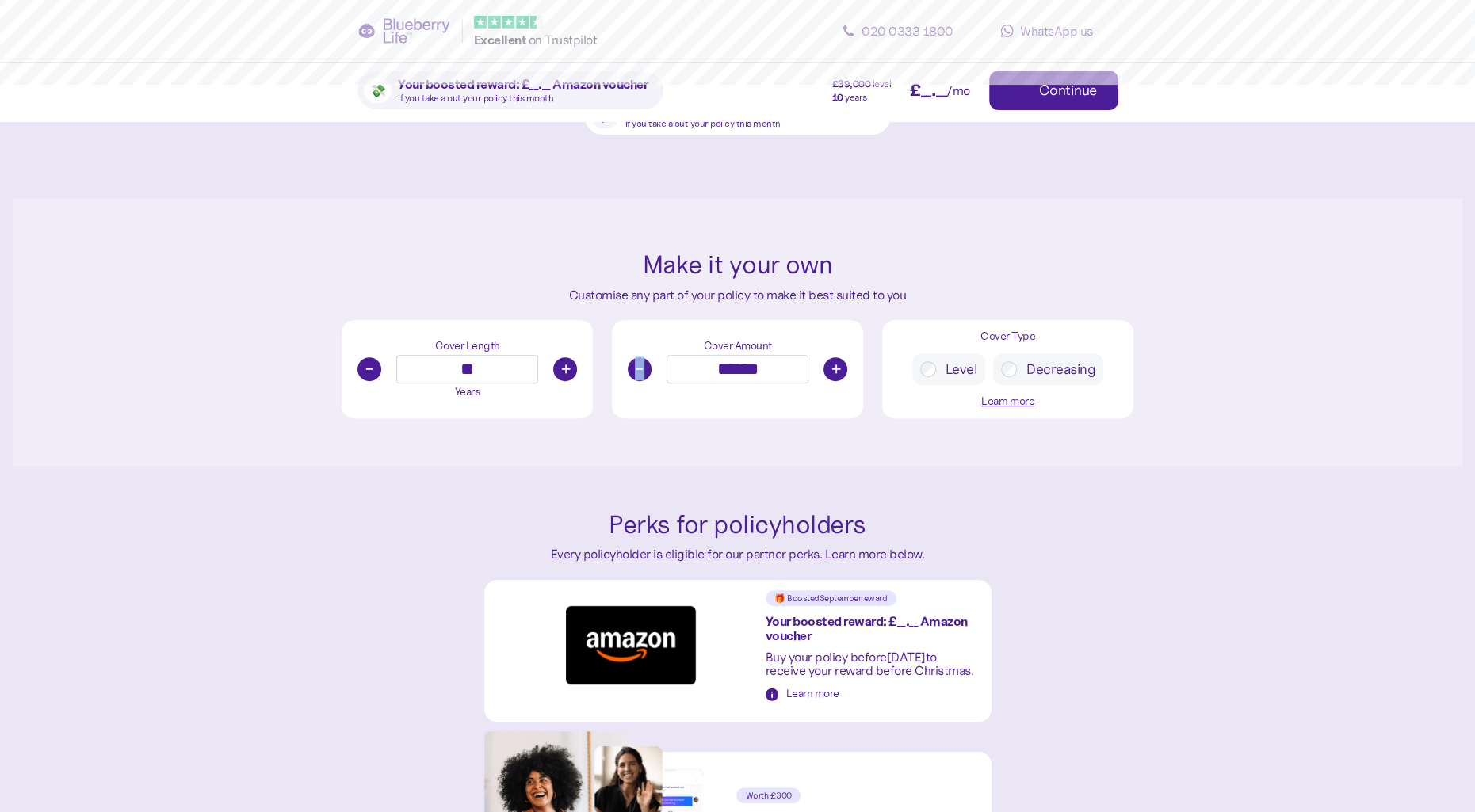
click at [634, 378] on button "-" at bounding box center [639, 369] width 23 height 23
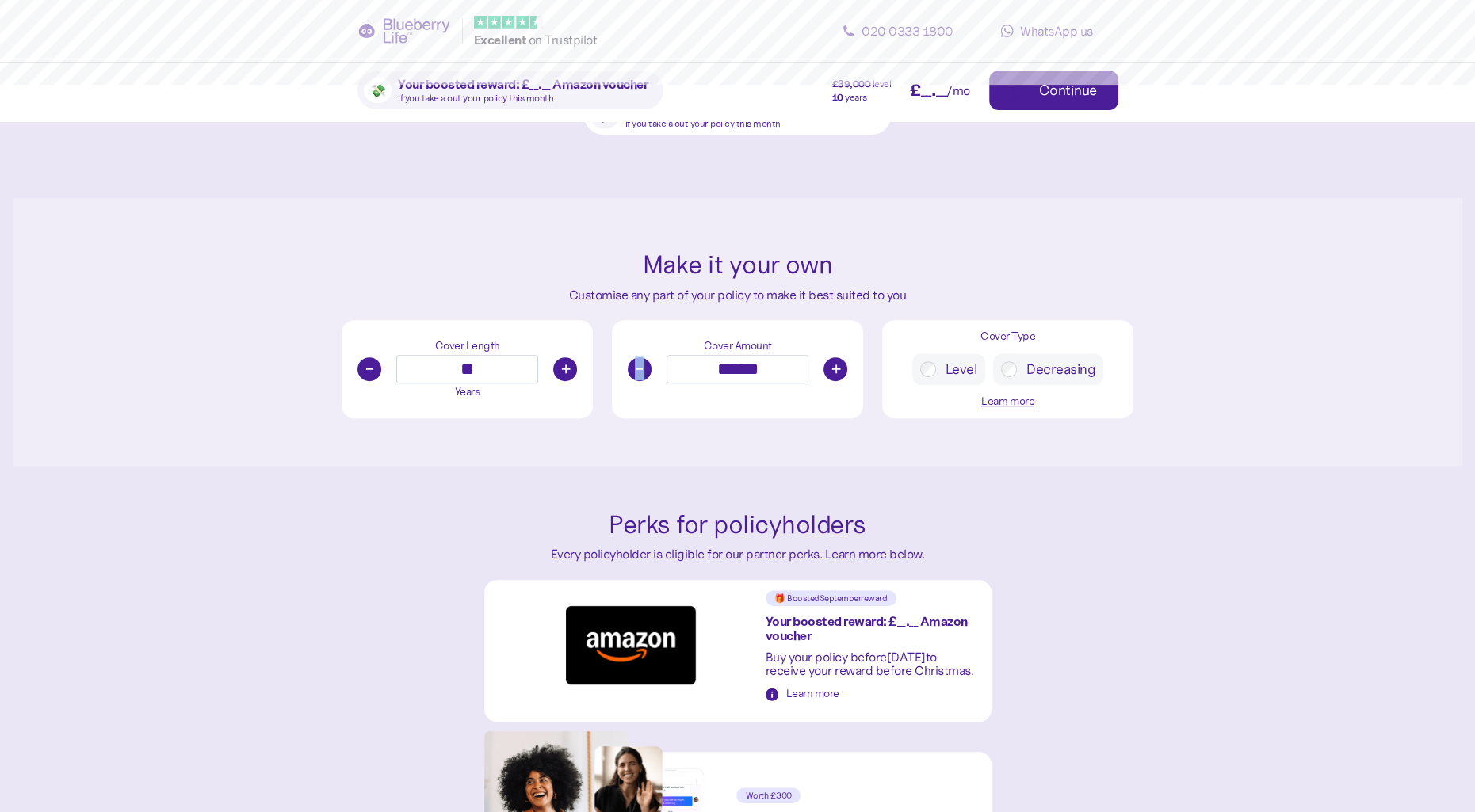
click at [634, 377] on button "-" at bounding box center [639, 369] width 23 height 23
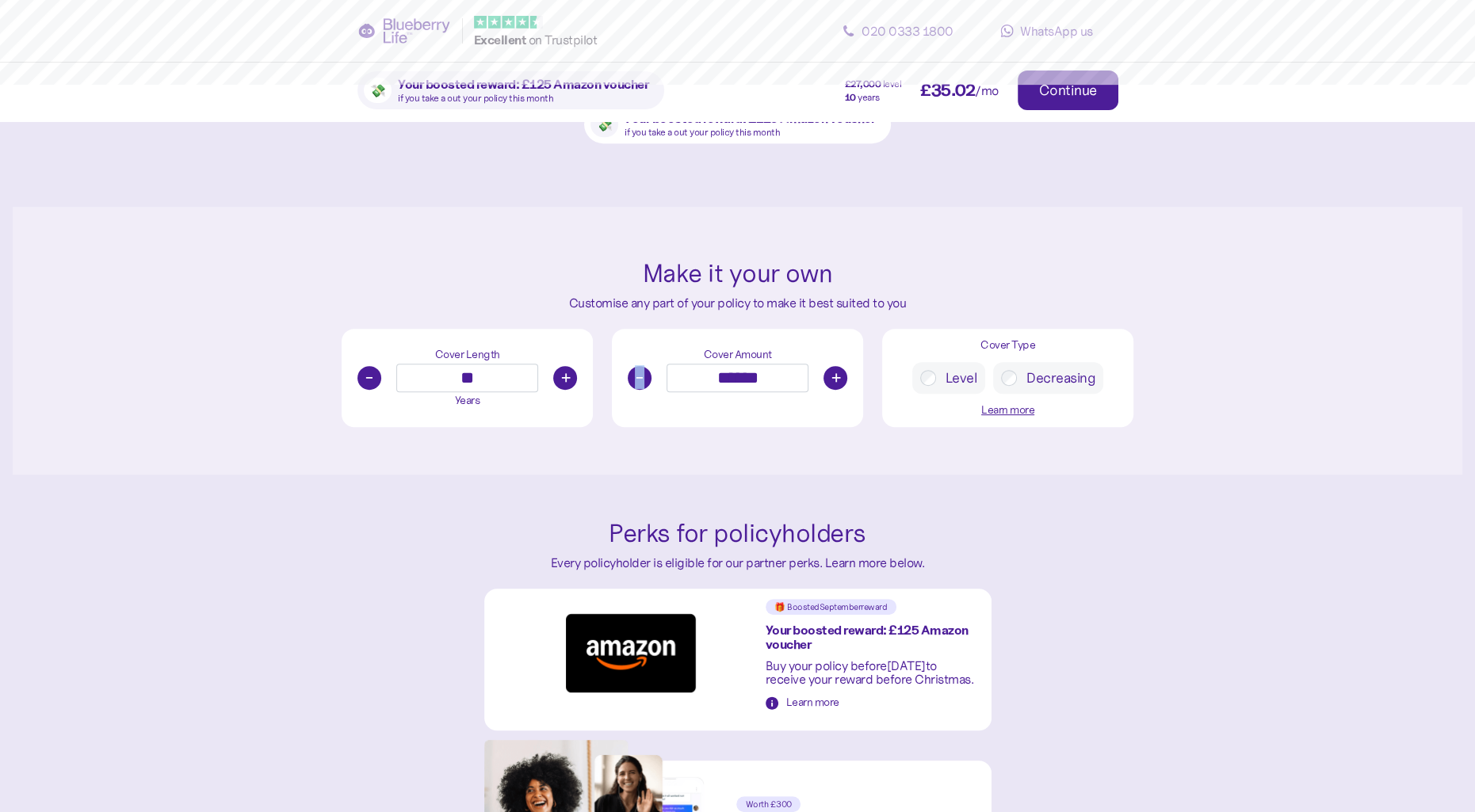
click at [634, 377] on button "-" at bounding box center [639, 378] width 23 height 23
click at [634, 378] on button "-" at bounding box center [639, 378] width 23 height 23
click at [637, 373] on button "-" at bounding box center [639, 378] width 23 height 23
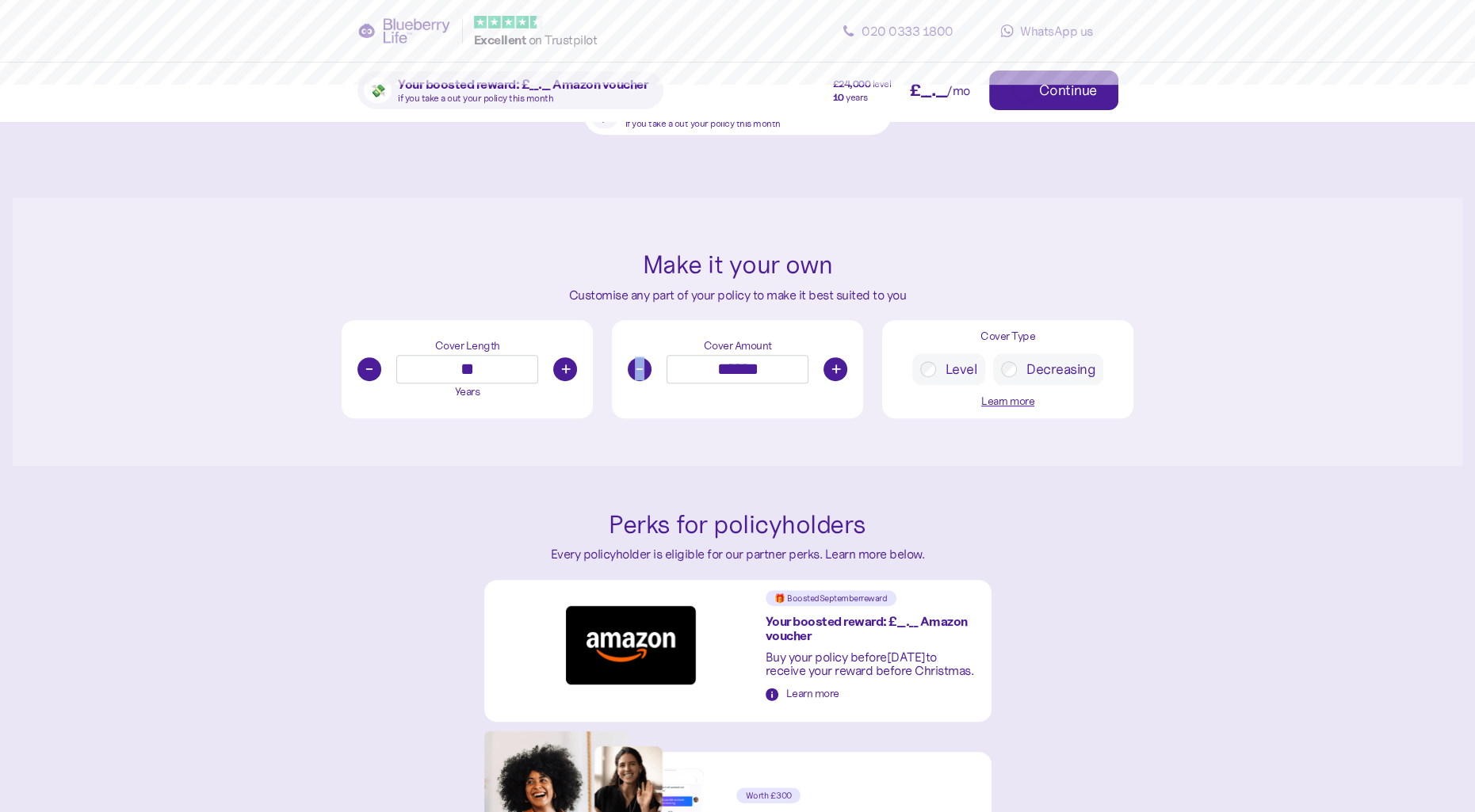
click at [636, 373] on button "-" at bounding box center [639, 369] width 23 height 23
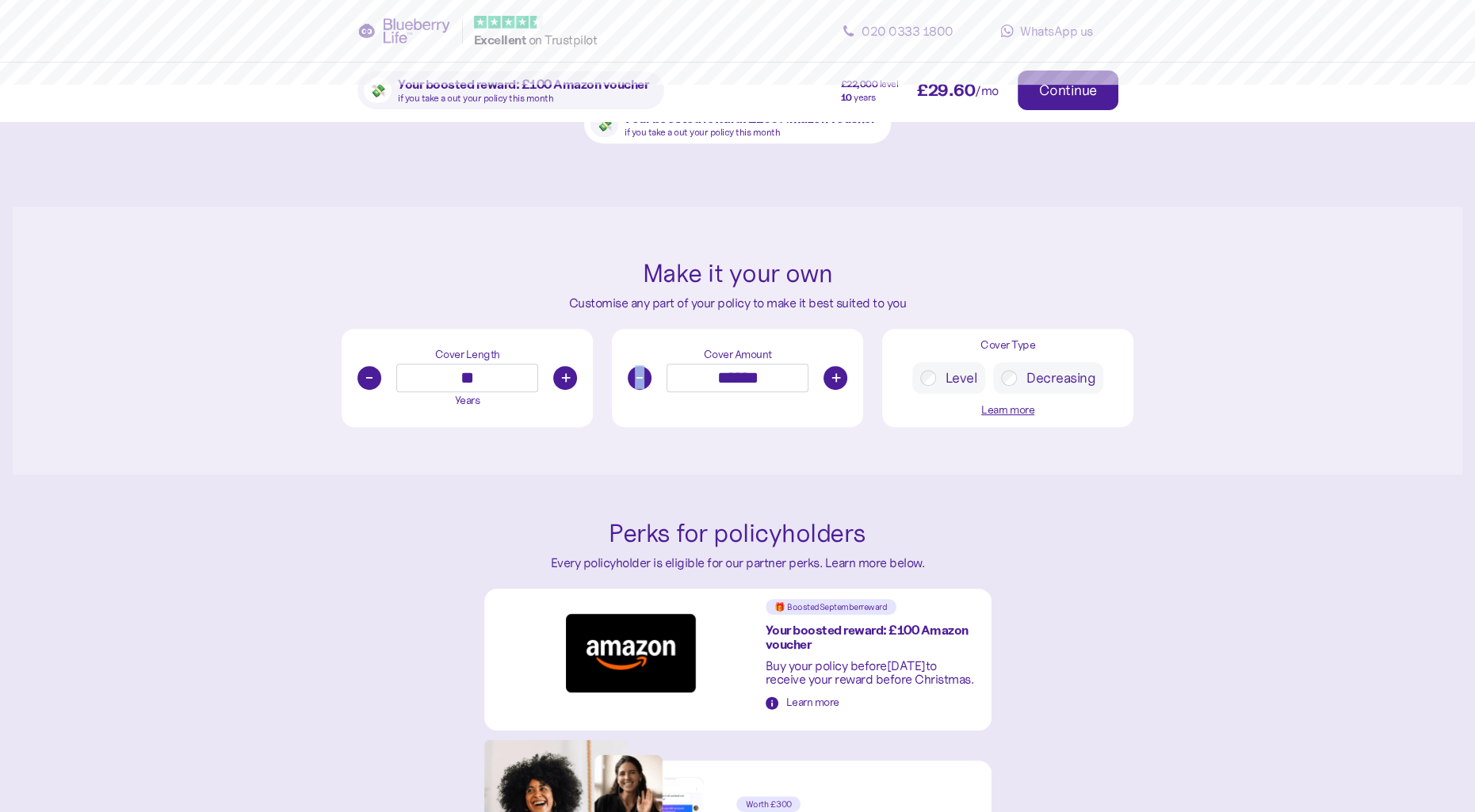
click at [634, 374] on button "-" at bounding box center [639, 378] width 23 height 23
click at [634, 372] on button "-" at bounding box center [639, 378] width 23 height 23
type input "******"
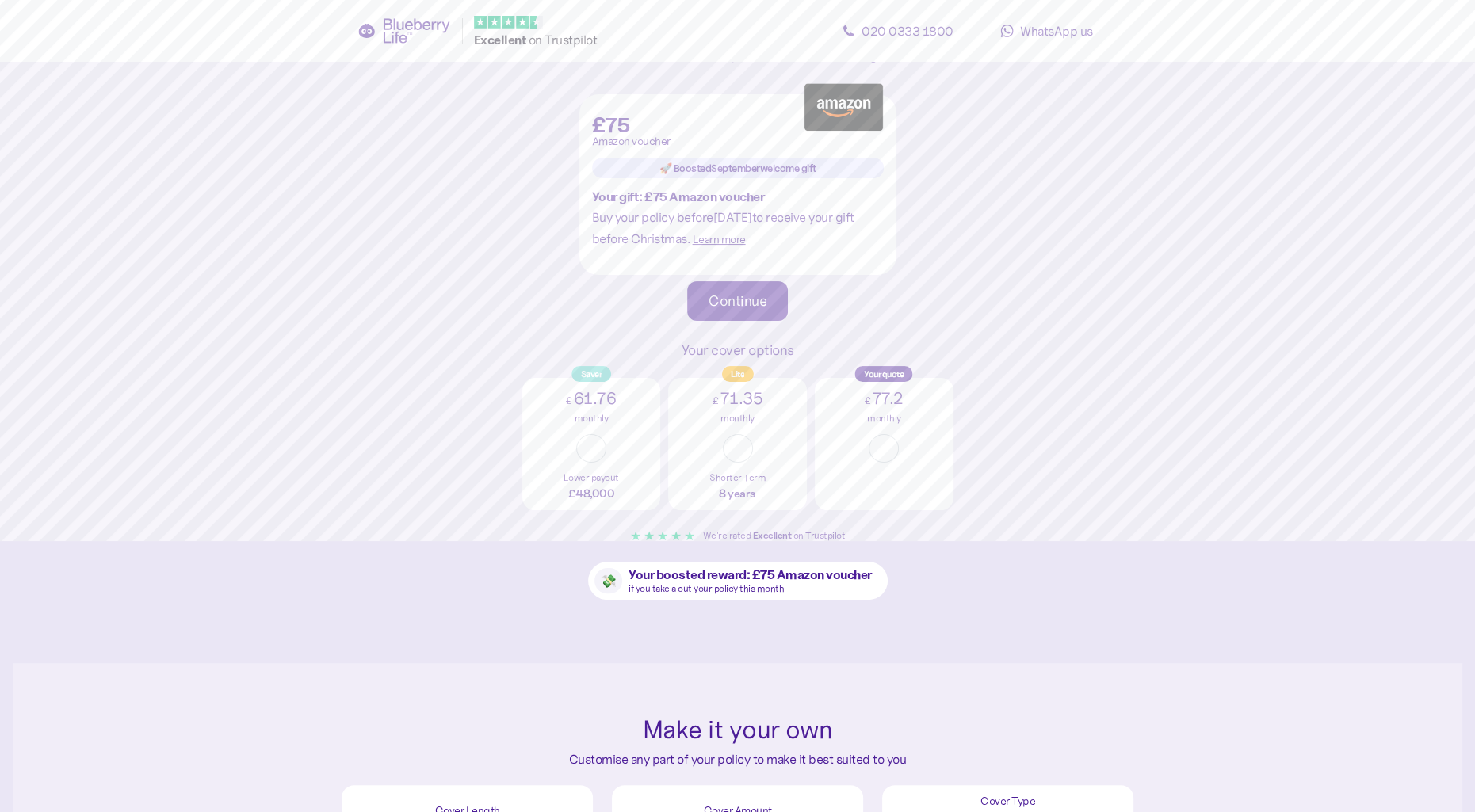
scroll to position [208, 0]
